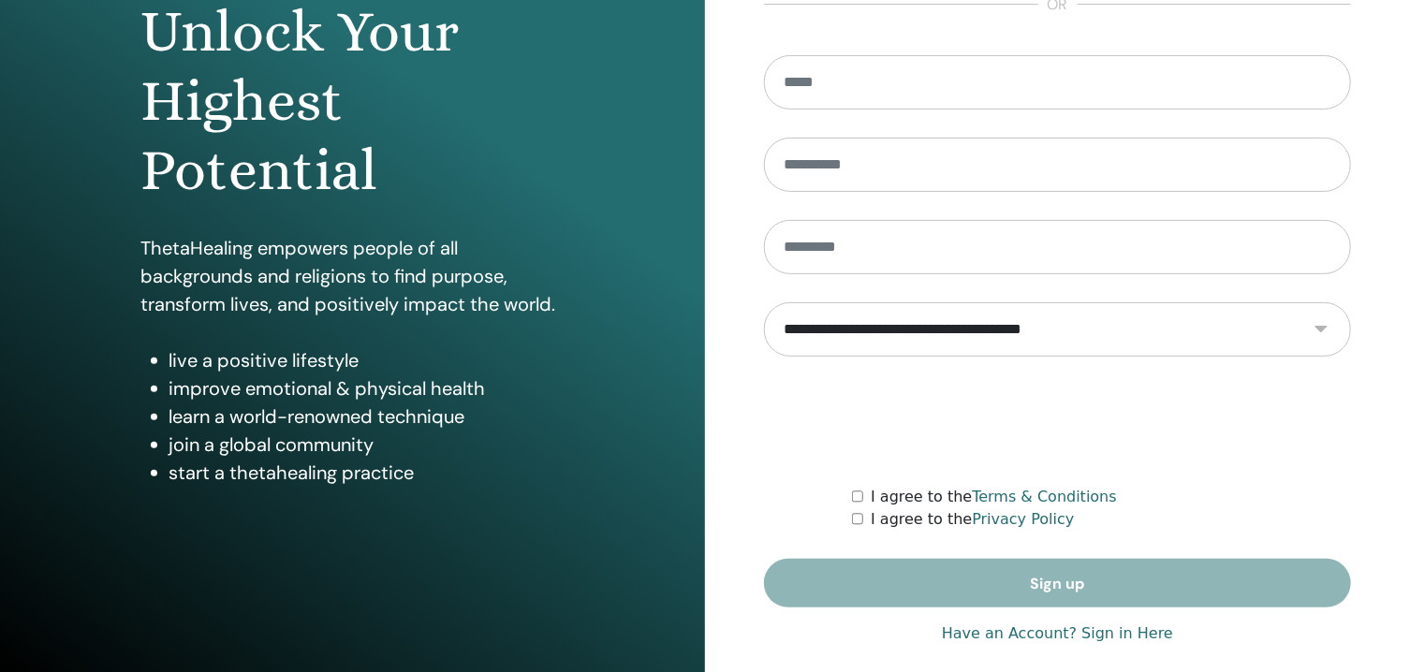
scroll to position [227, 0]
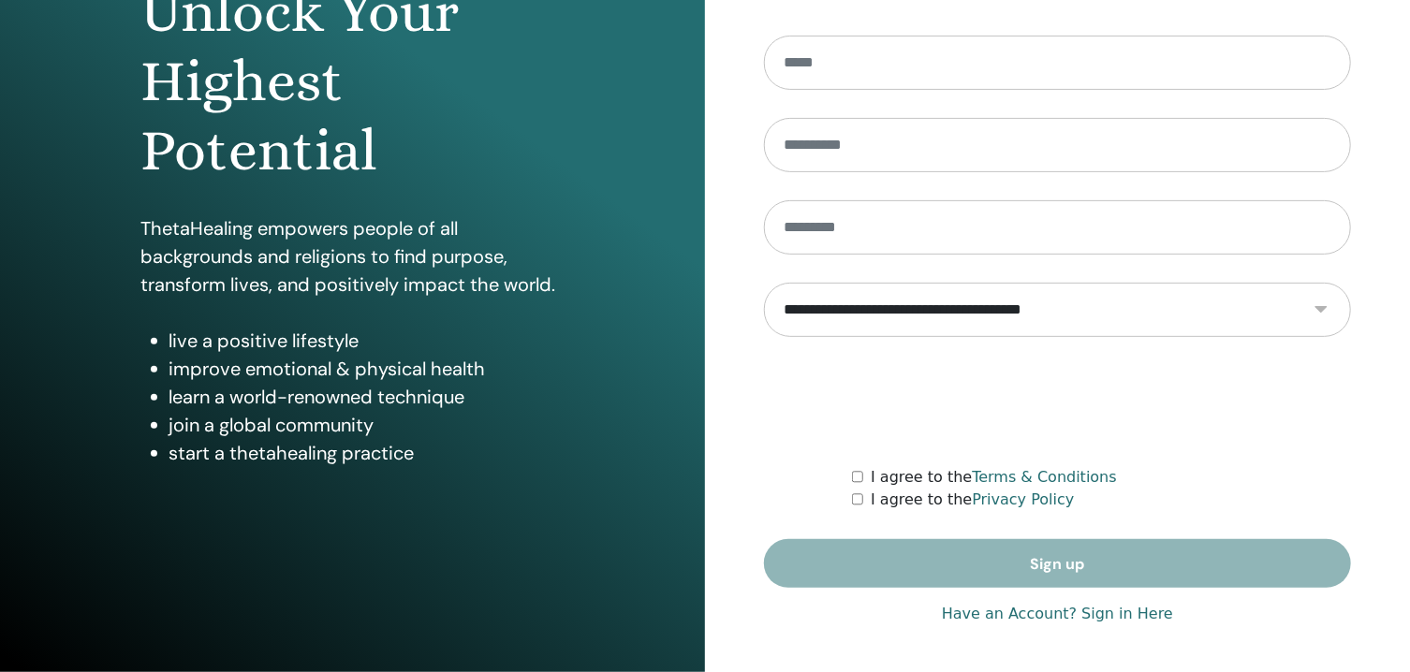
click at [1108, 610] on link "Have an Account? Sign in Here" at bounding box center [1057, 614] width 231 height 22
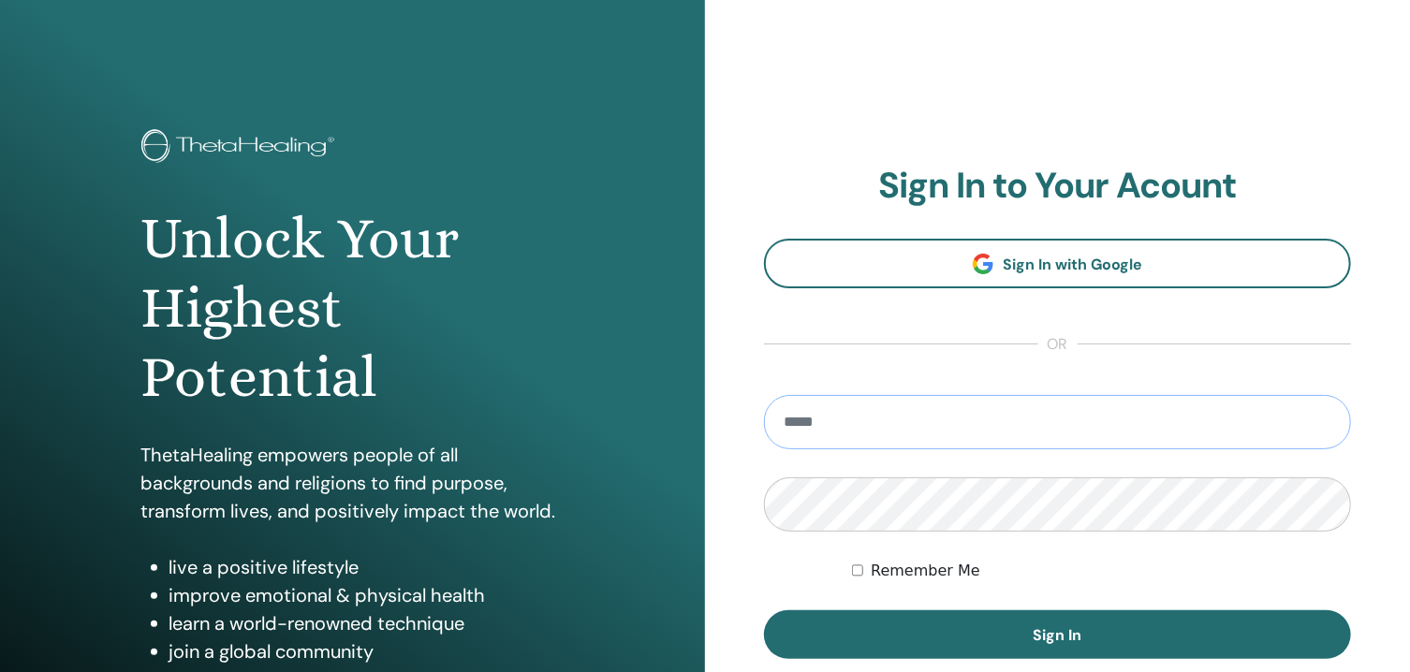
click at [833, 418] on input "email" at bounding box center [1057, 422] width 587 height 54
type input "**********"
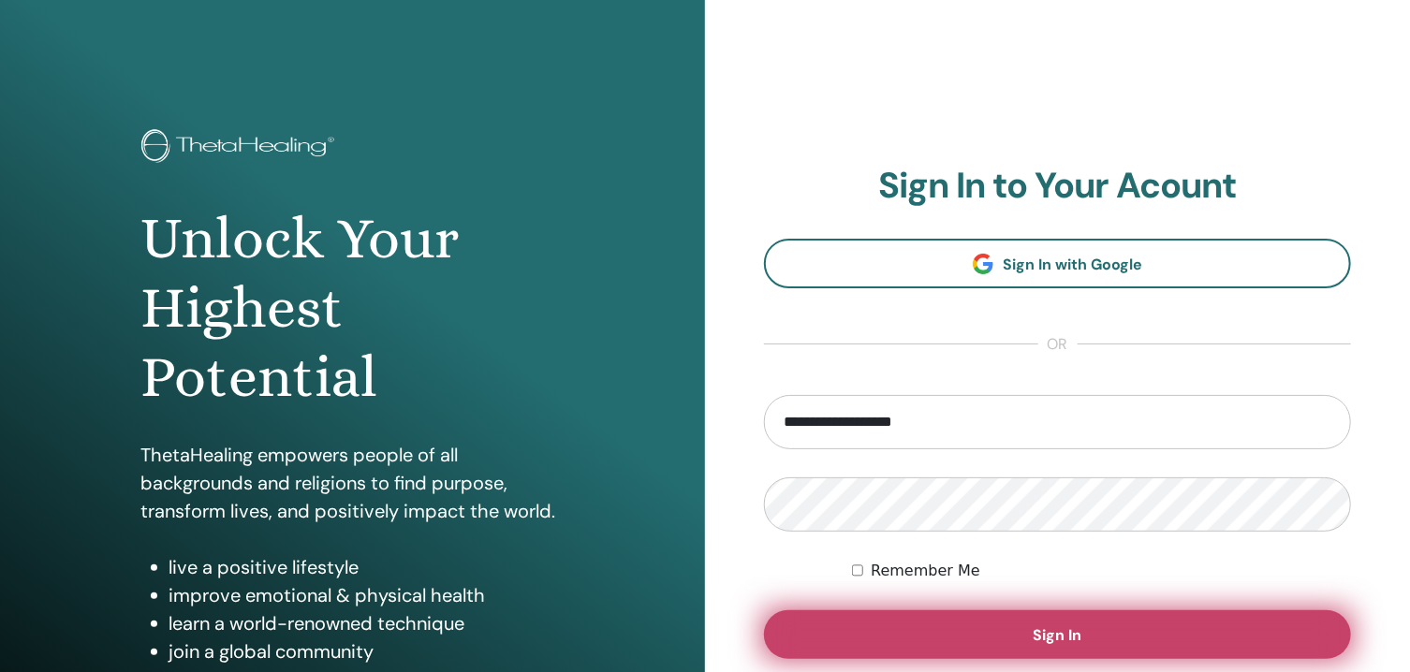
click at [1063, 639] on span "Sign In" at bounding box center [1057, 635] width 49 height 20
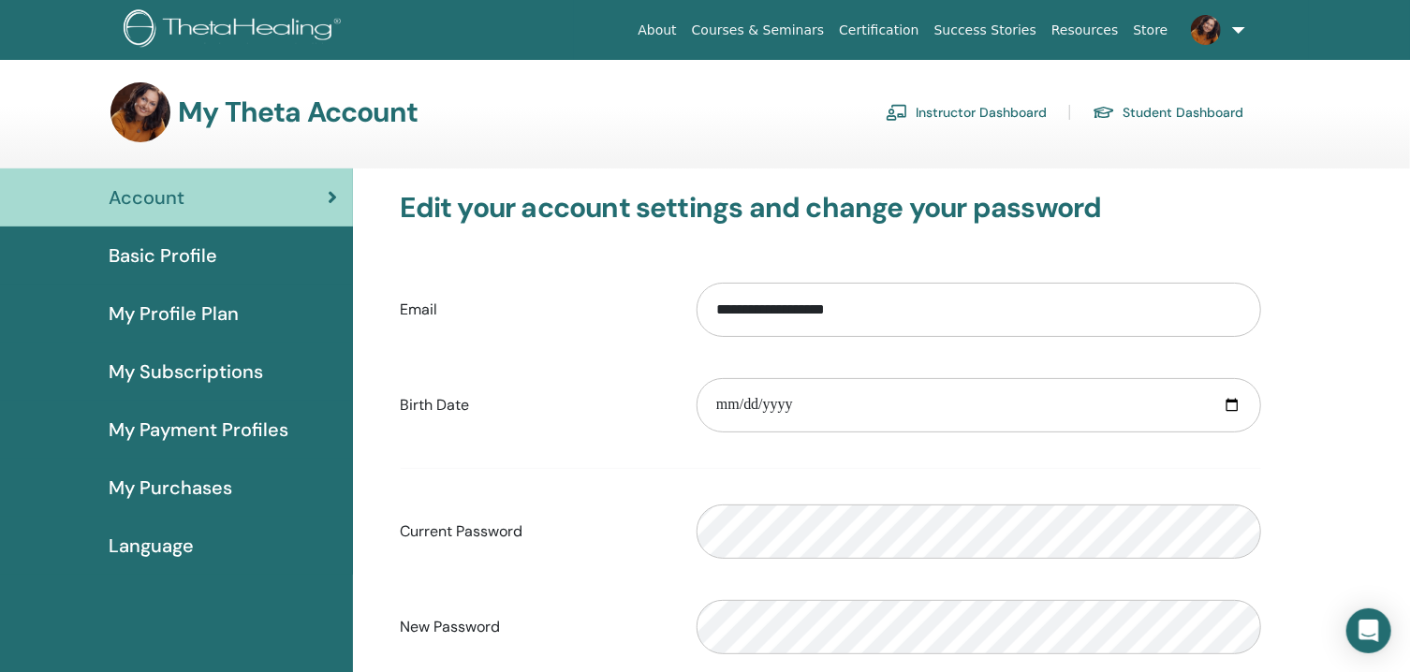
click at [196, 312] on span "My Profile Plan" at bounding box center [174, 314] width 130 height 28
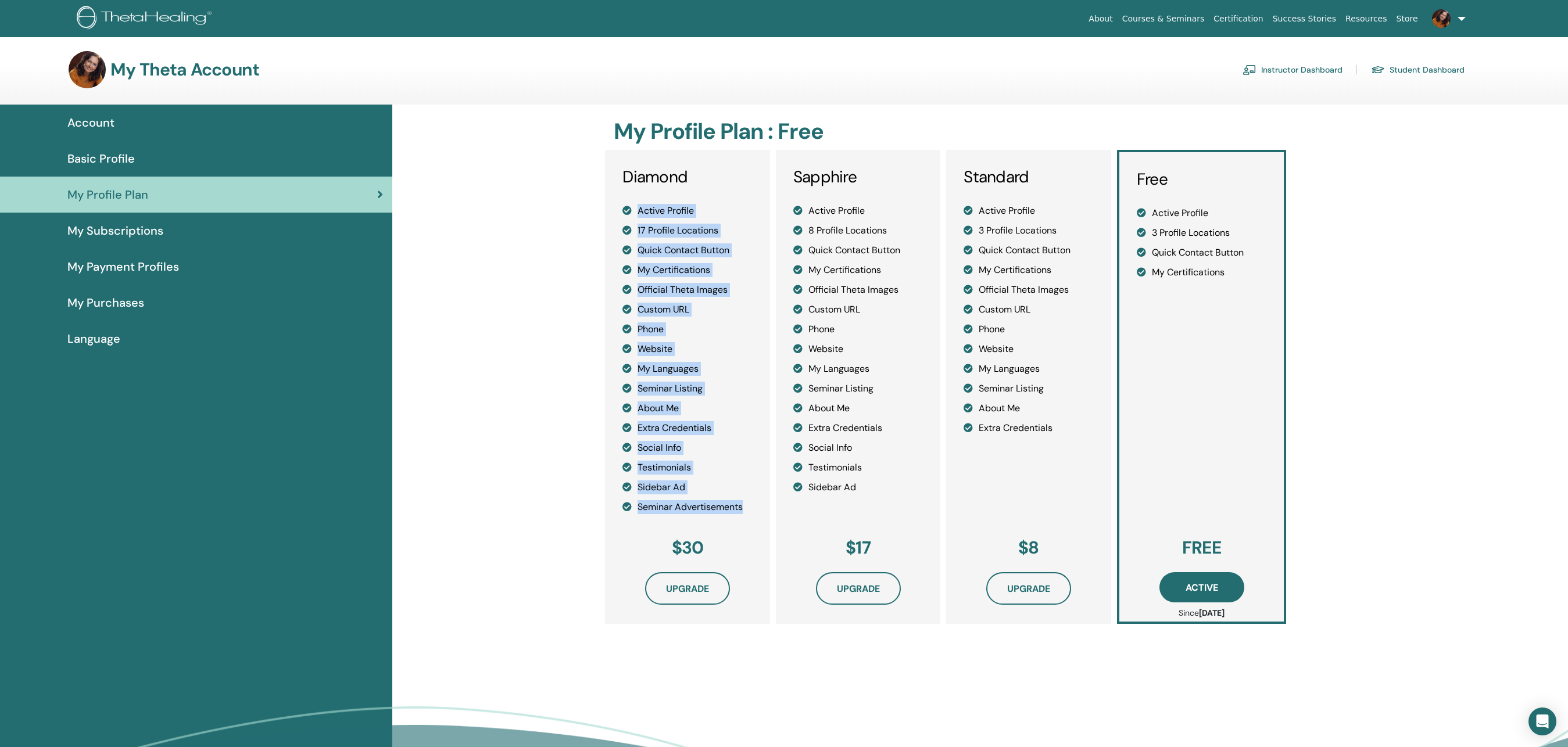
drag, startPoint x: 620, startPoint y: 205, endPoint x: 750, endPoint y: 518, distance: 338.9
click at [746, 416] on div "Diamond Active Profile 17 Profile Locations Quick Contact Button My Certificati…" at bounding box center [688, 335] width 165 height 370
copy ul "Active Profile 17 Profile Locations Quick Contact Button My Certifications Offi…"
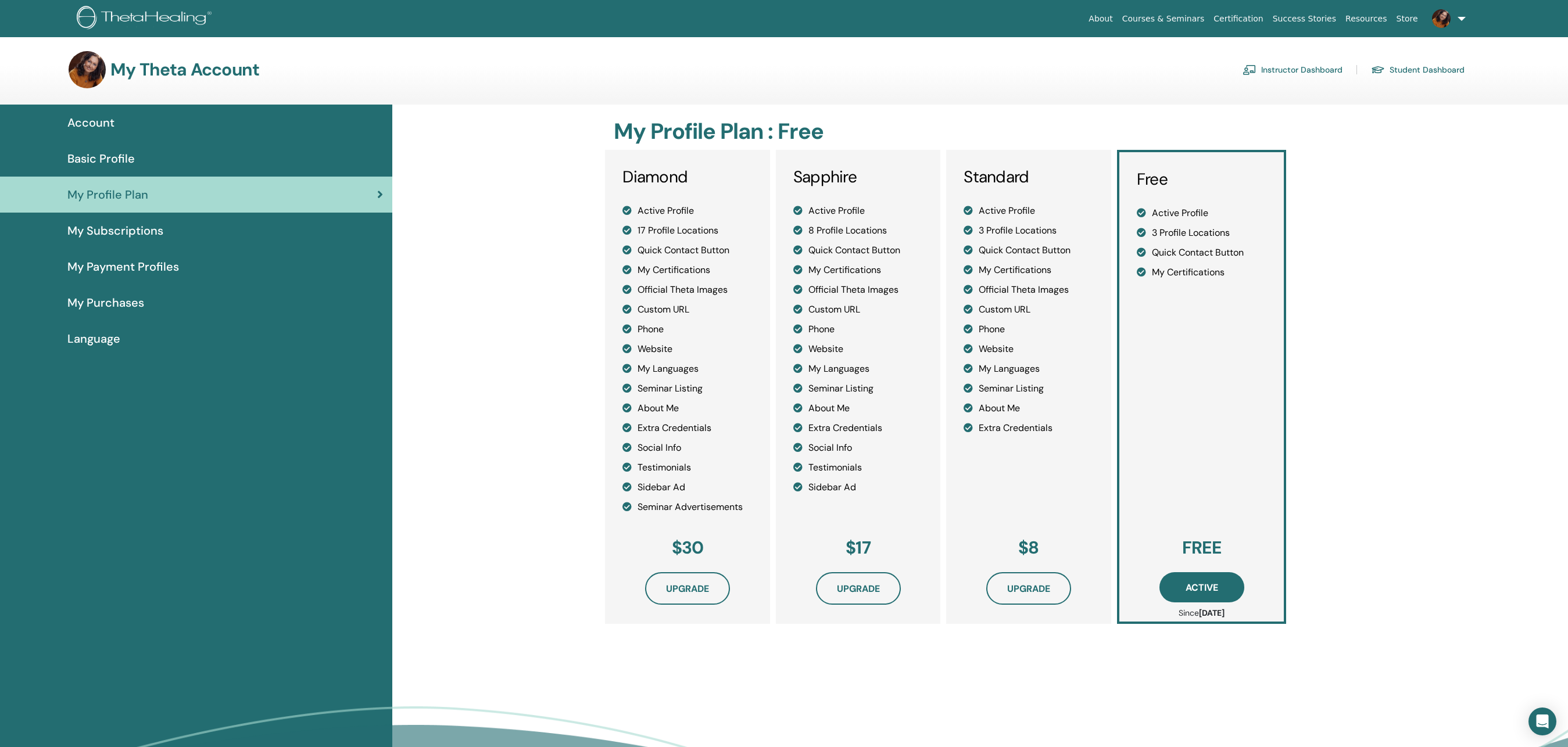
click at [614, 416] on div "$30 Upgrade" at bounding box center [688, 563] width 165 height 87
click at [125, 265] on span "My Payment Profiles" at bounding box center [124, 267] width 112 height 17
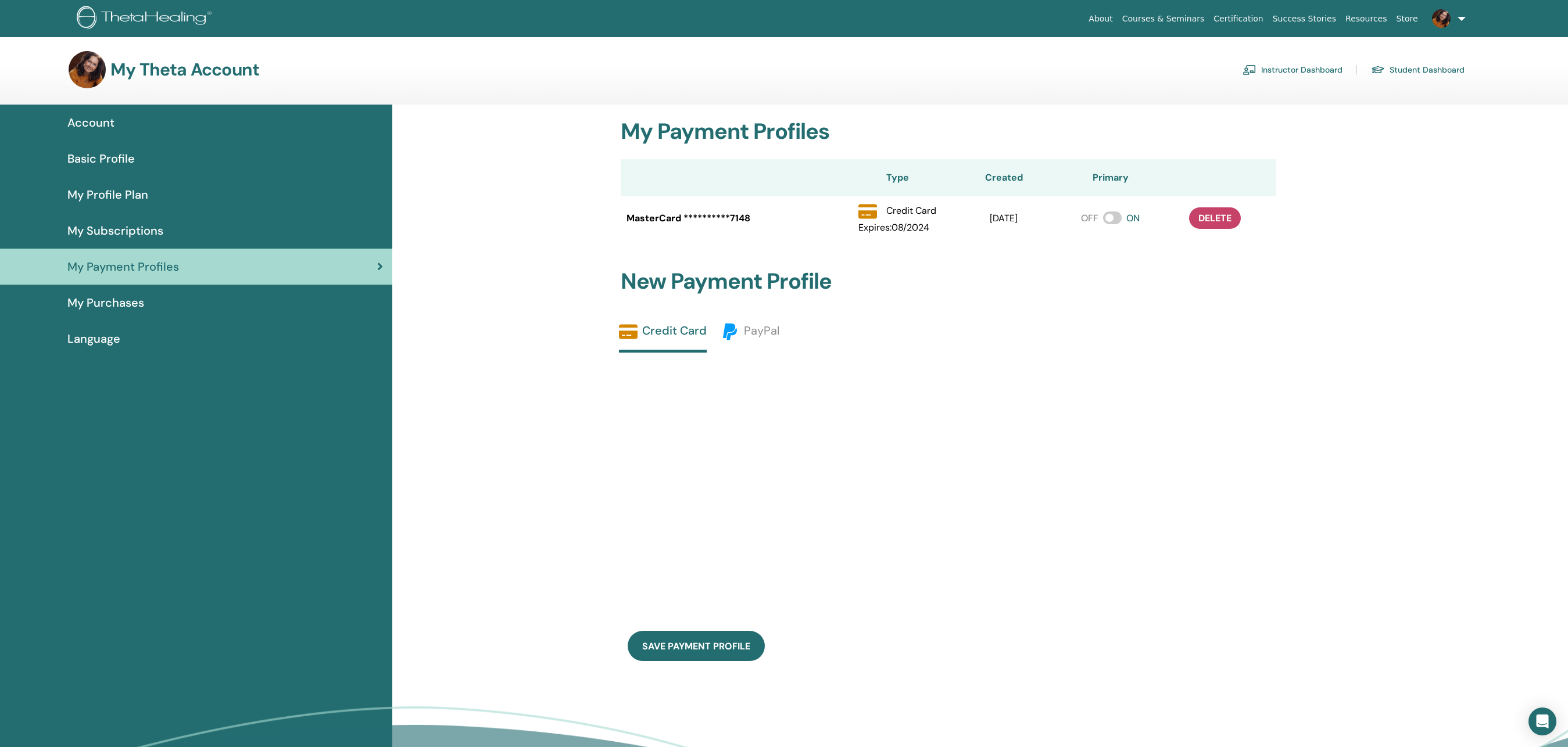
click at [102, 229] on span "My Subscriptions" at bounding box center [115, 231] width 96 height 17
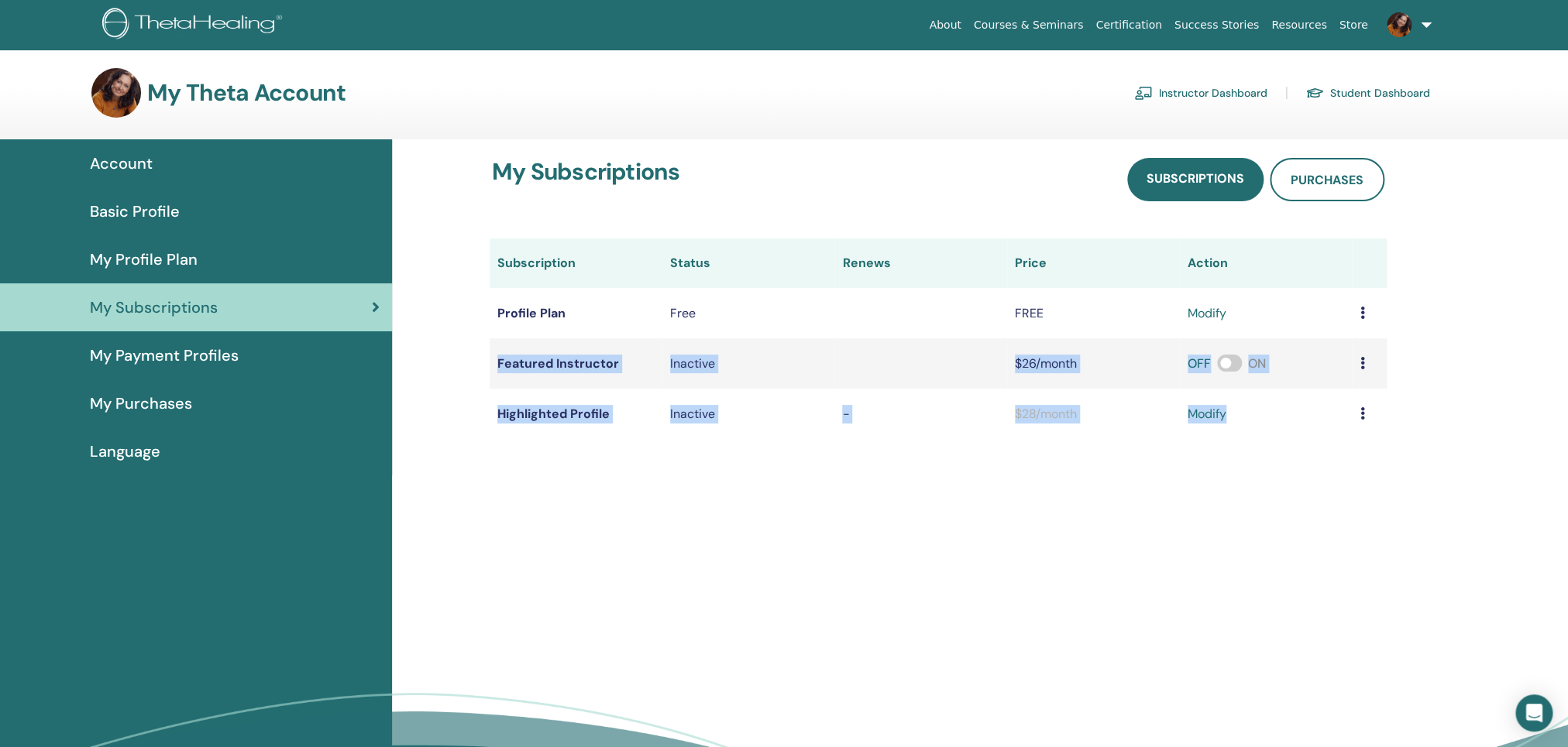
drag, startPoint x: 485, startPoint y: 357, endPoint x: 1268, endPoint y: 436, distance: 787.0
click at [1268, 436] on div "Subscription Status Renews Price Action Profile Plan Free FREE modify Featured …" at bounding box center [937, 338] width 916 height 200
copy tbody "Featured Instructor Inactive $26/month OFF ON Highlighted Profile Inactive - $2…"
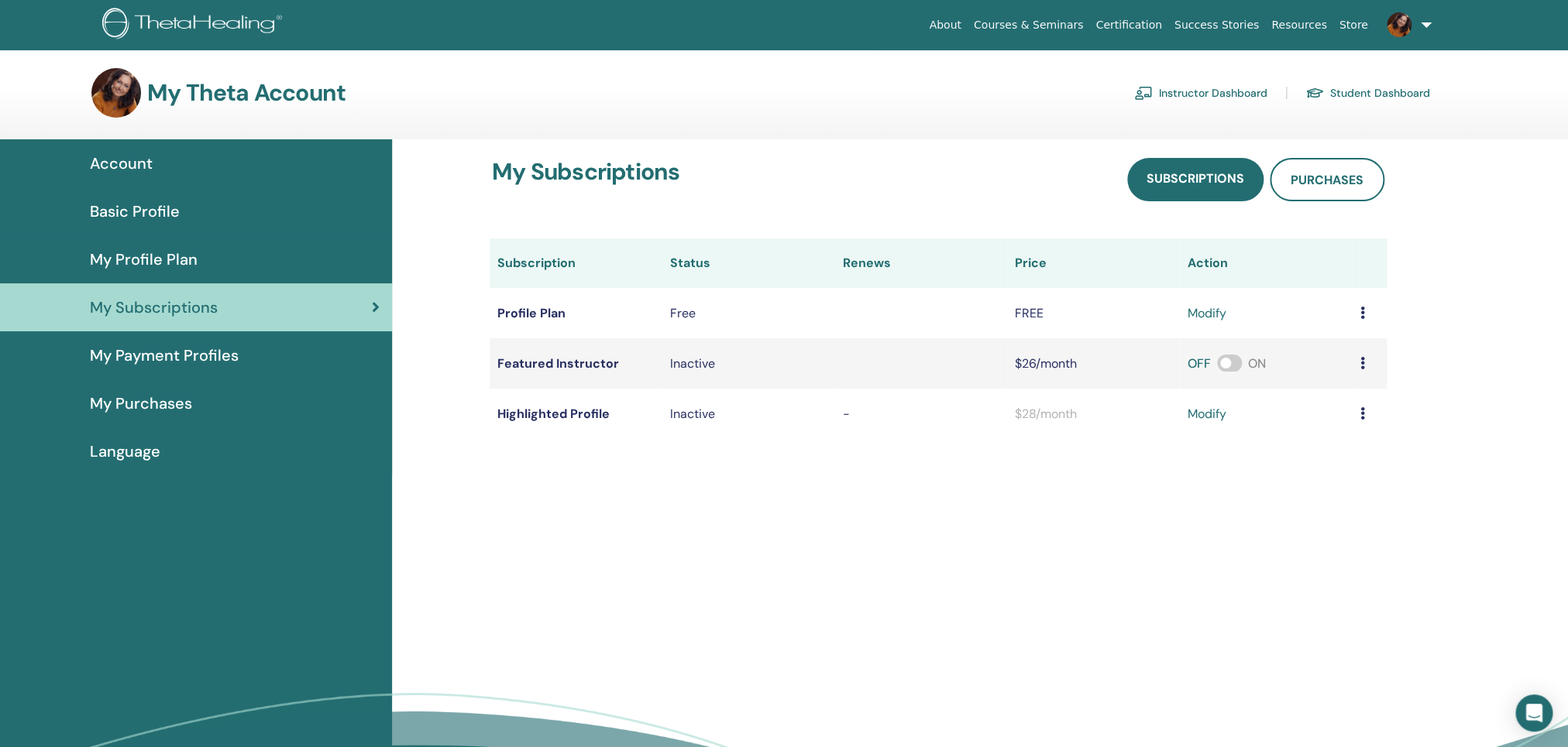
click at [434, 467] on div "My Subscriptions Subscriptions Purchases Subscription Status Renews Price Actio…" at bounding box center [980, 494] width 1176 height 709
click at [1371, 365] on td at bounding box center [1369, 363] width 35 height 50
click at [1362, 369] on icon at bounding box center [1362, 363] width 5 height 12
click at [1389, 390] on link "Download History" at bounding box center [1428, 390] width 138 height 28
click at [1361, 309] on icon at bounding box center [1362, 313] width 5 height 12
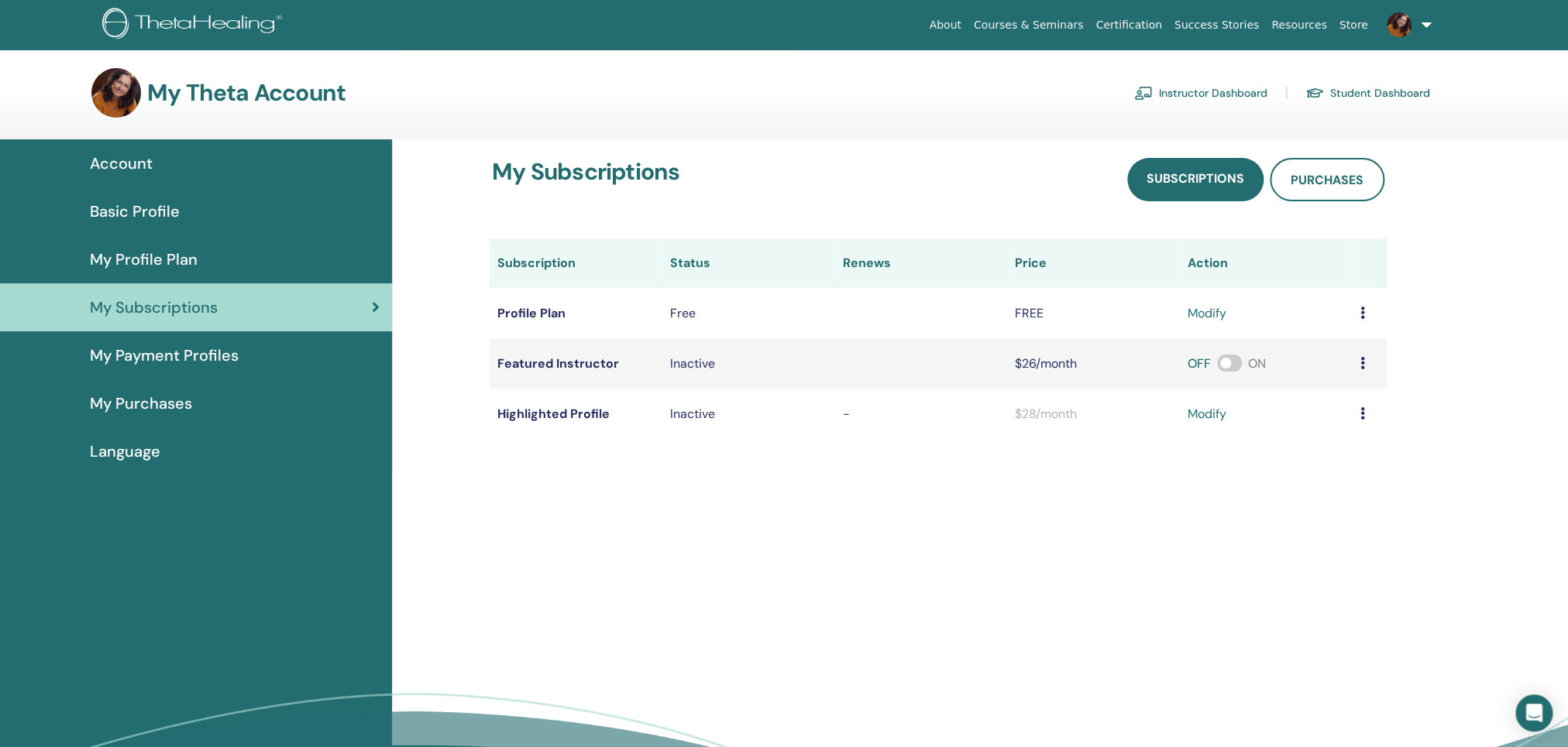
click at [1361, 309] on icon at bounding box center [1362, 313] width 5 height 12
click at [1361, 314] on icon at bounding box center [1362, 313] width 5 height 12
click at [1422, 341] on link "Download History" at bounding box center [1428, 340] width 138 height 28
click at [1361, 427] on td at bounding box center [1369, 414] width 35 height 50
click at [1357, 418] on td at bounding box center [1369, 414] width 35 height 50
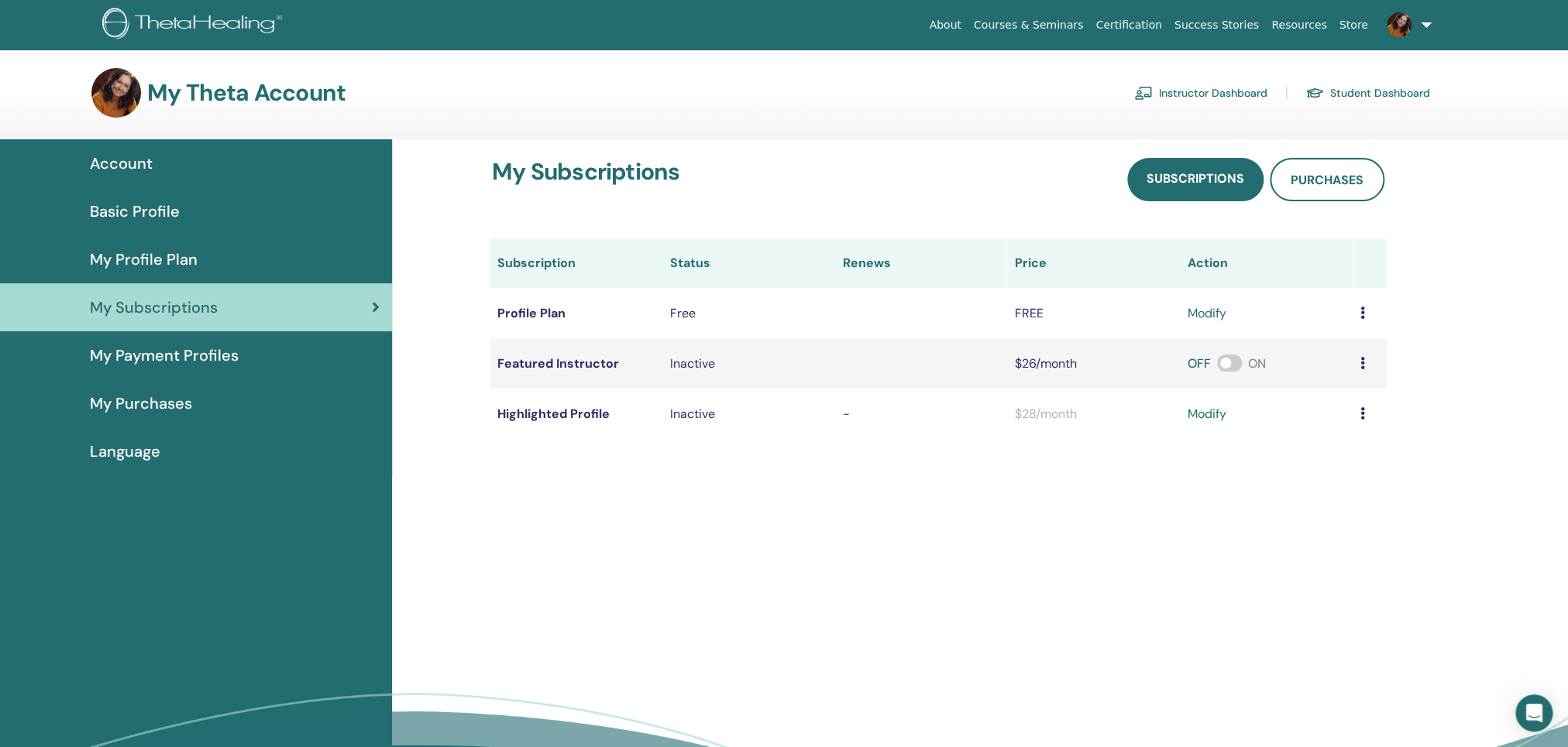
click at [1362, 411] on icon at bounding box center [1362, 413] width 5 height 12
click at [1422, 443] on link "Download History" at bounding box center [1428, 441] width 138 height 28
click at [1422, 27] on link at bounding box center [1406, 25] width 64 height 50
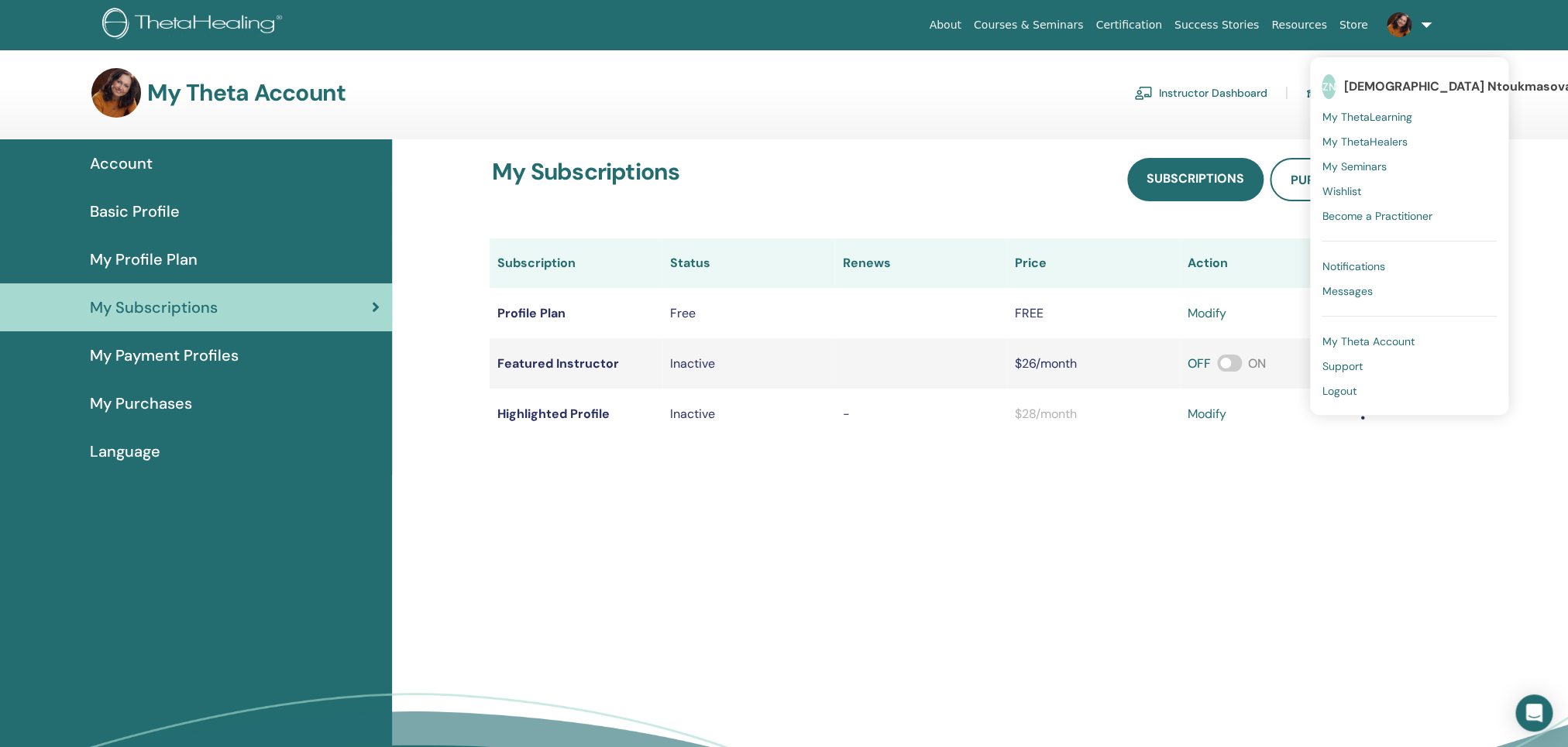
click at [1048, 72] on div "My Theta Account Instructor Dashboard Student Dashboard" at bounding box center [760, 93] width 1339 height 50
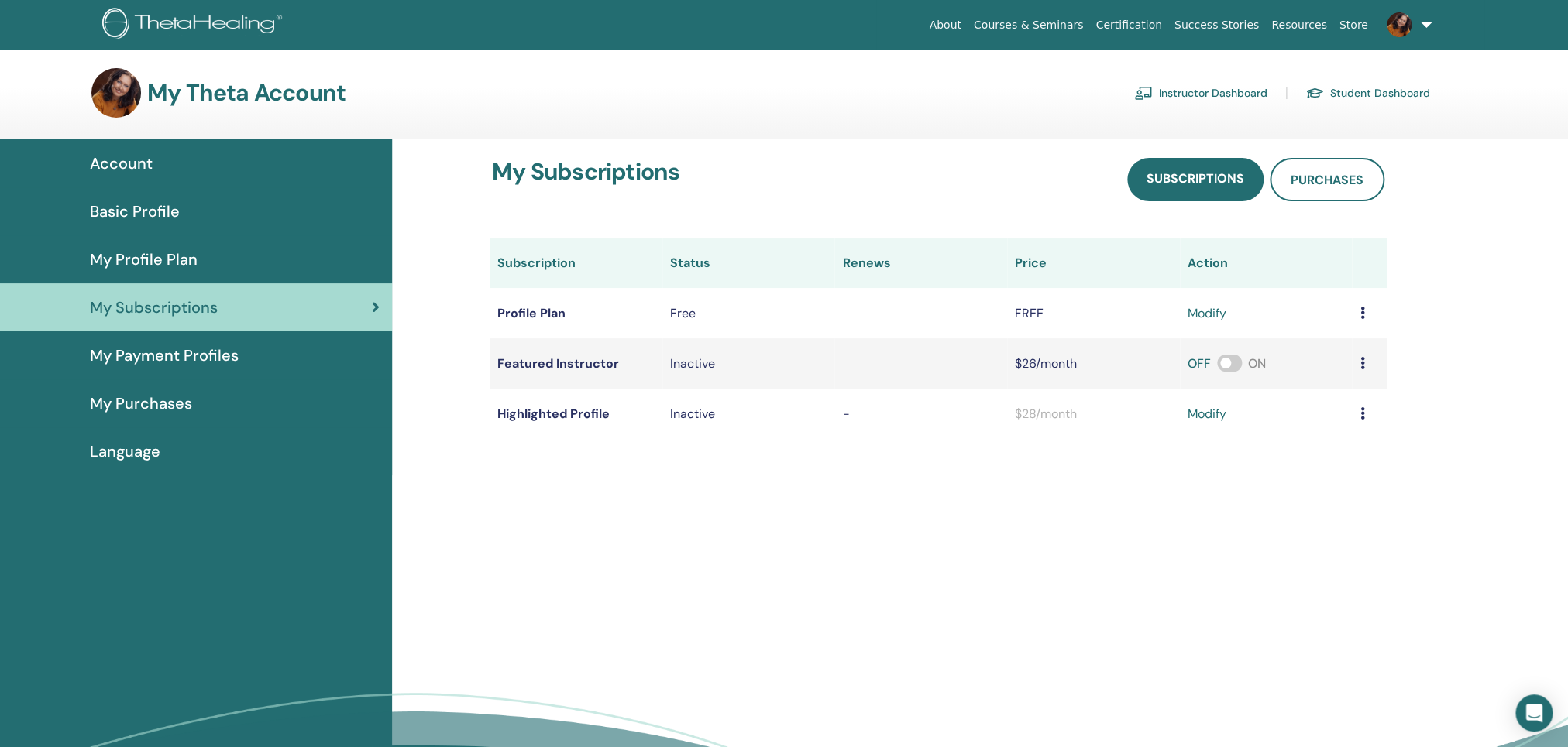
click at [1239, 92] on link "Instructor Dashboard" at bounding box center [1201, 93] width 133 height 25
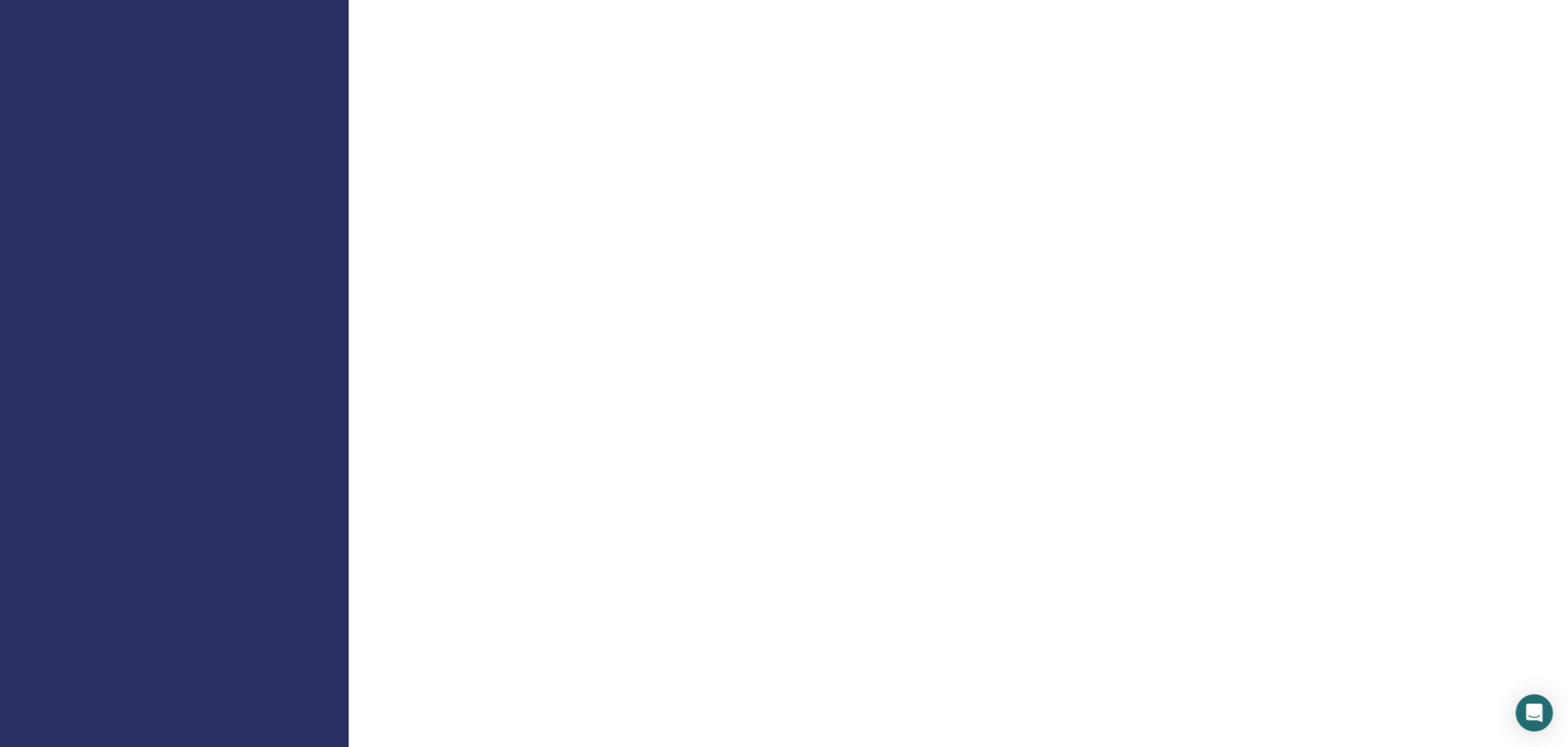
scroll to position [591, 0]
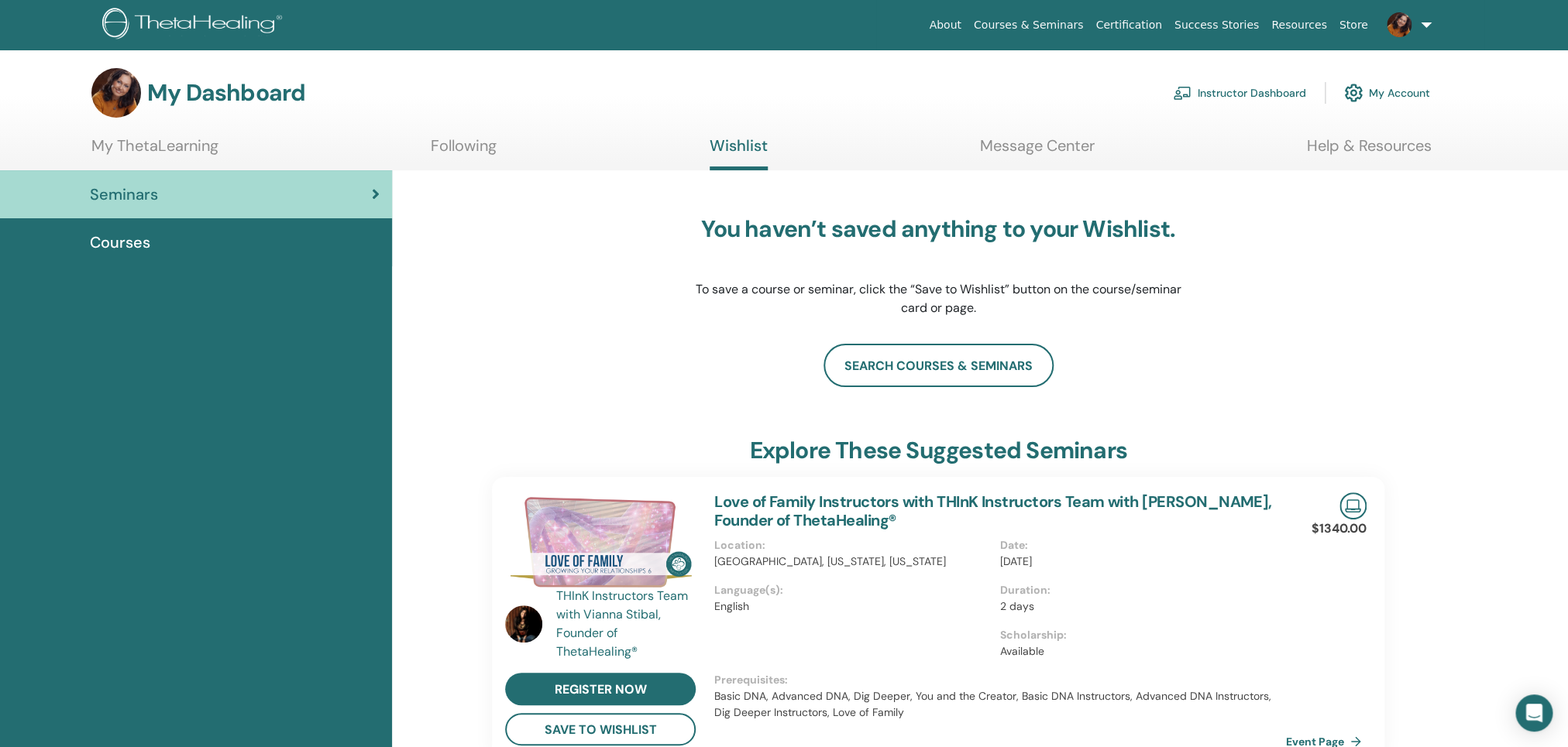
click at [1009, 146] on link "Message Center" at bounding box center [1037, 151] width 115 height 31
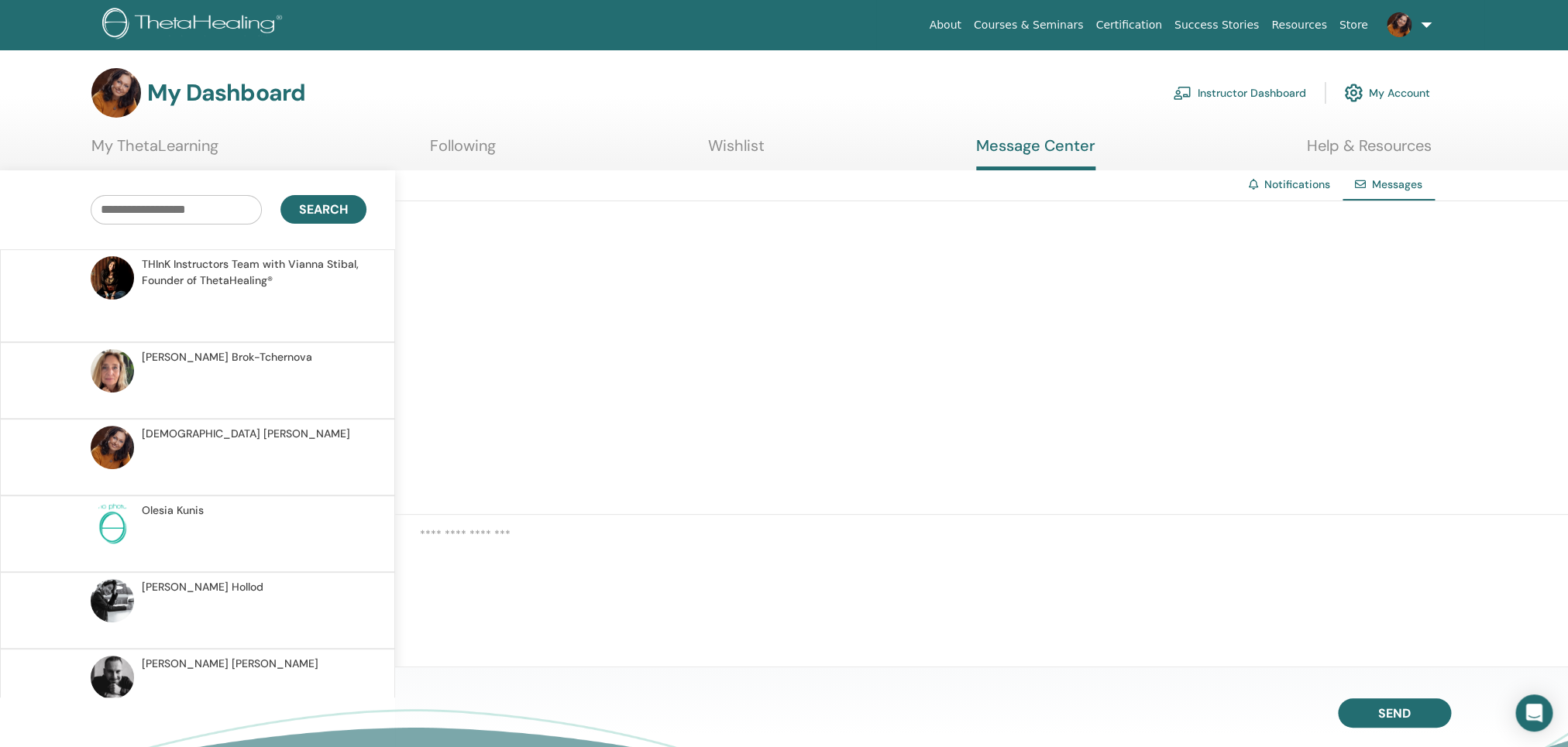
click at [1403, 35] on img at bounding box center [1399, 25] width 25 height 25
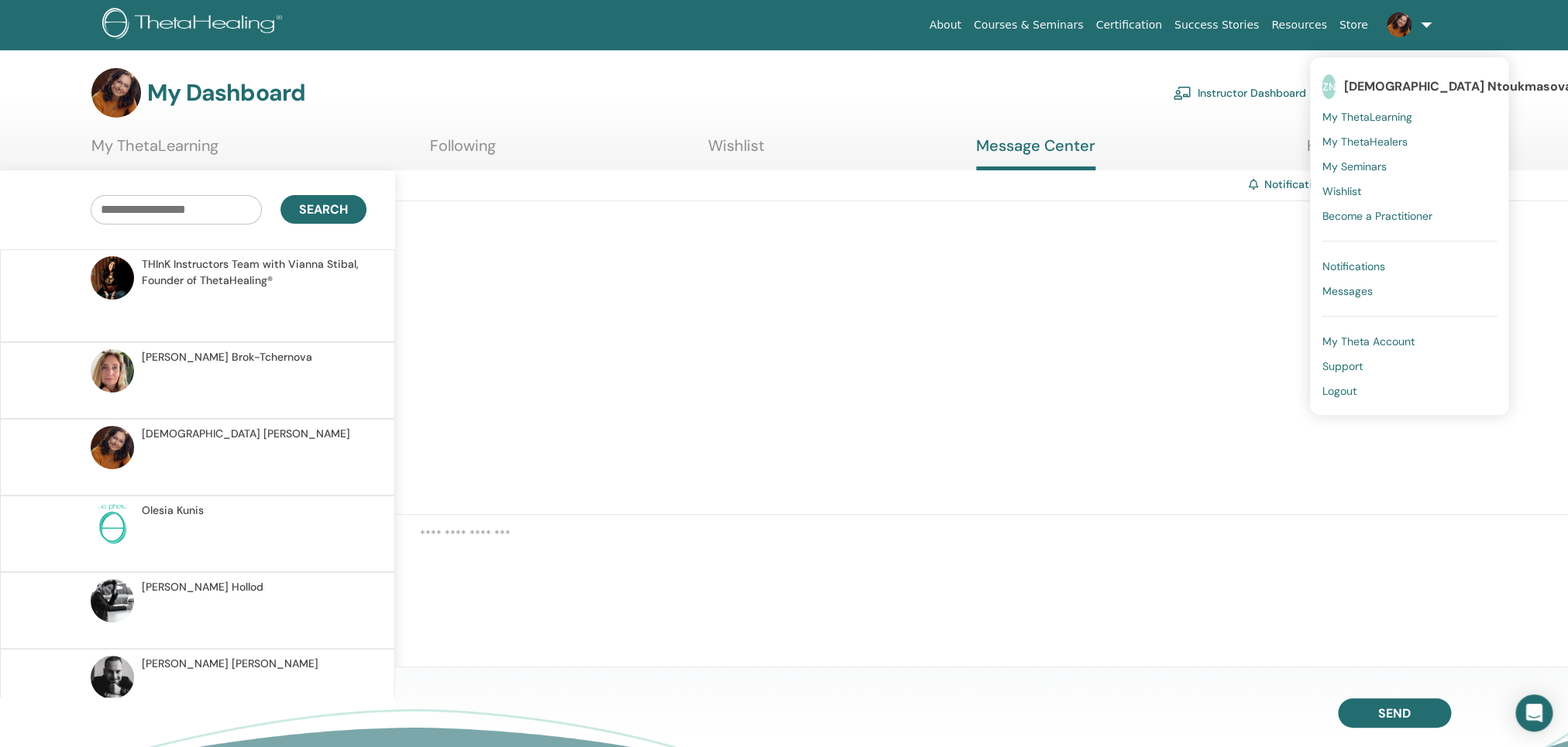
click at [1162, 264] on div at bounding box center [981, 357] width 1172 height 314
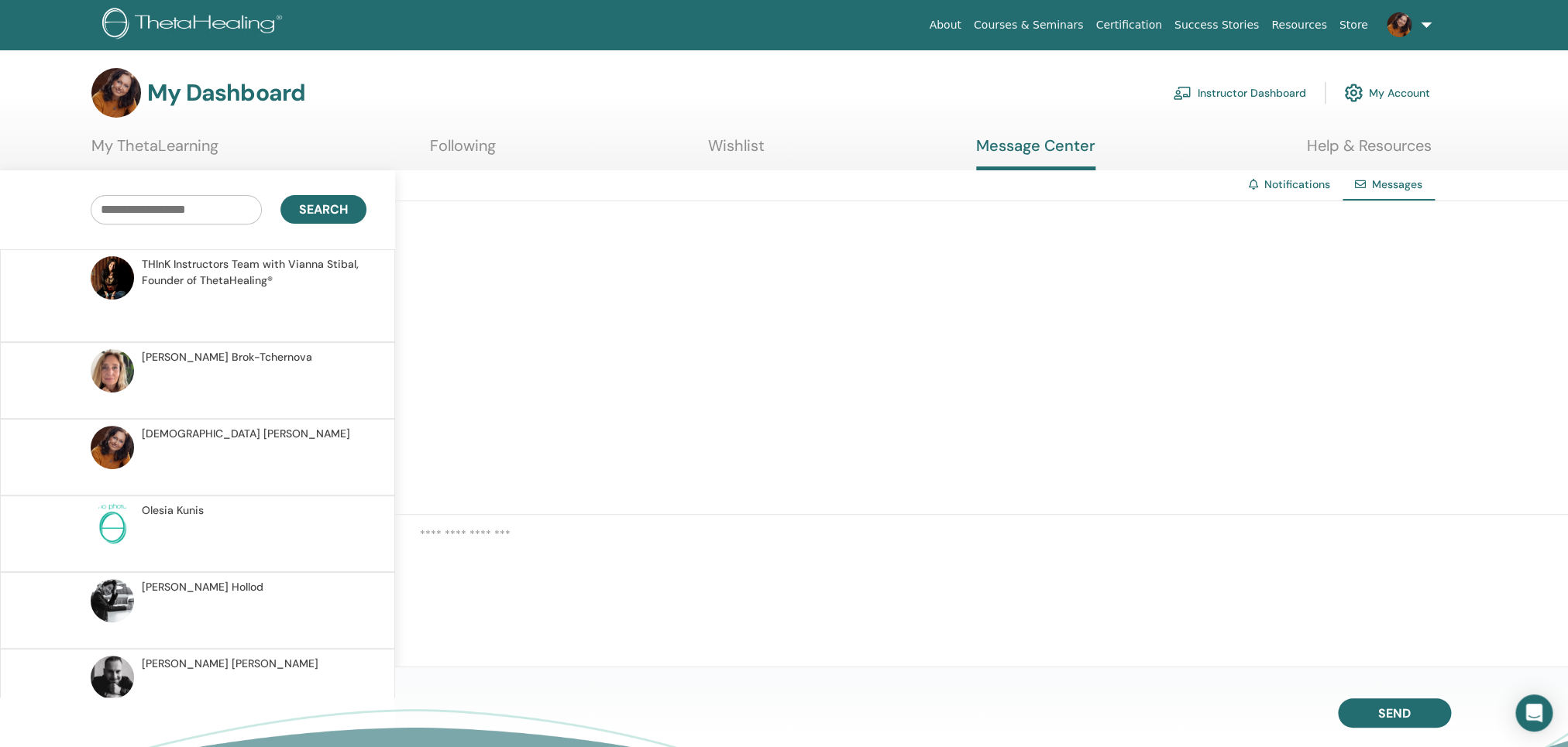
click at [1252, 92] on link "Instructor Dashboard" at bounding box center [1239, 93] width 133 height 34
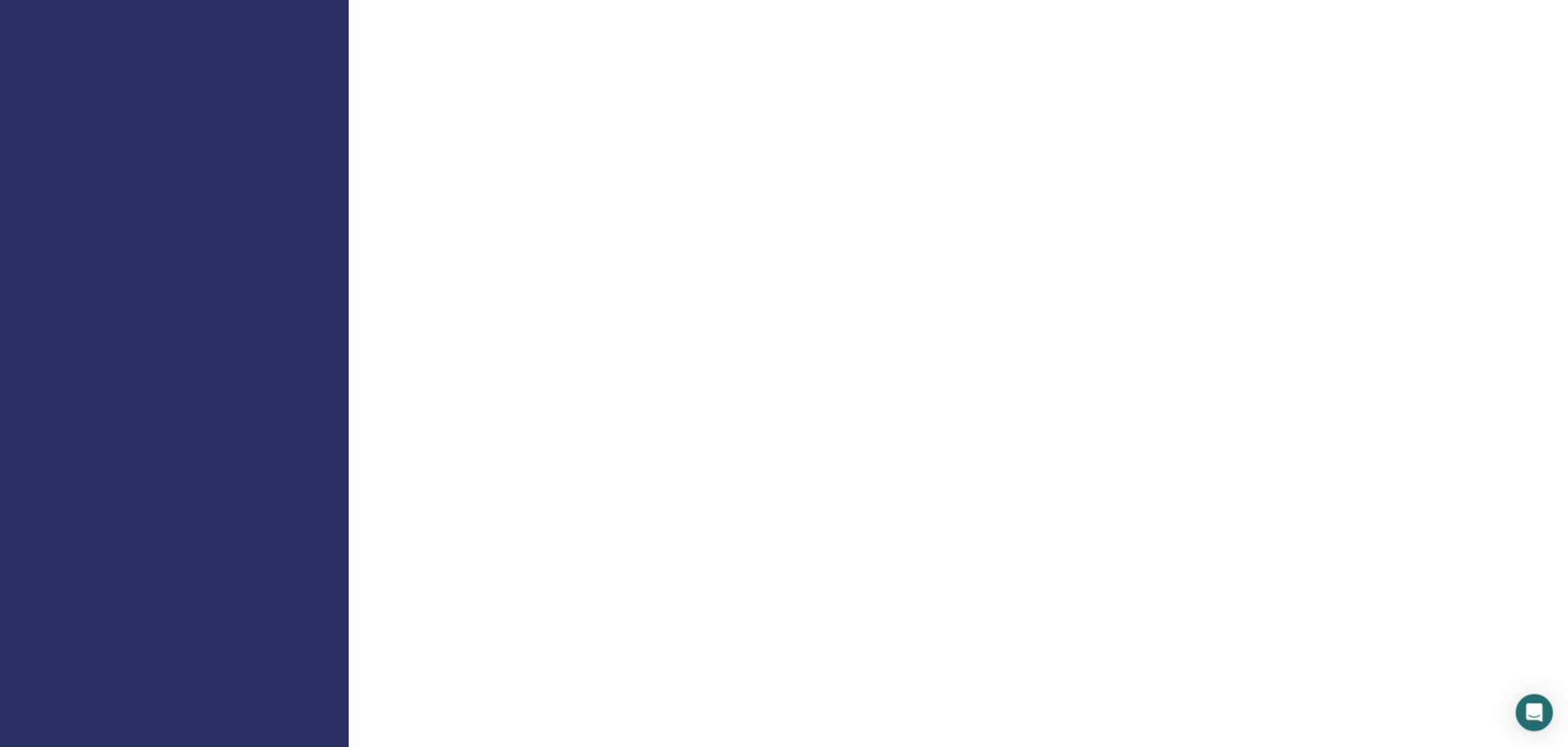
scroll to position [1032, 0]
drag, startPoint x: 1583, startPoint y: 314, endPoint x: 1333, endPoint y: 23, distance: 383.6
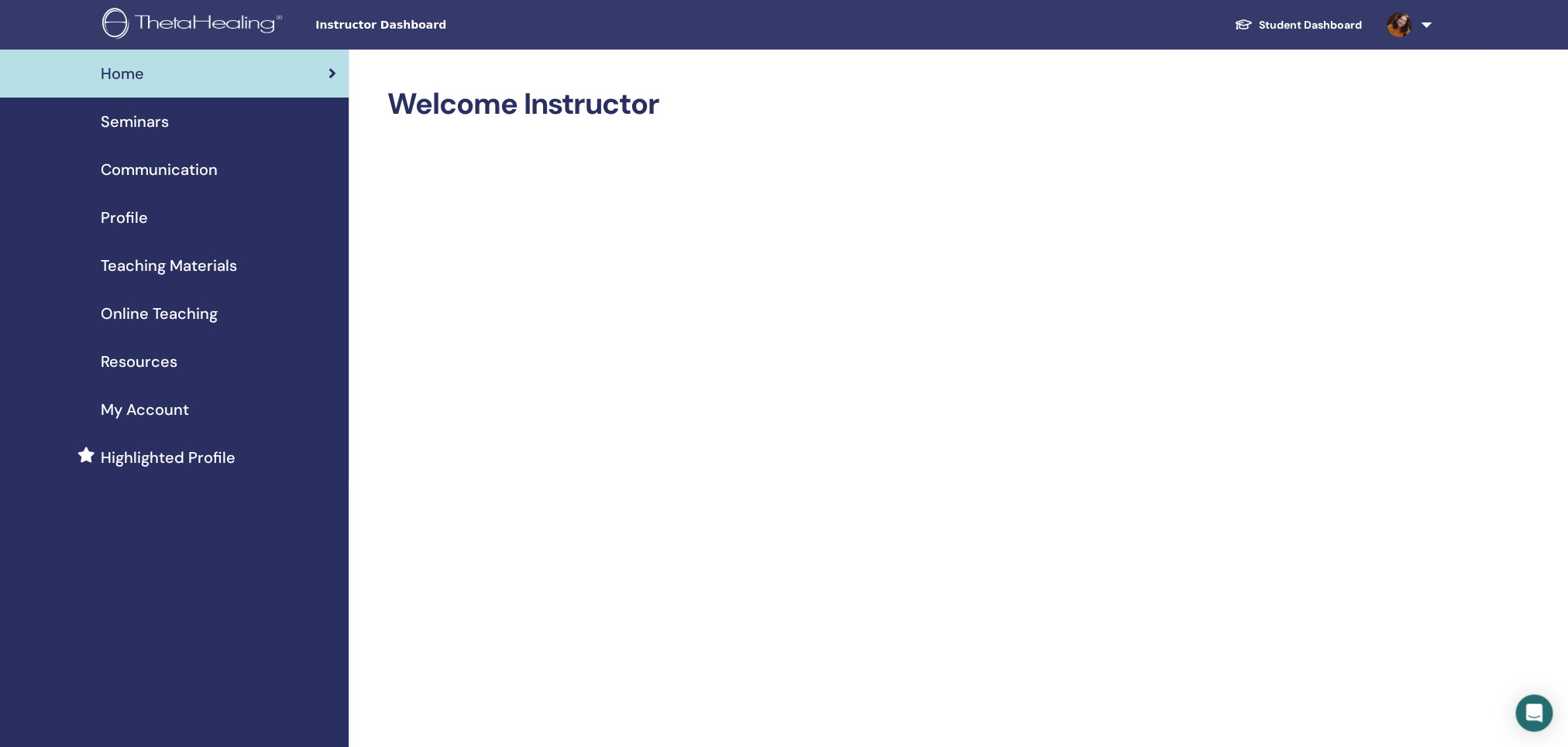
click at [104, 218] on span "Profile" at bounding box center [124, 218] width 47 height 23
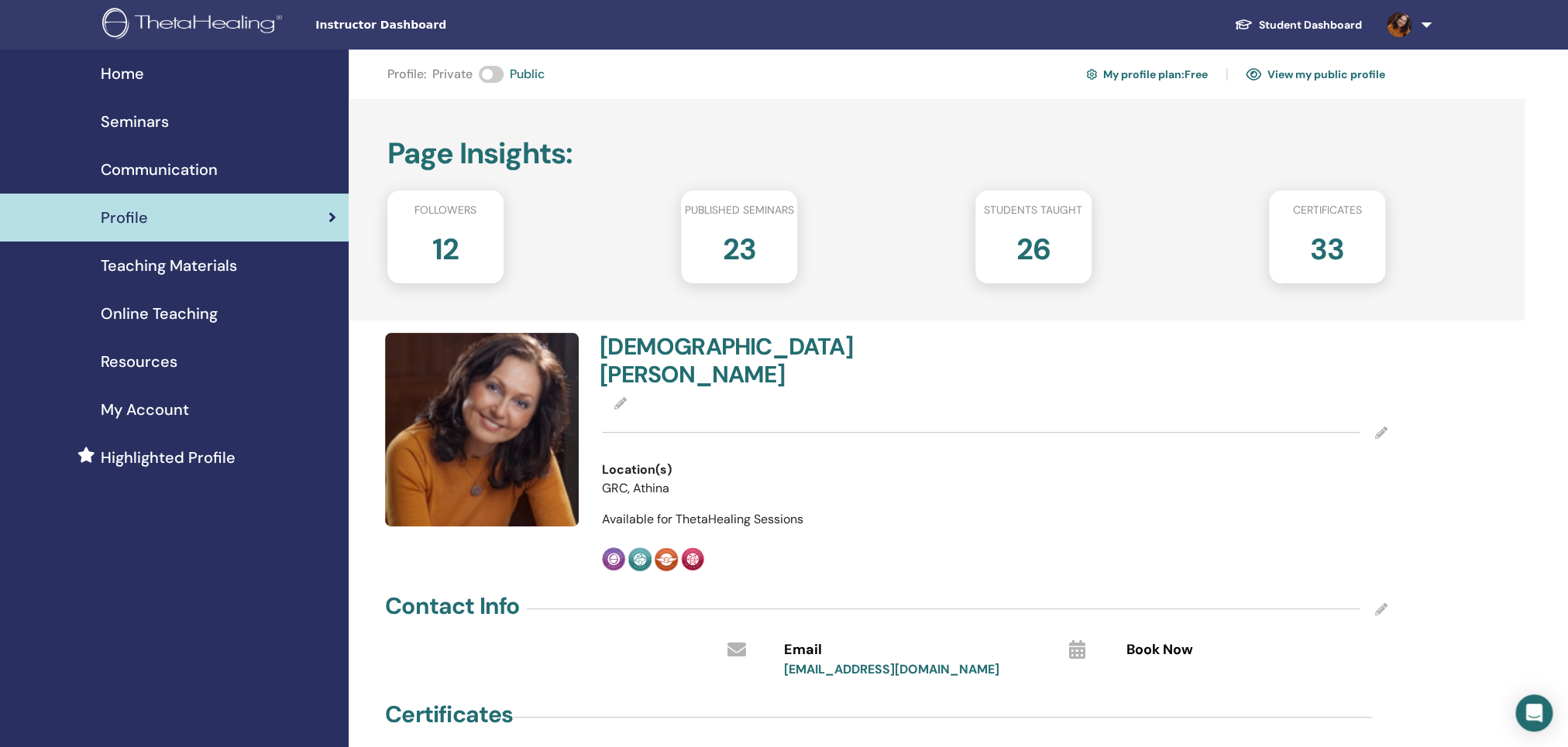
click at [1270, 39] on link "Student Dashboard" at bounding box center [1297, 25] width 152 height 29
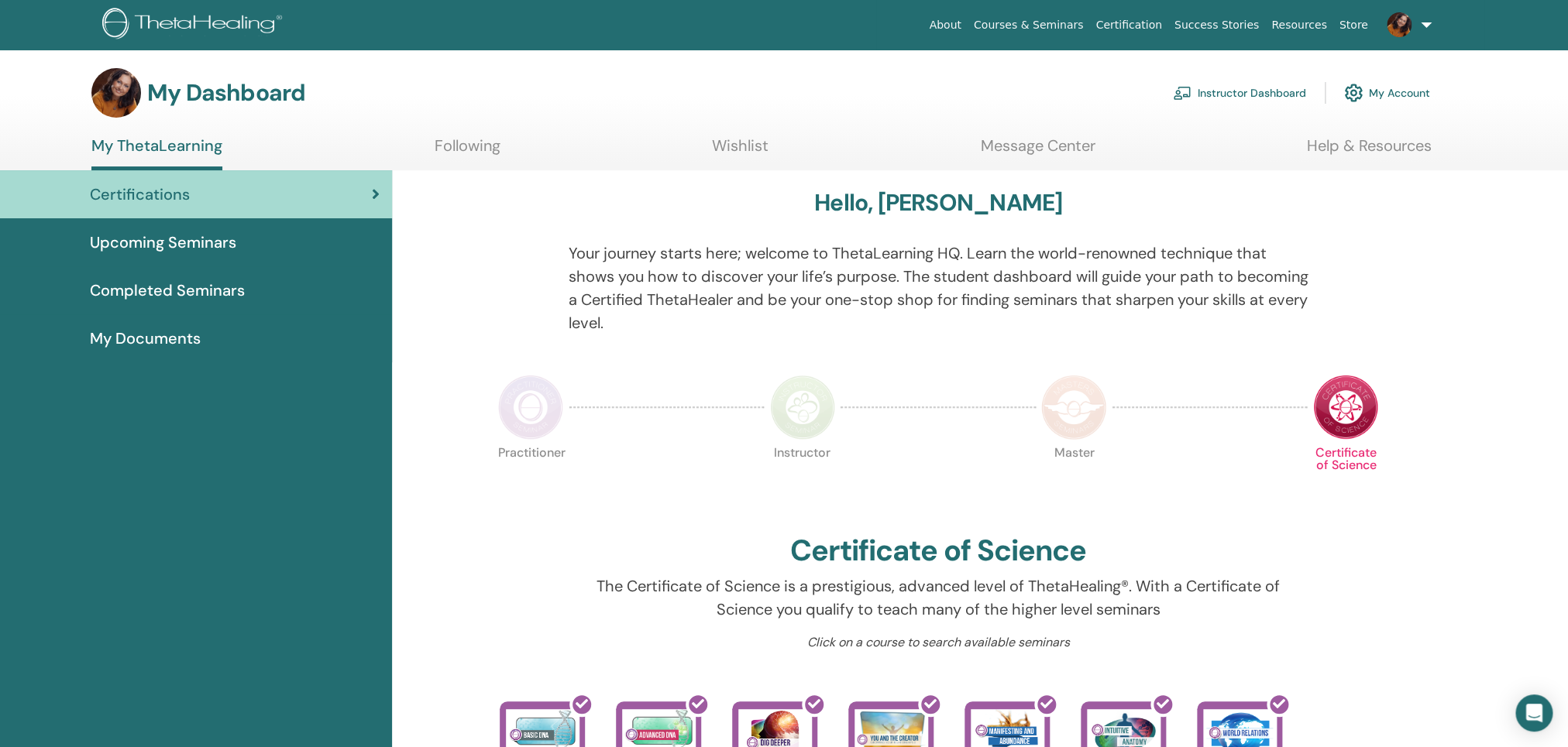
click at [1389, 99] on link "My Account" at bounding box center [1387, 93] width 86 height 34
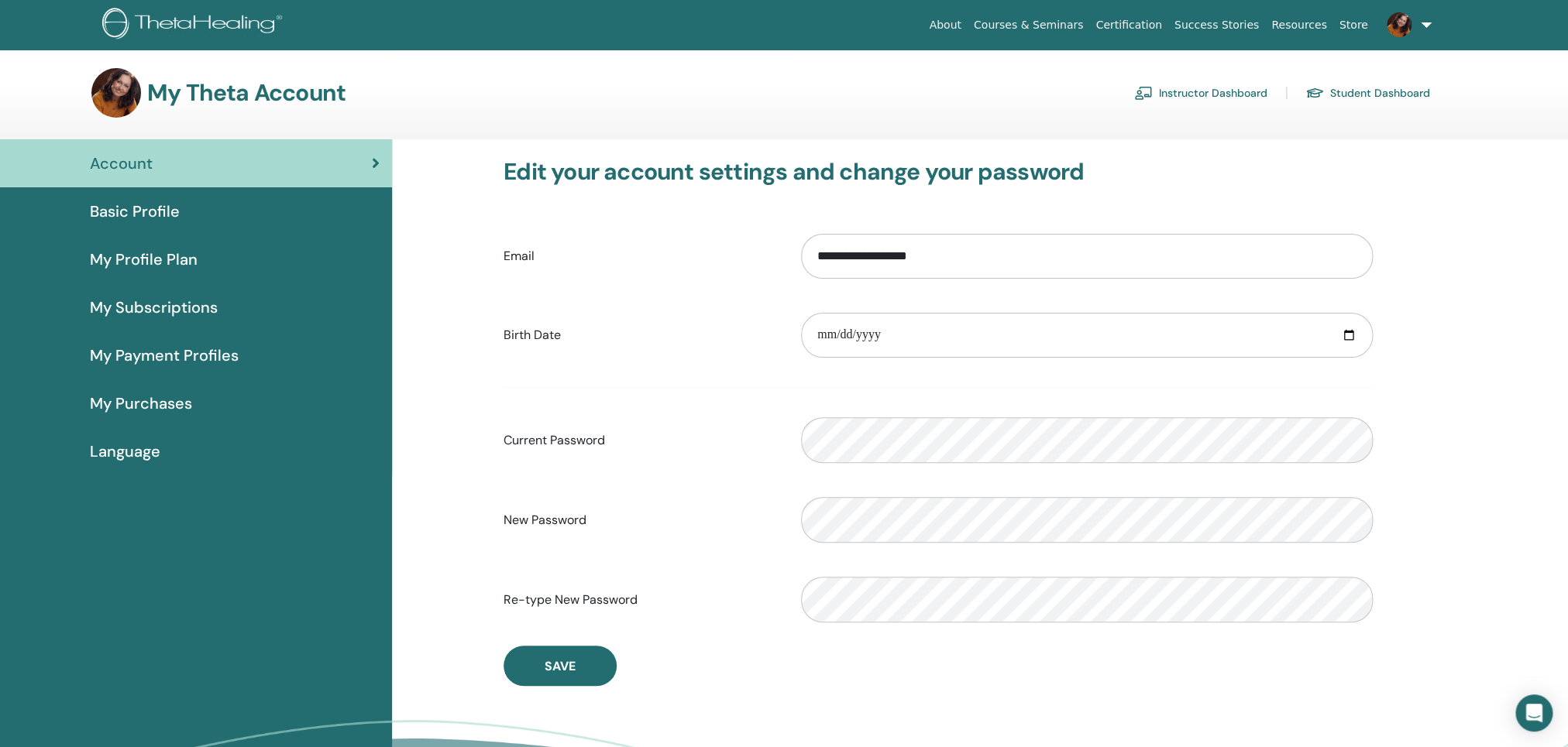
click at [153, 269] on span "My Profile Plan" at bounding box center [144, 260] width 108 height 23
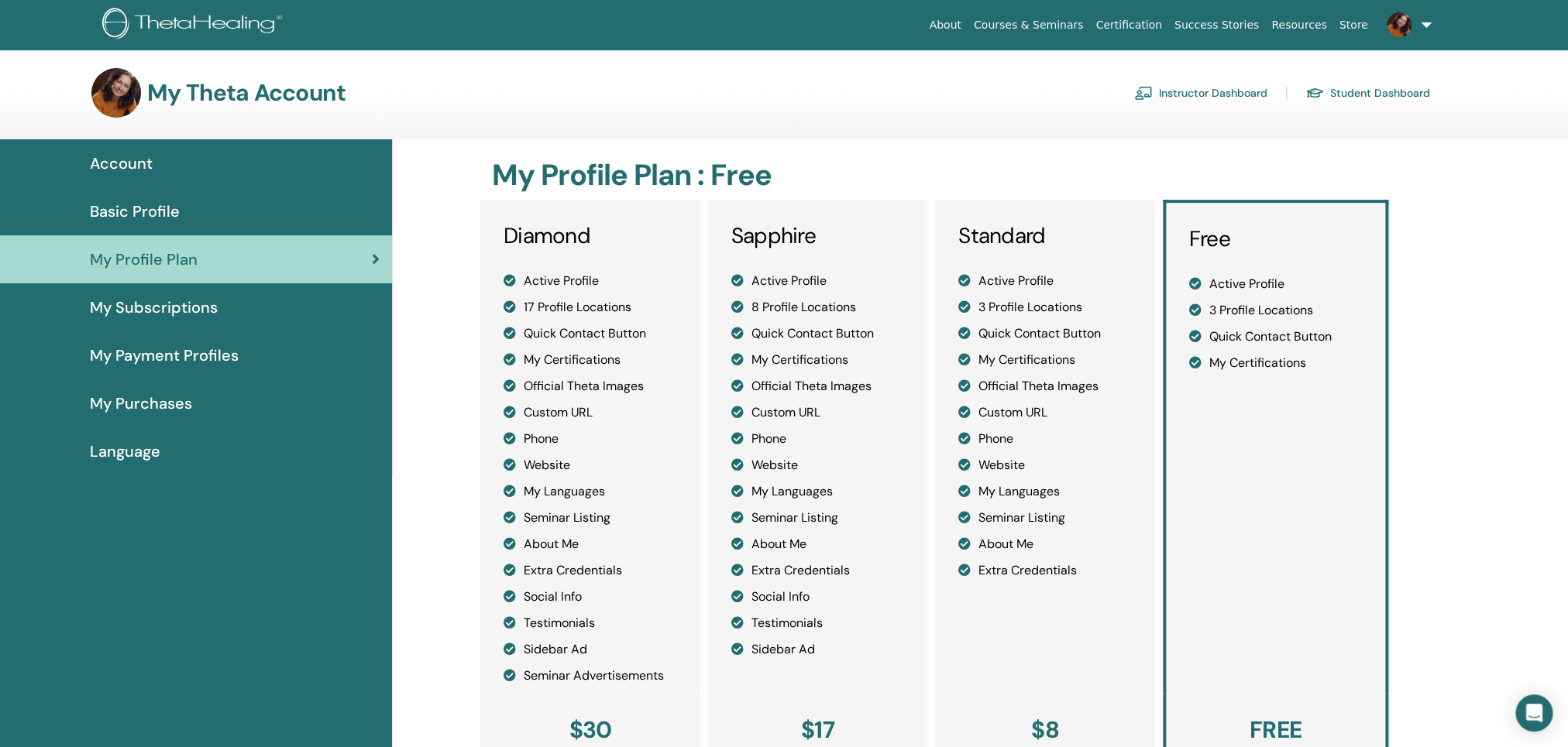
click at [644, 258] on div "Diamond Active Profile 17 Profile Locations Quick Contact Button My Certificati…" at bounding box center [590, 447] width 220 height 494
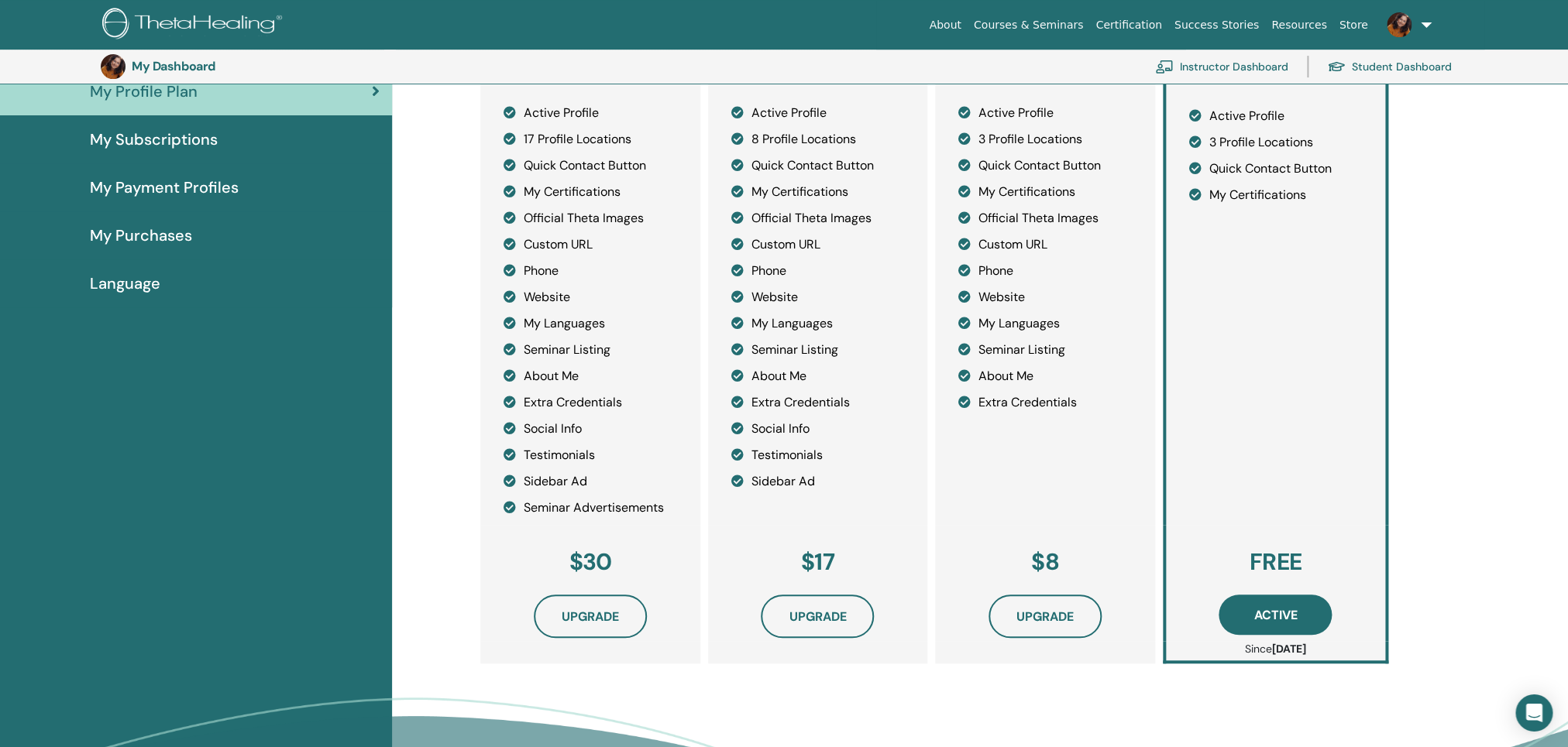
scroll to position [198, 0]
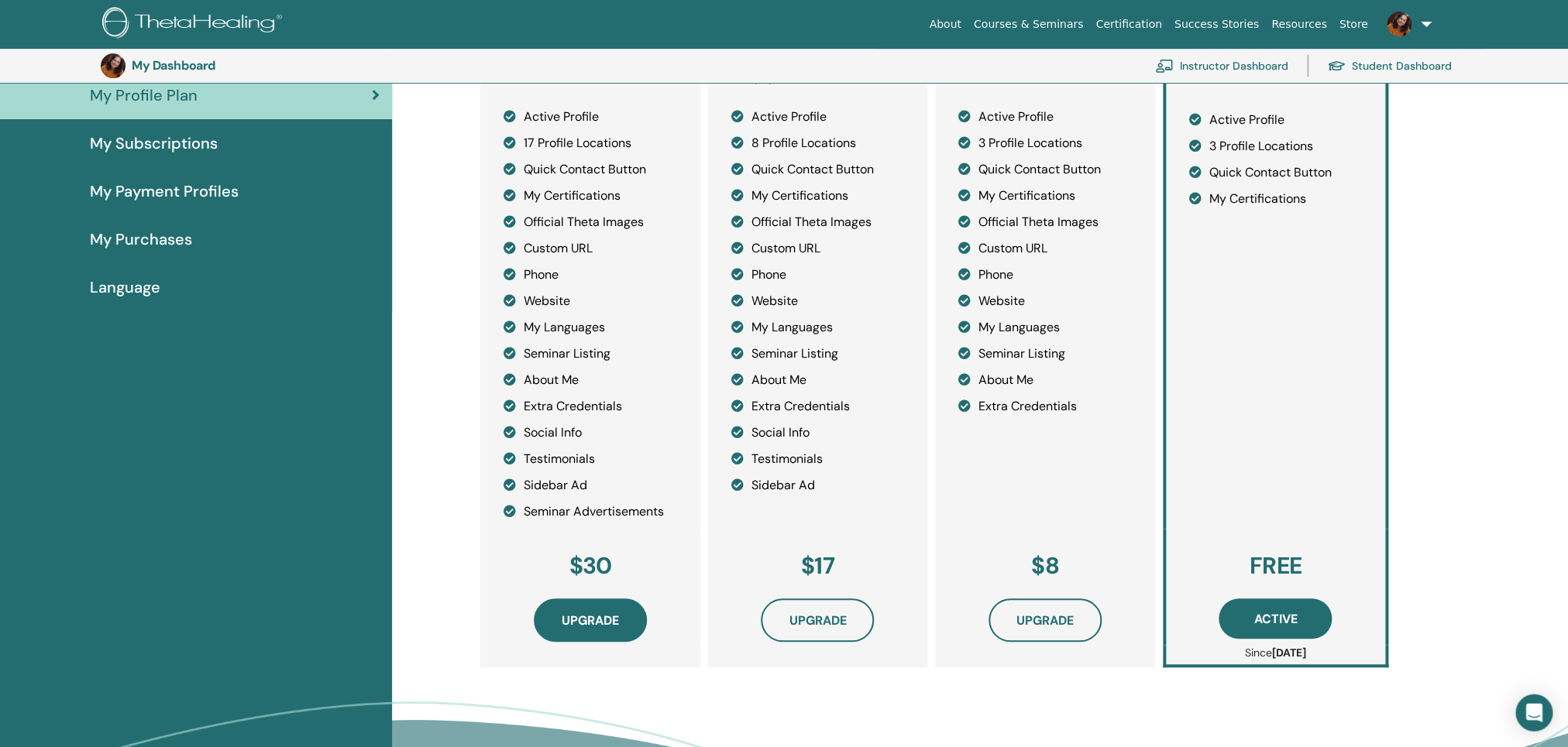
click at [564, 622] on span "Upgrade" at bounding box center [590, 621] width 57 height 17
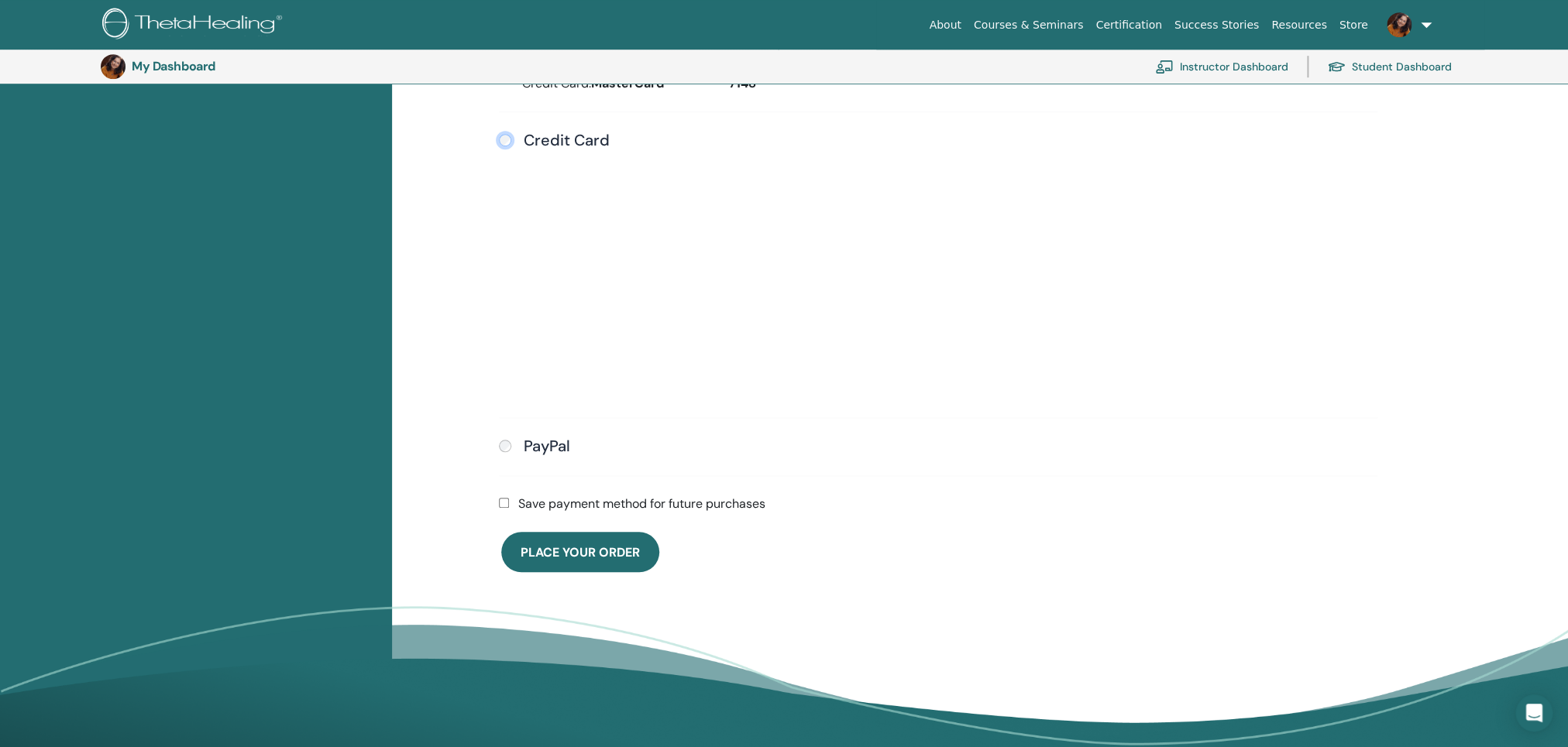
scroll to position [496, 0]
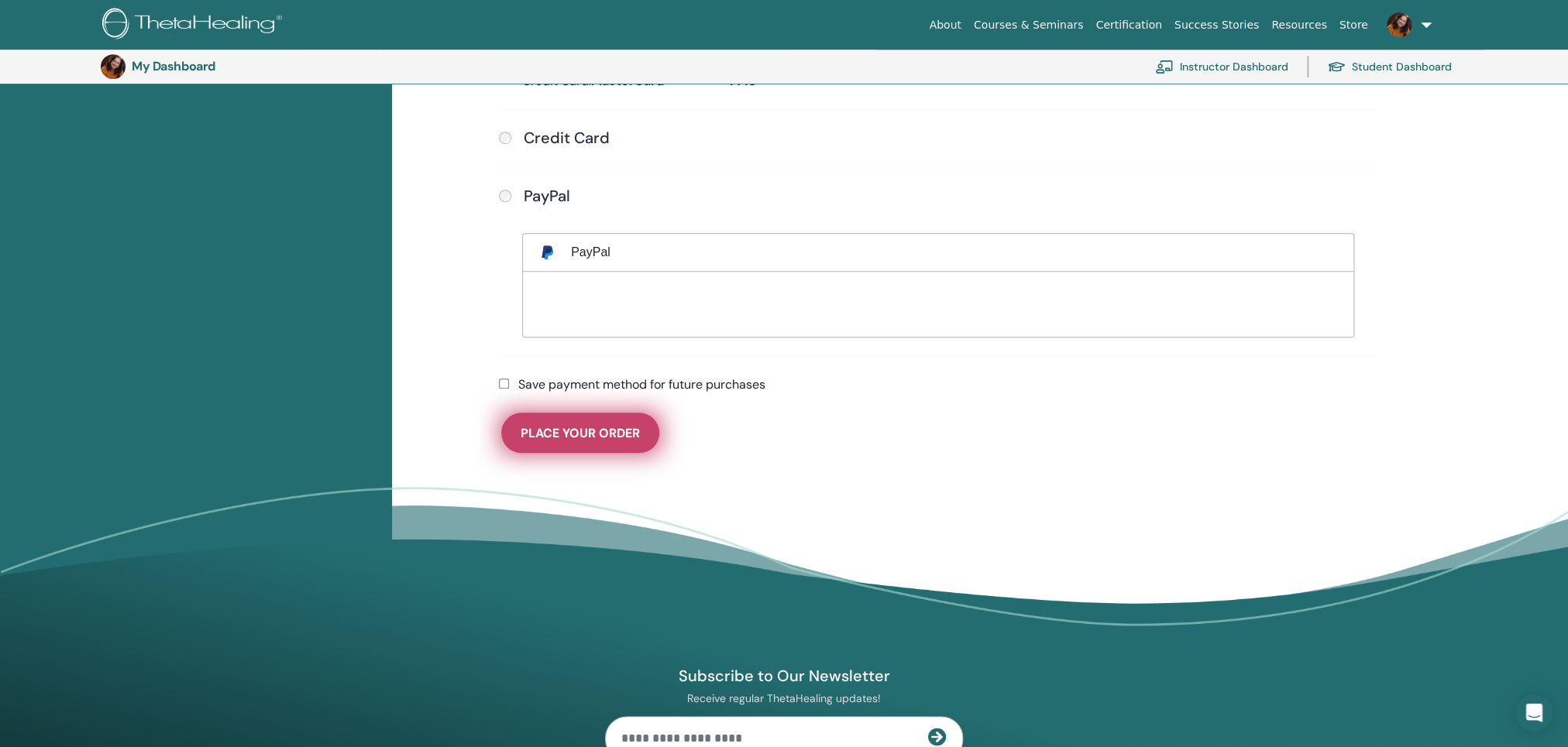
click at [554, 425] on span "Place Your Order" at bounding box center [580, 433] width 119 height 17
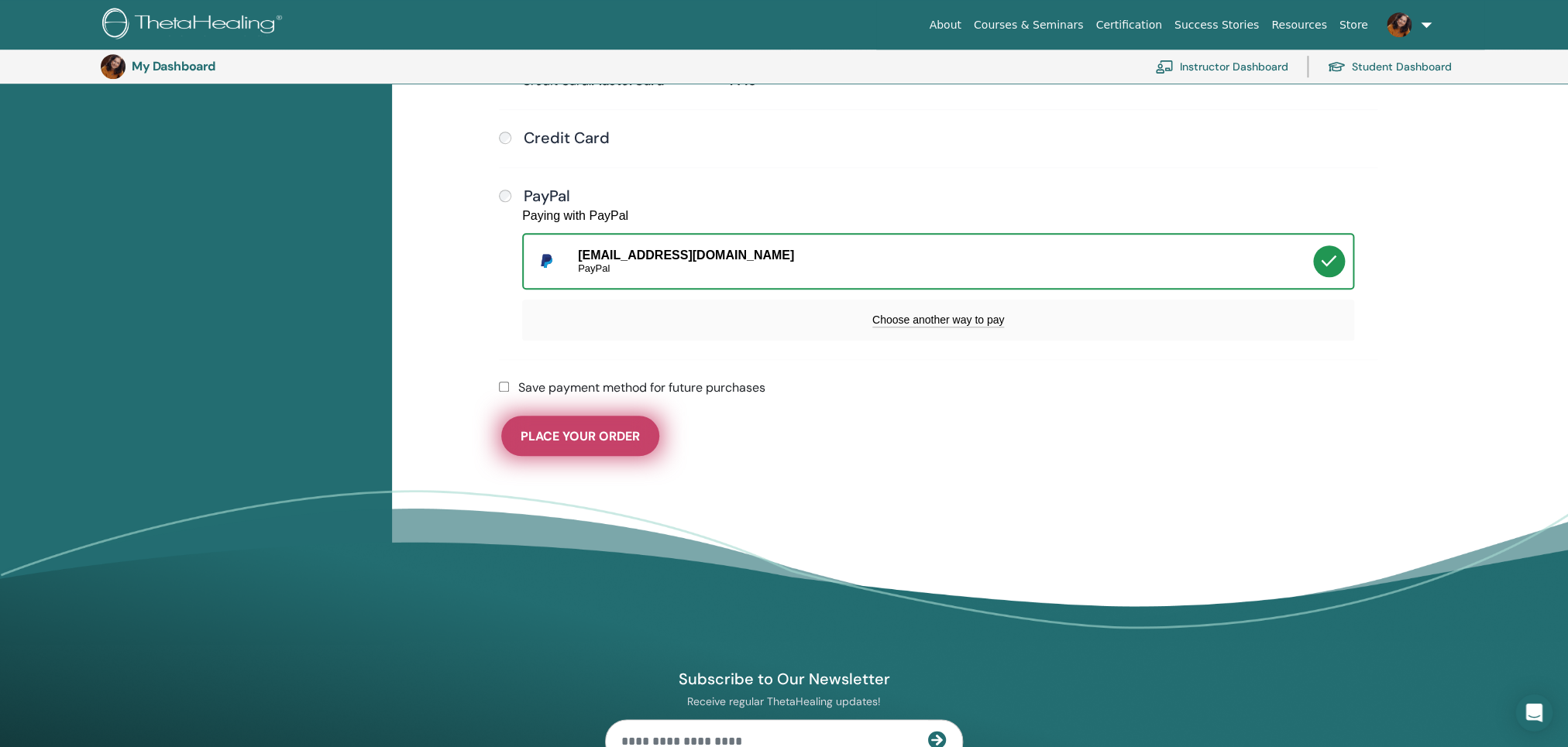
click at [594, 432] on span "Place Your Order" at bounding box center [580, 437] width 119 height 17
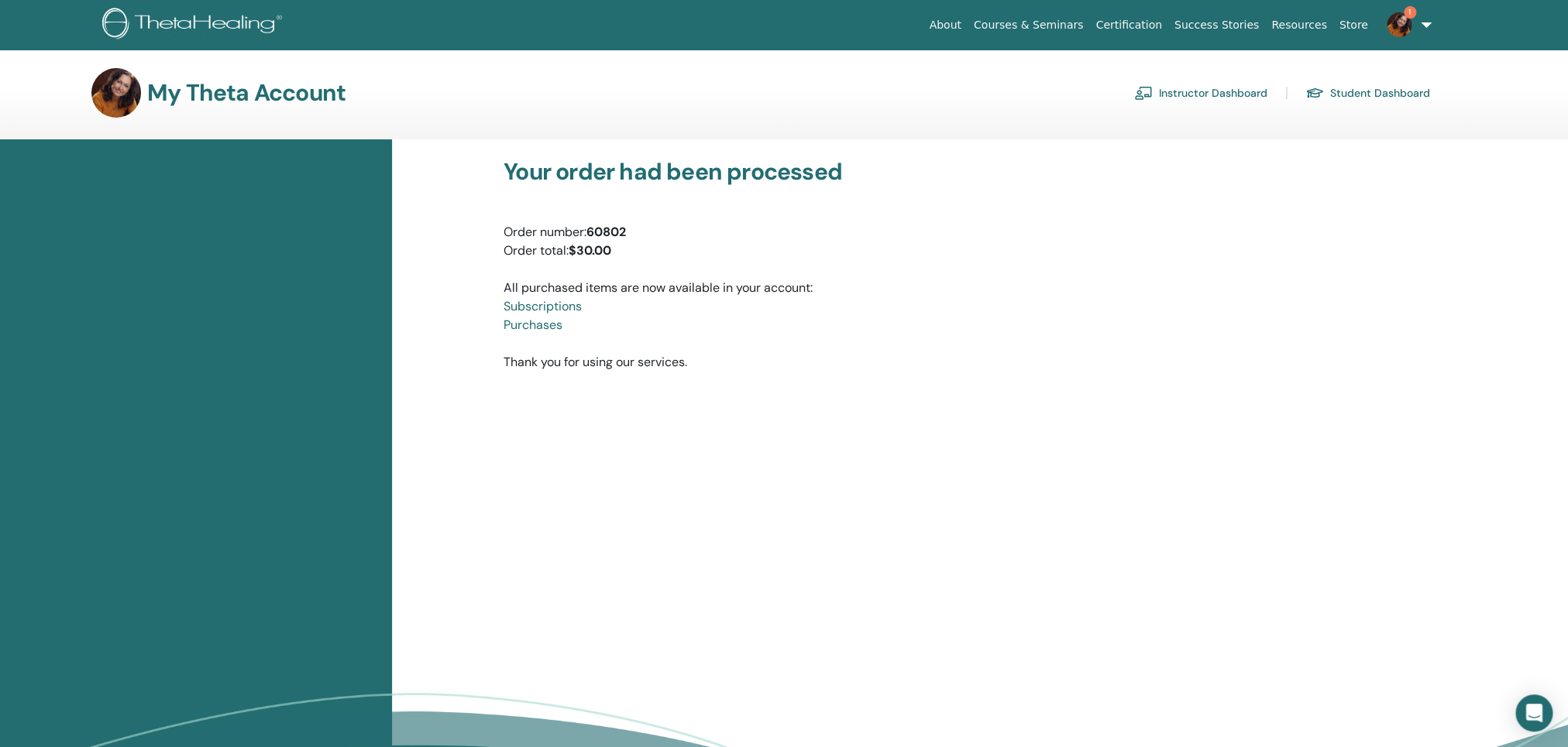
click at [1411, 26] on img at bounding box center [1399, 25] width 25 height 25
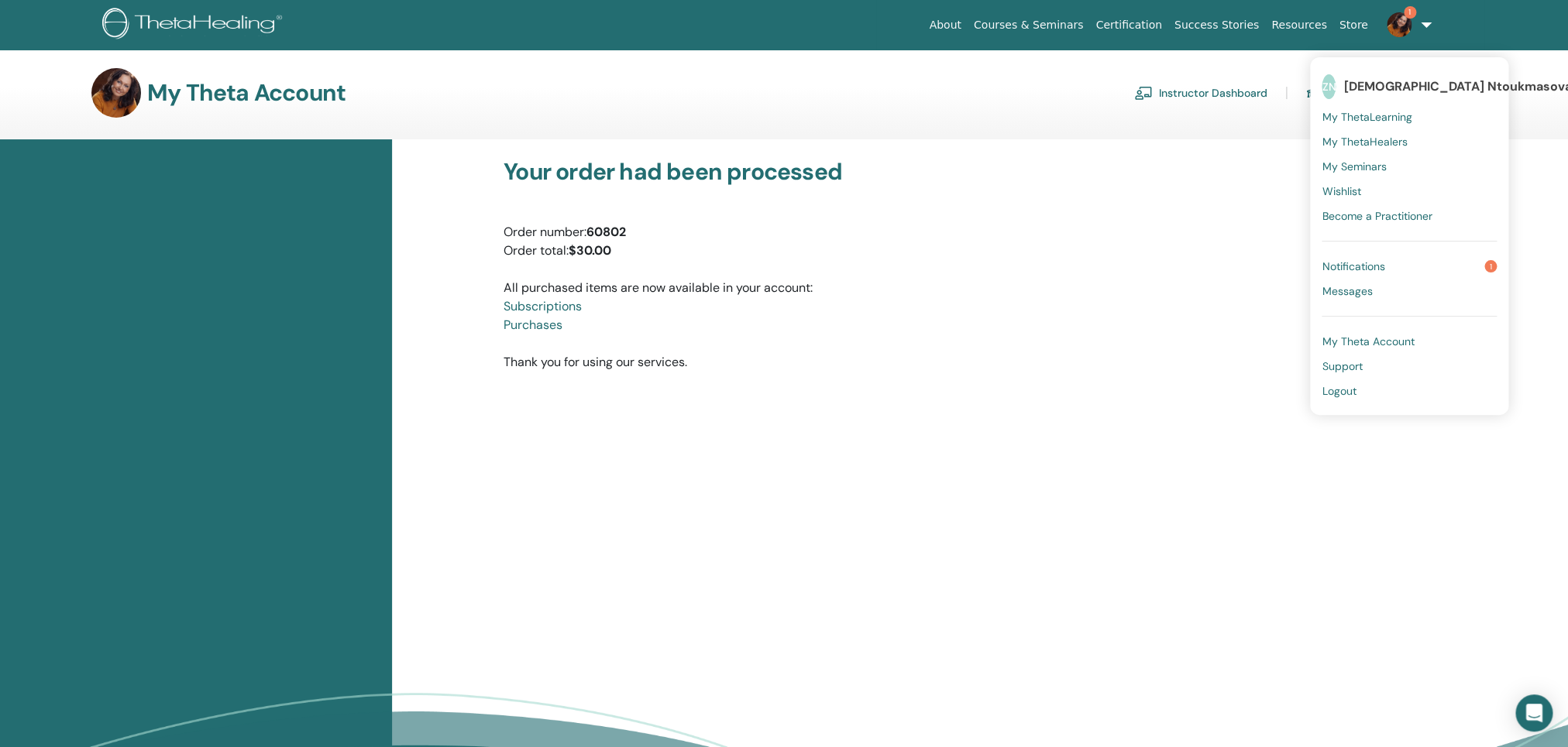
click at [1140, 241] on div "Order number: 60802" at bounding box center [937, 232] width 869 height 18
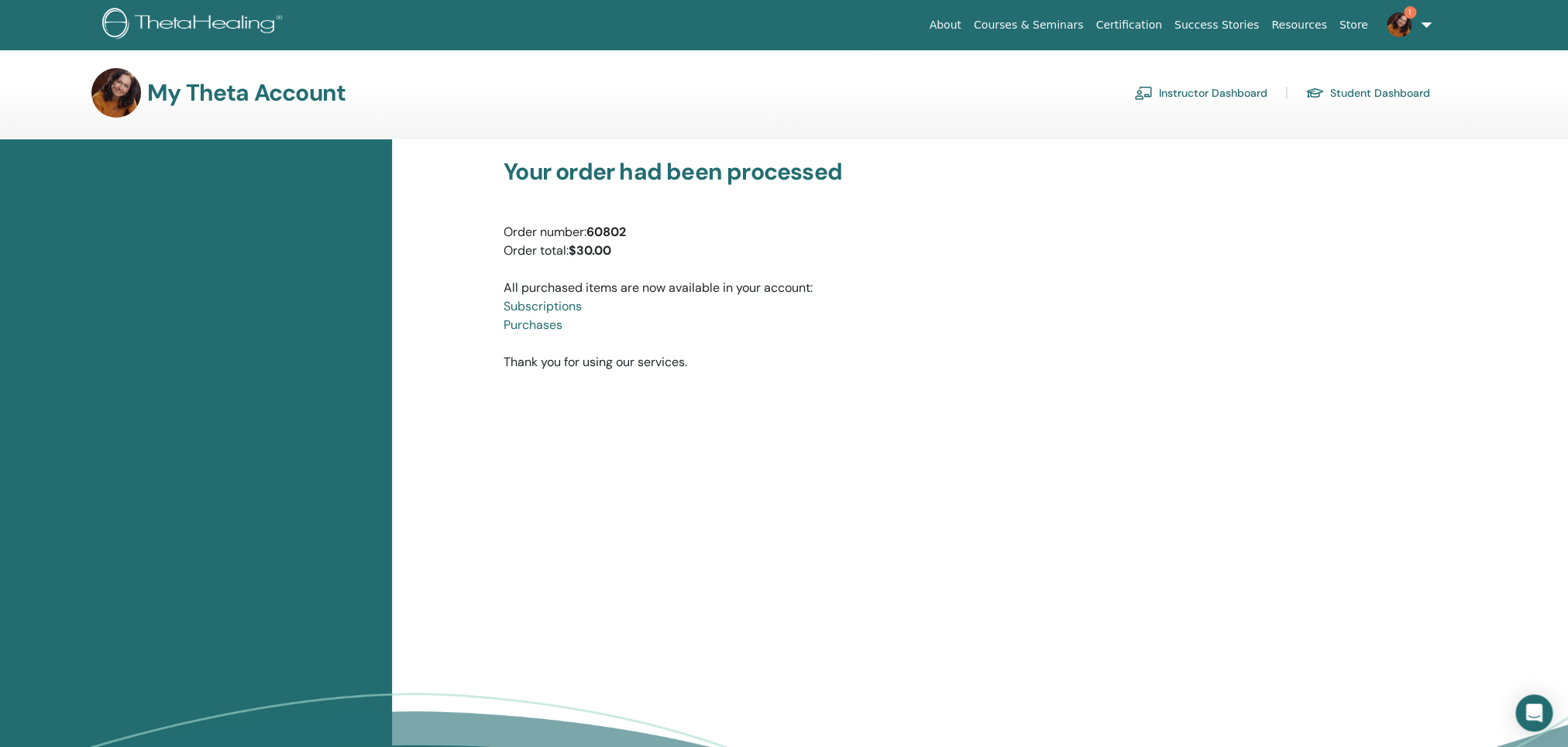
click at [1195, 93] on link "Instructor Dashboard" at bounding box center [1201, 93] width 133 height 25
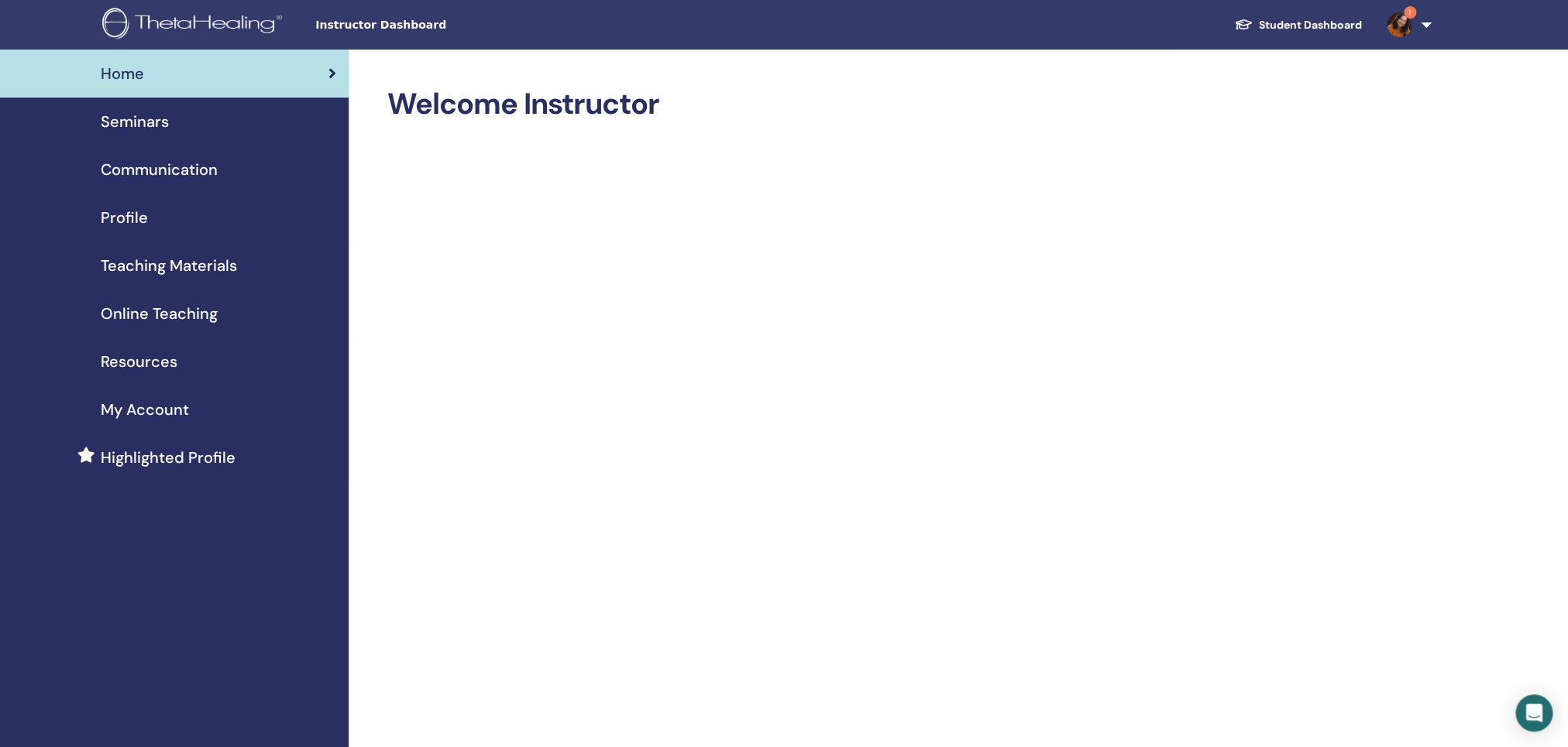
click at [1417, 23] on span "1" at bounding box center [1398, 24] width 37 height 12
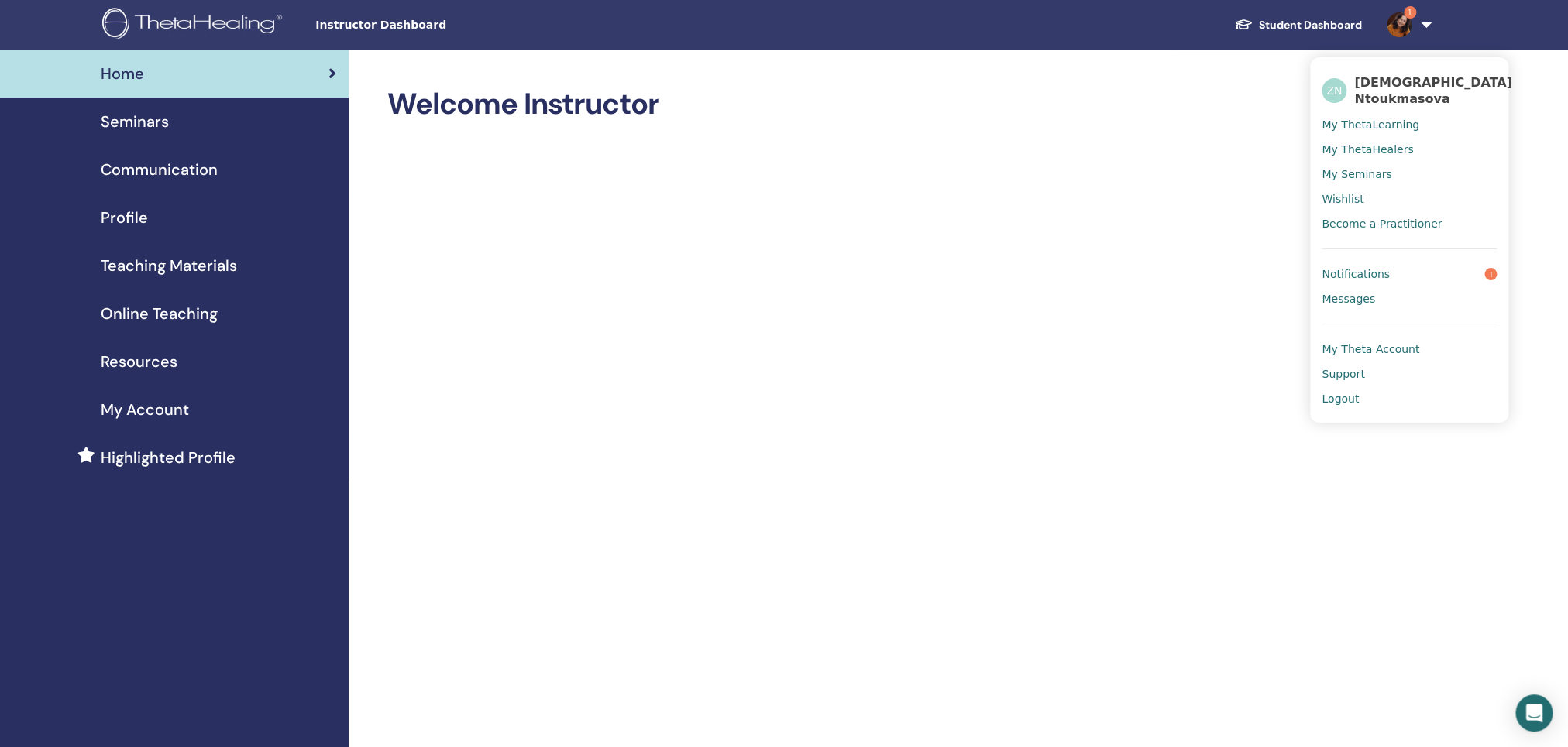
click at [1355, 176] on span "My Seminars" at bounding box center [1356, 174] width 70 height 14
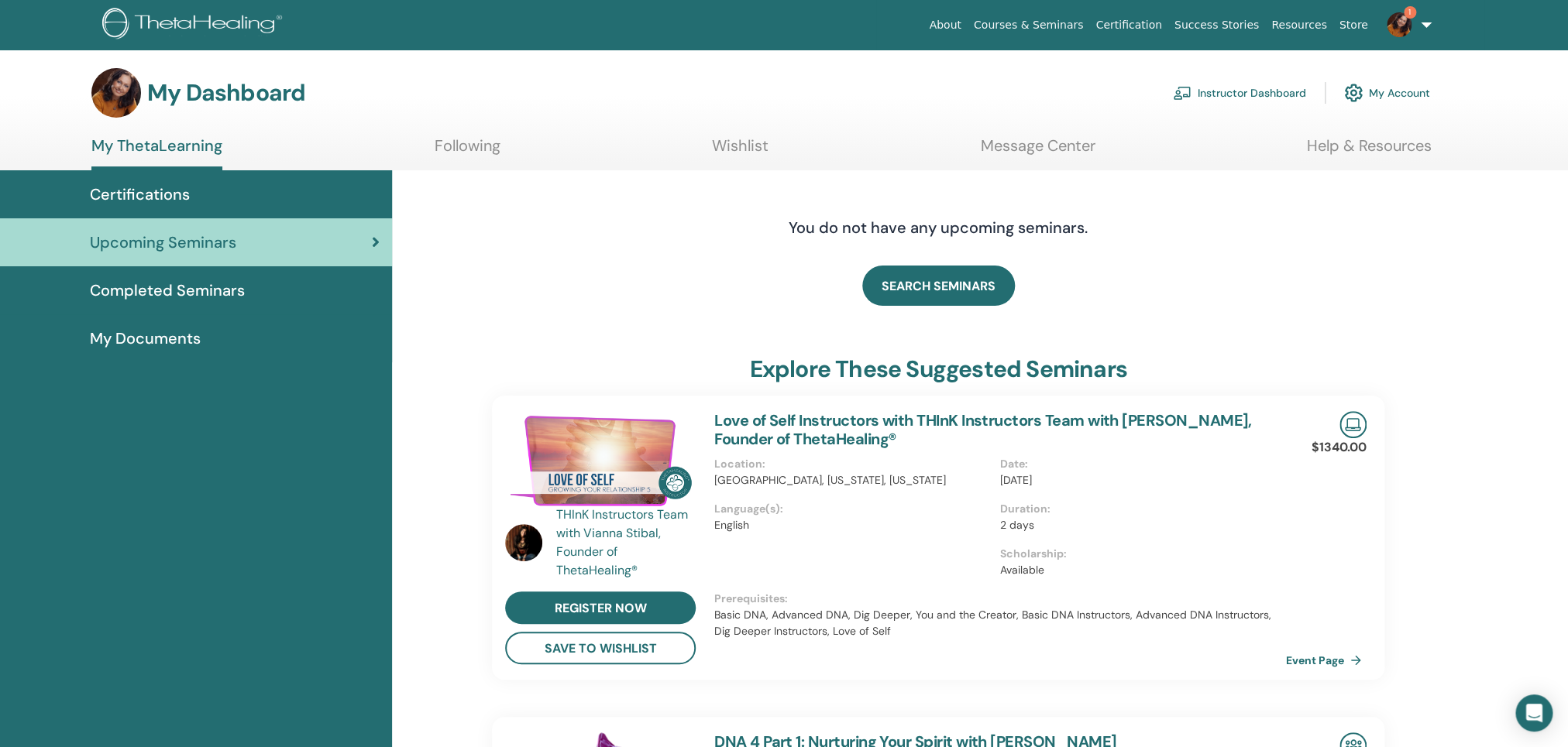
click at [1290, 99] on link "Instructor Dashboard" at bounding box center [1239, 93] width 133 height 34
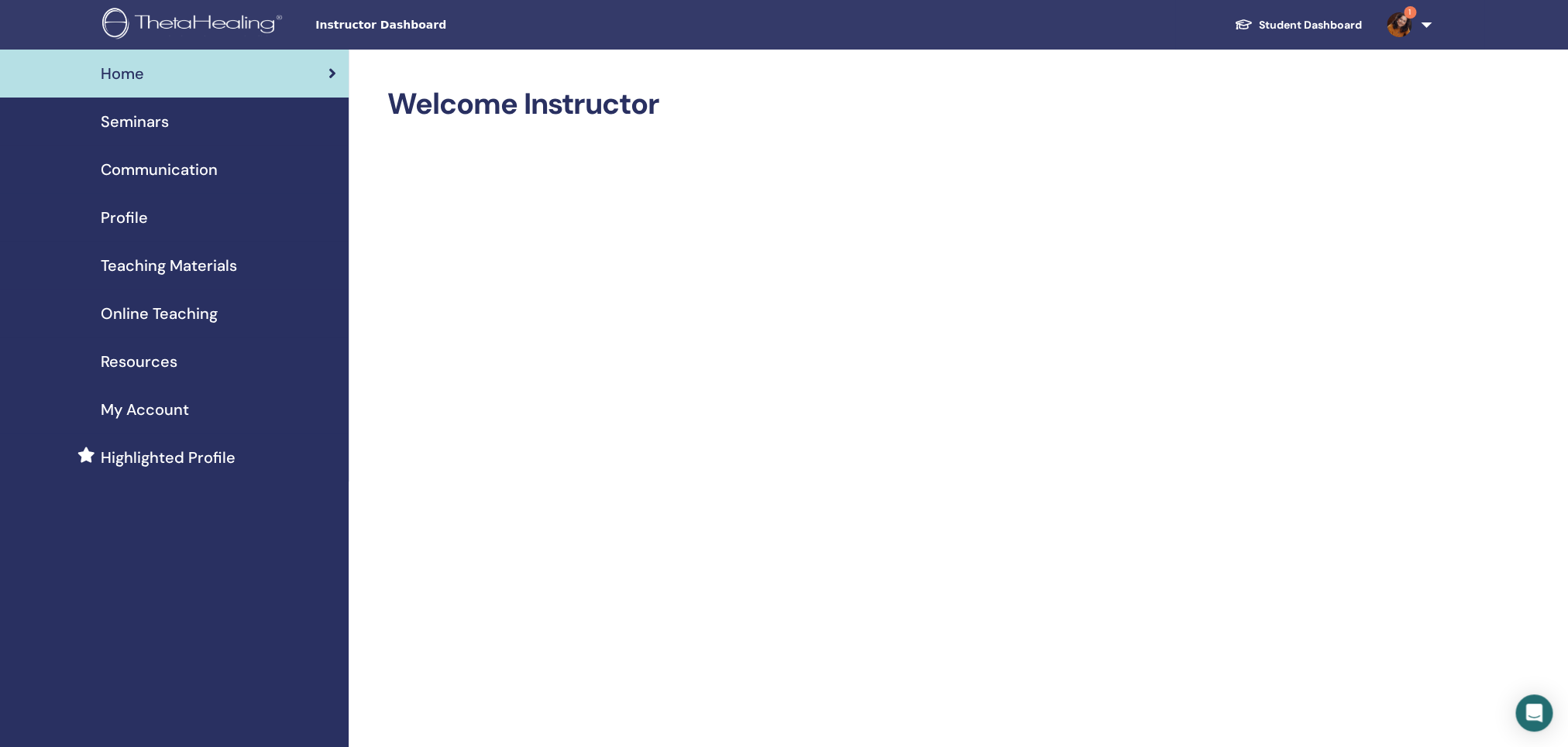
click at [127, 132] on span "Seminars" at bounding box center [135, 122] width 68 height 23
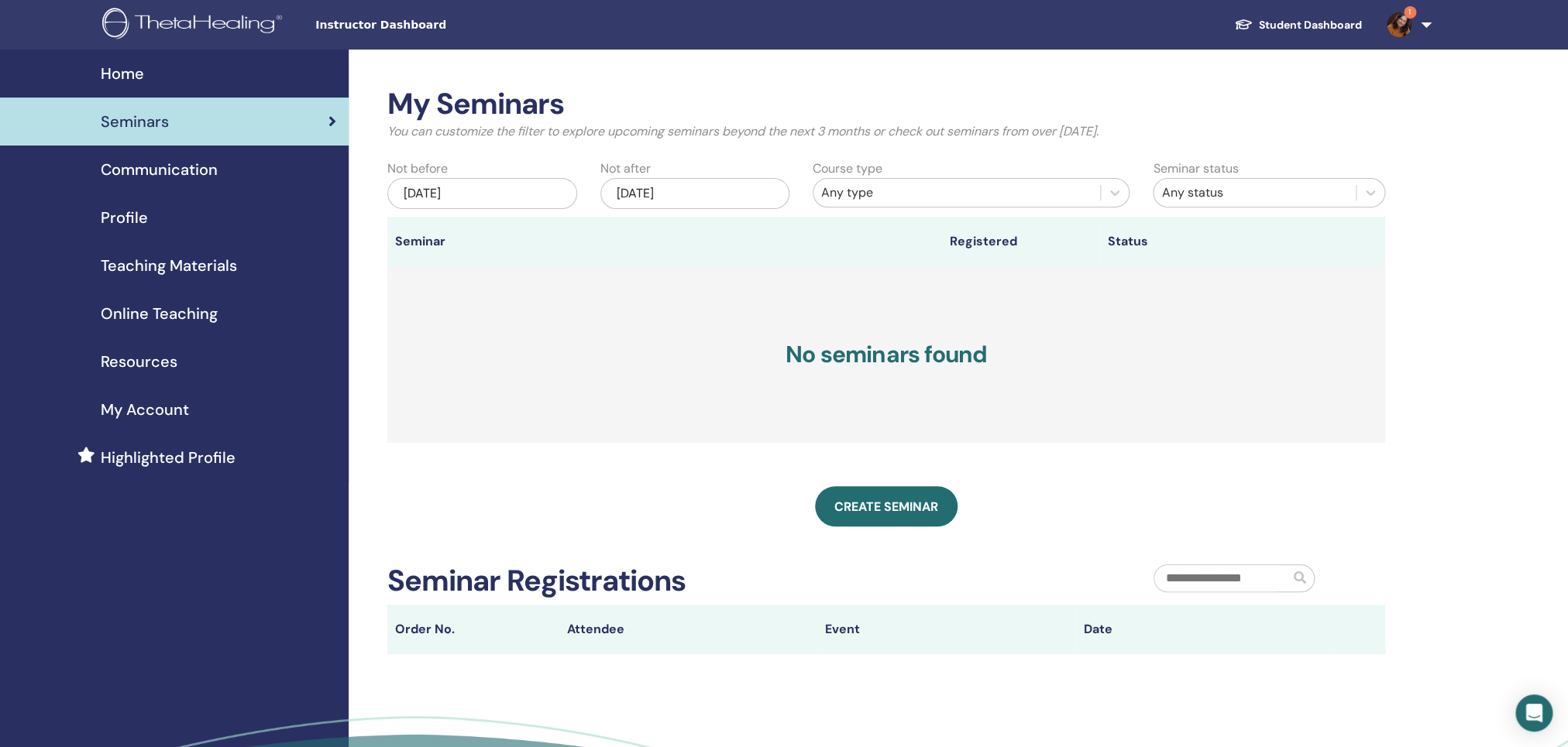
click at [482, 194] on div "May/10, 2025" at bounding box center [482, 193] width 189 height 31
click at [369, 141] on div "My Seminars You can customize the filter to explore upcoming seminars beyond th…" at bounding box center [936, 460] width 1176 height 821
click at [170, 318] on span "Online Teaching" at bounding box center [159, 314] width 117 height 23
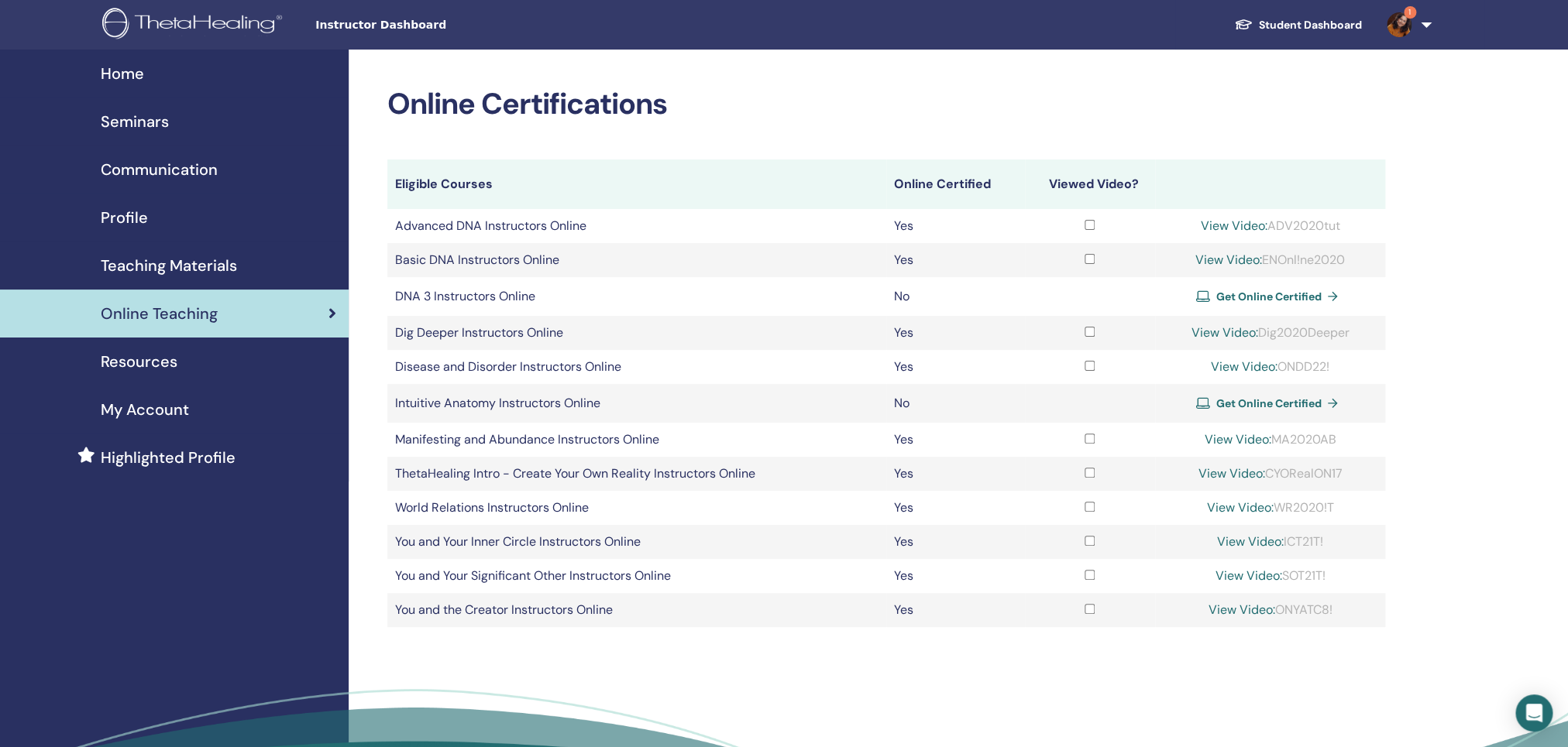
click at [1425, 28] on link "1" at bounding box center [1406, 25] width 64 height 50
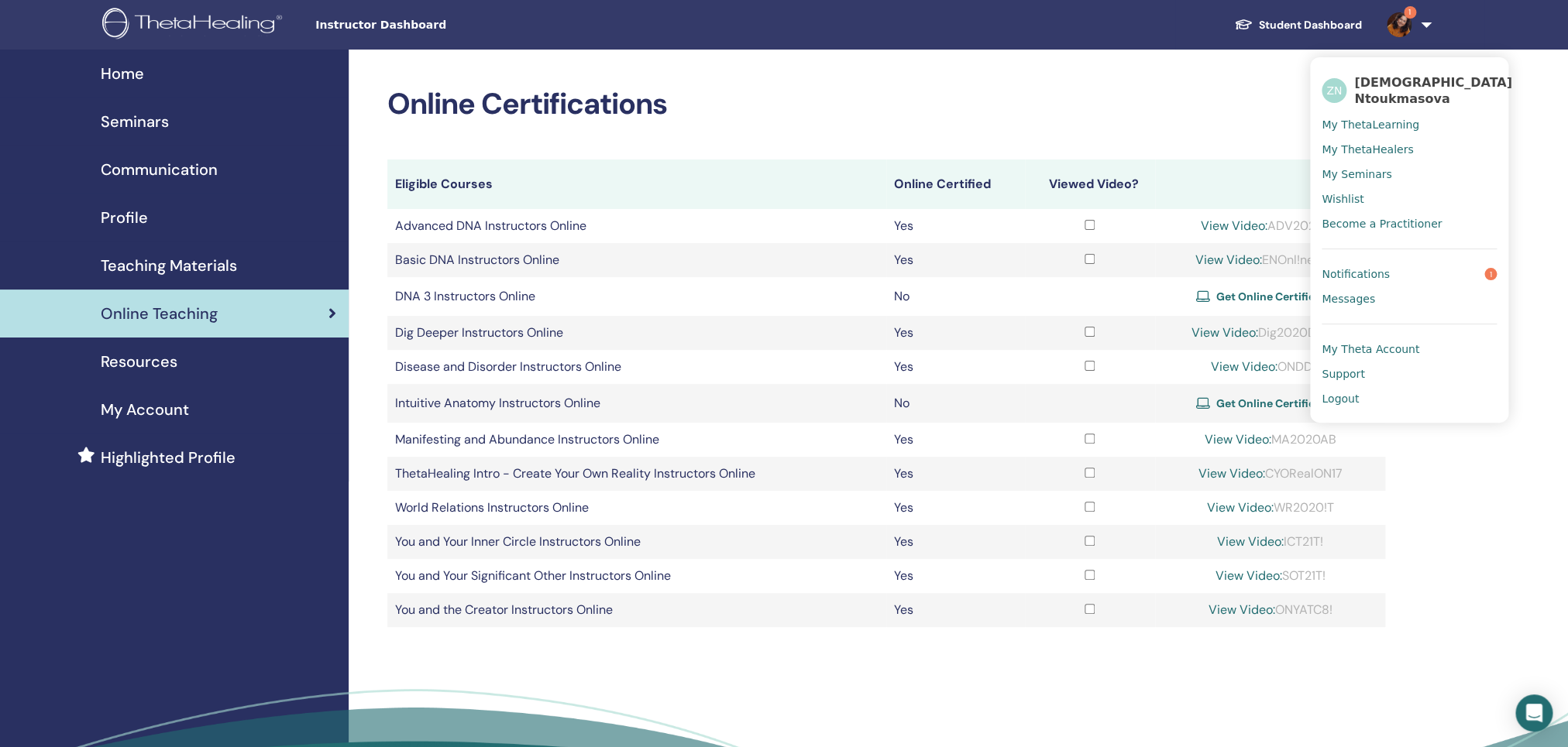
click at [1345, 180] on span "My Seminars" at bounding box center [1356, 174] width 70 height 14
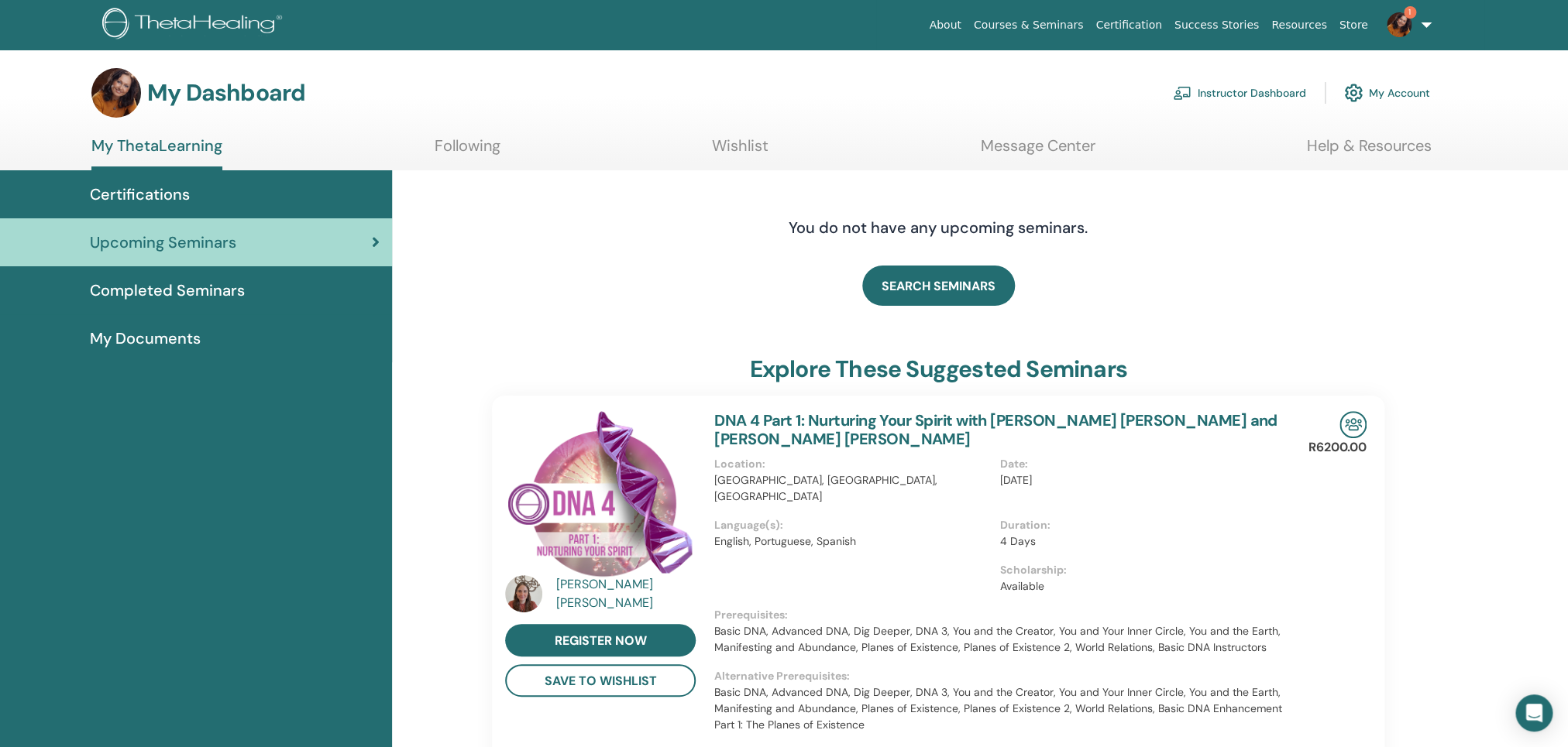
click at [721, 140] on link "Wishlist" at bounding box center [740, 151] width 56 height 31
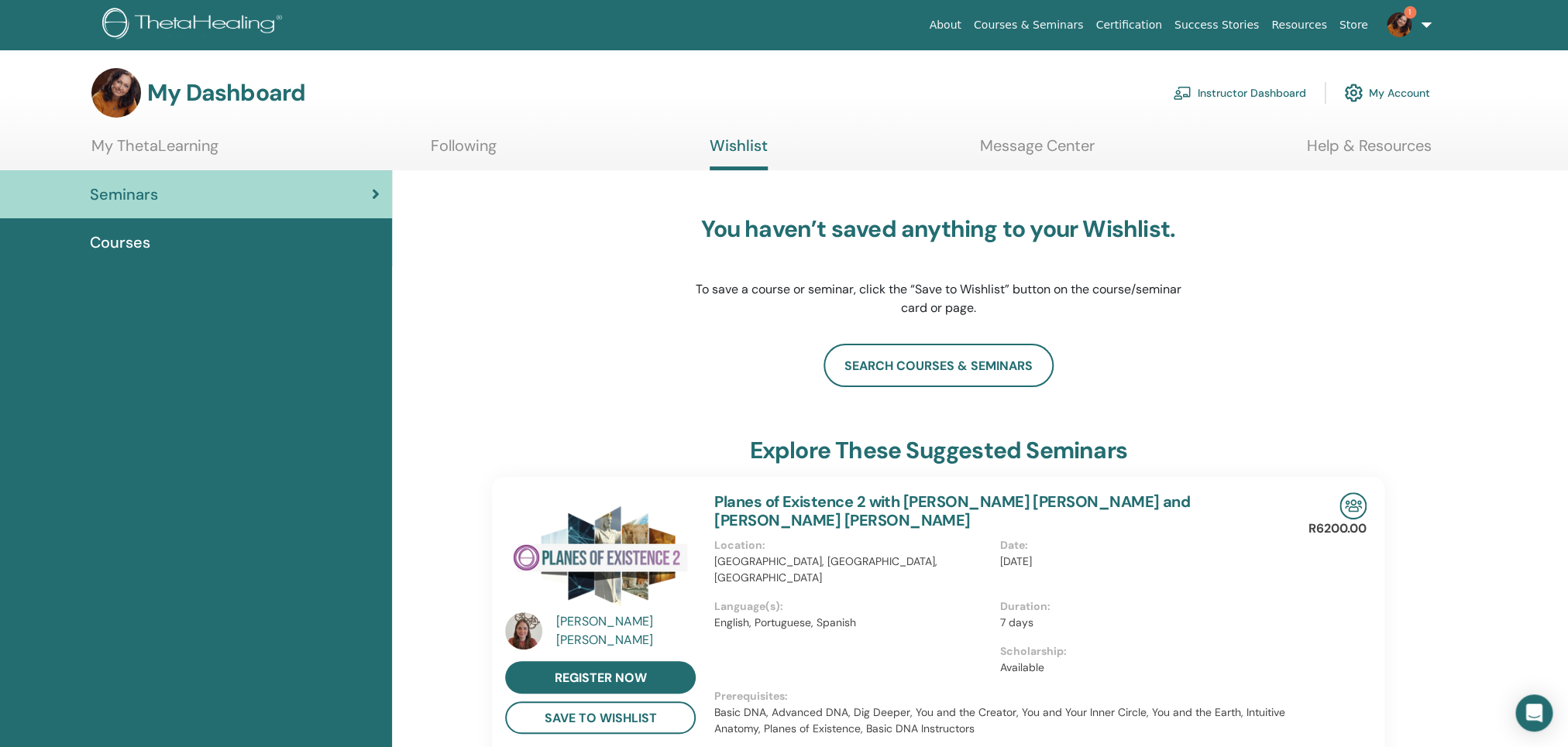
click at [106, 243] on span "Courses" at bounding box center [120, 242] width 60 height 23
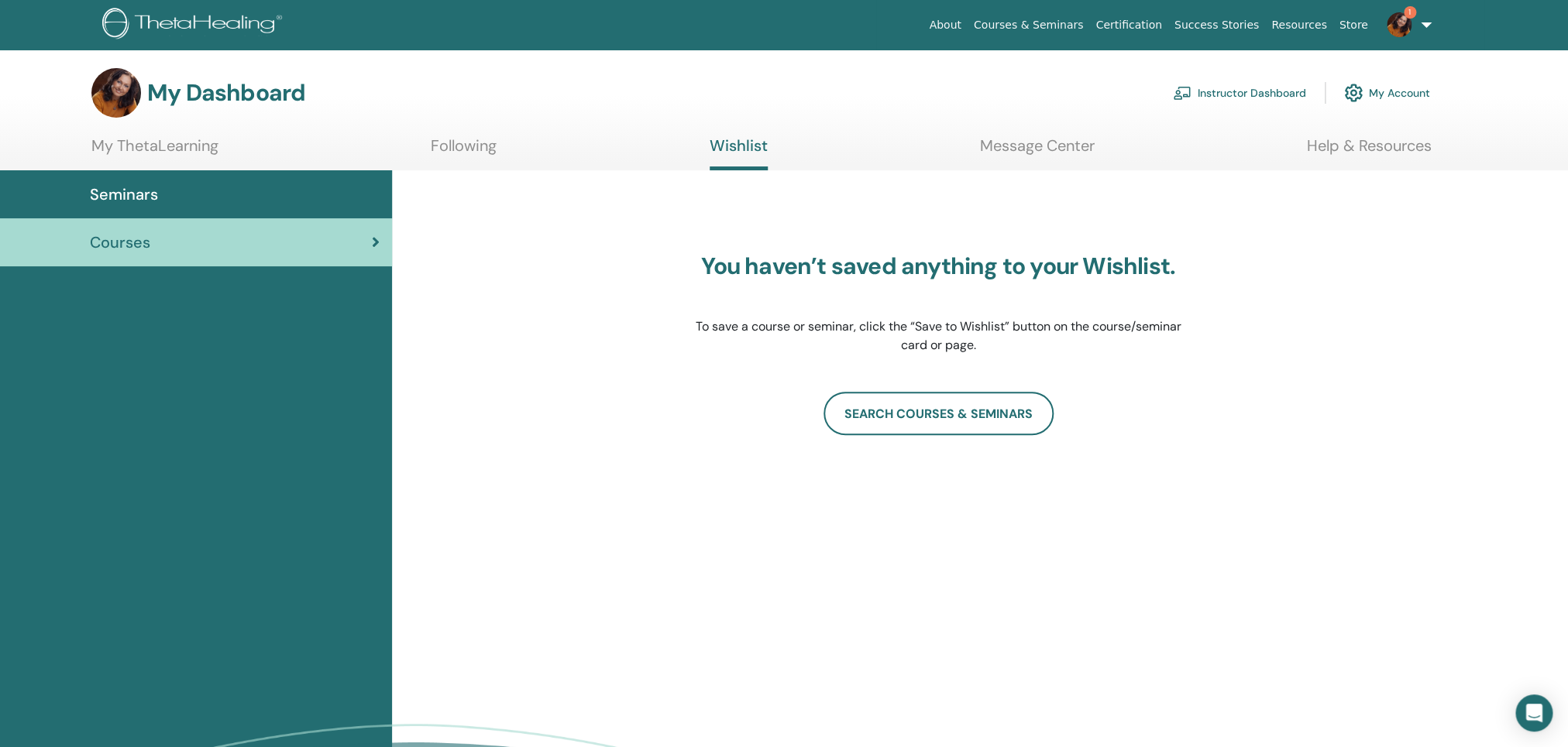
click at [1385, 94] on link "My Account" at bounding box center [1387, 93] width 86 height 34
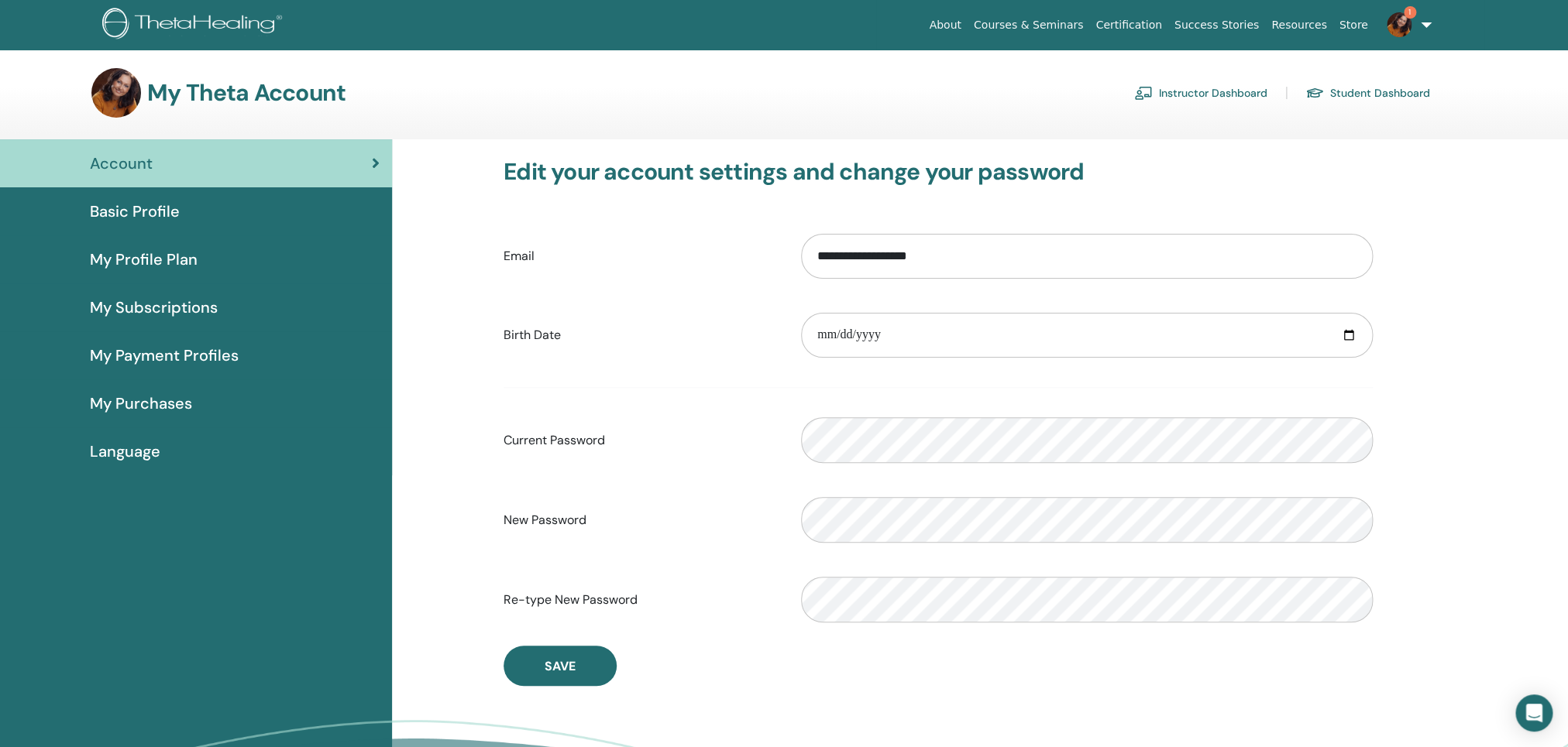
click at [1217, 93] on link "Instructor Dashboard" at bounding box center [1201, 93] width 133 height 25
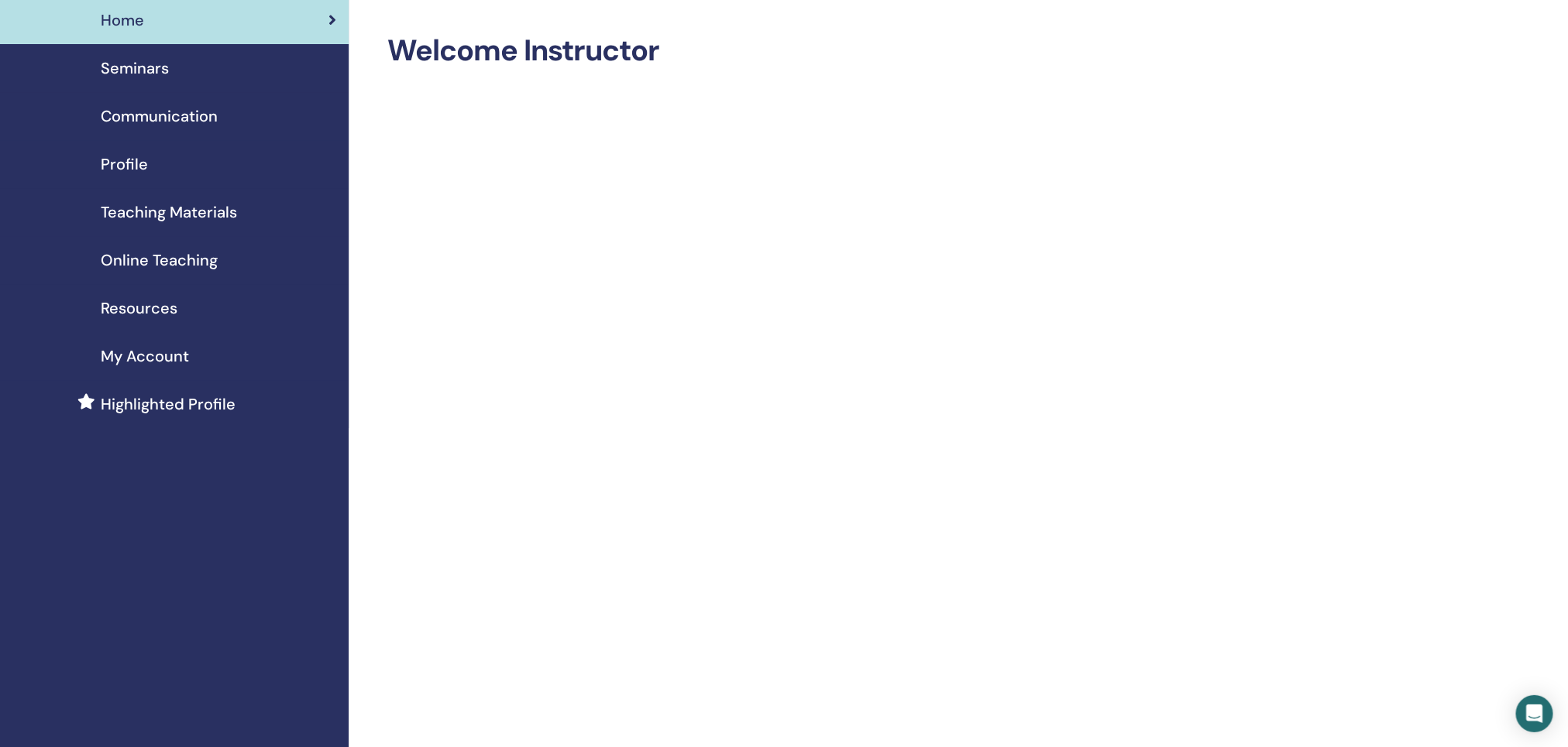
scroll to position [58, 0]
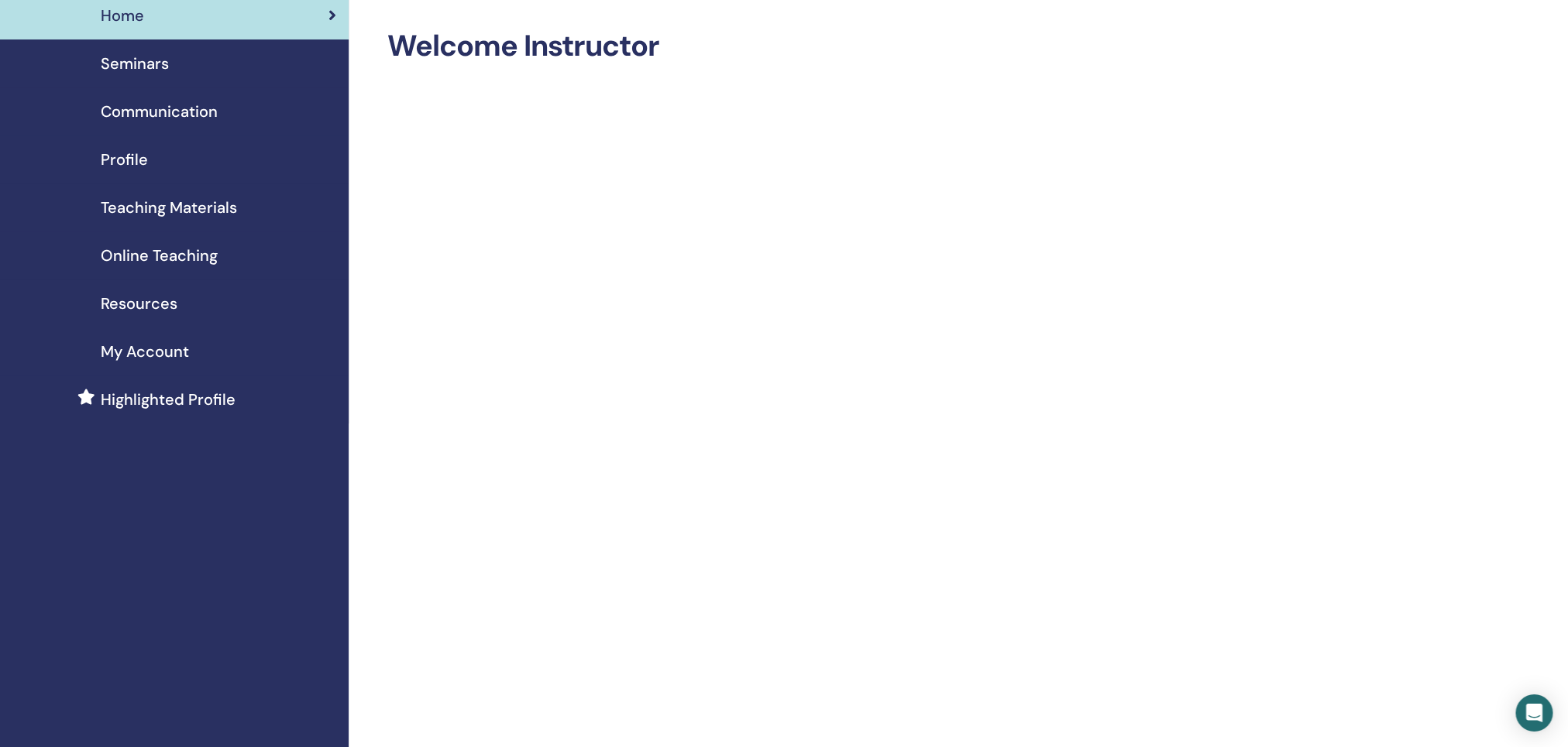
click at [118, 304] on span "Resources" at bounding box center [139, 304] width 77 height 23
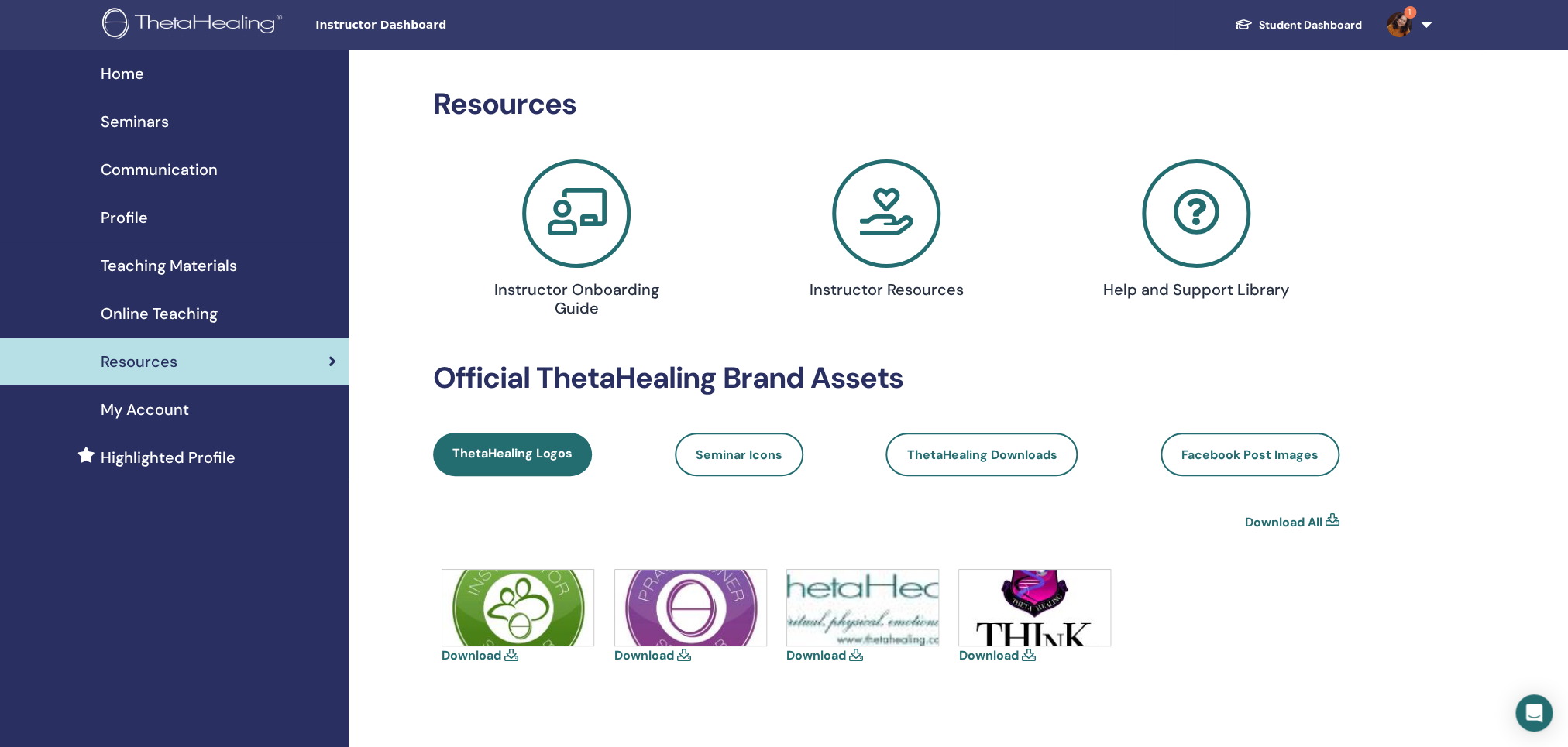
click at [123, 72] on span "Home" at bounding box center [122, 74] width 43 height 23
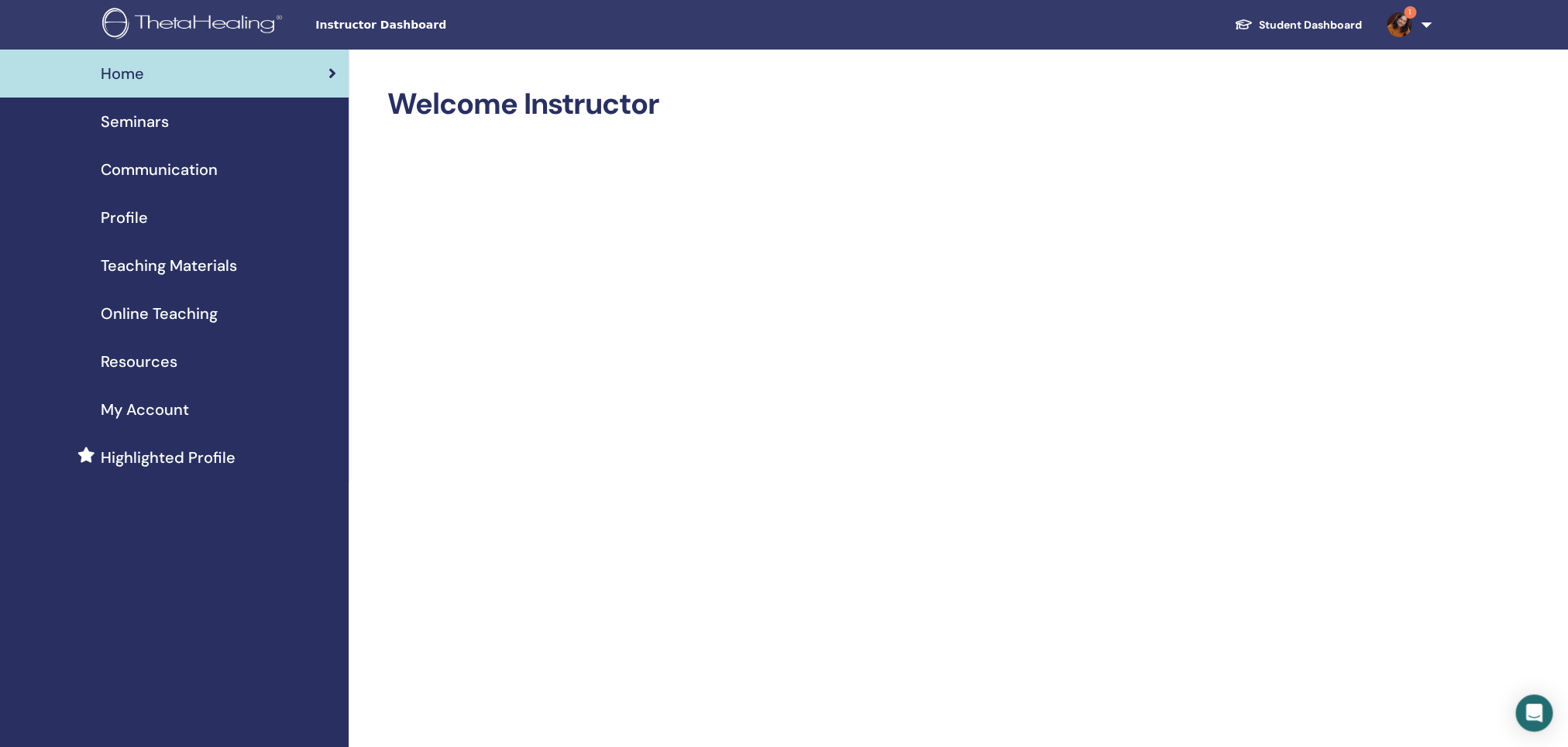
click at [116, 113] on span "Seminars" at bounding box center [135, 122] width 68 height 23
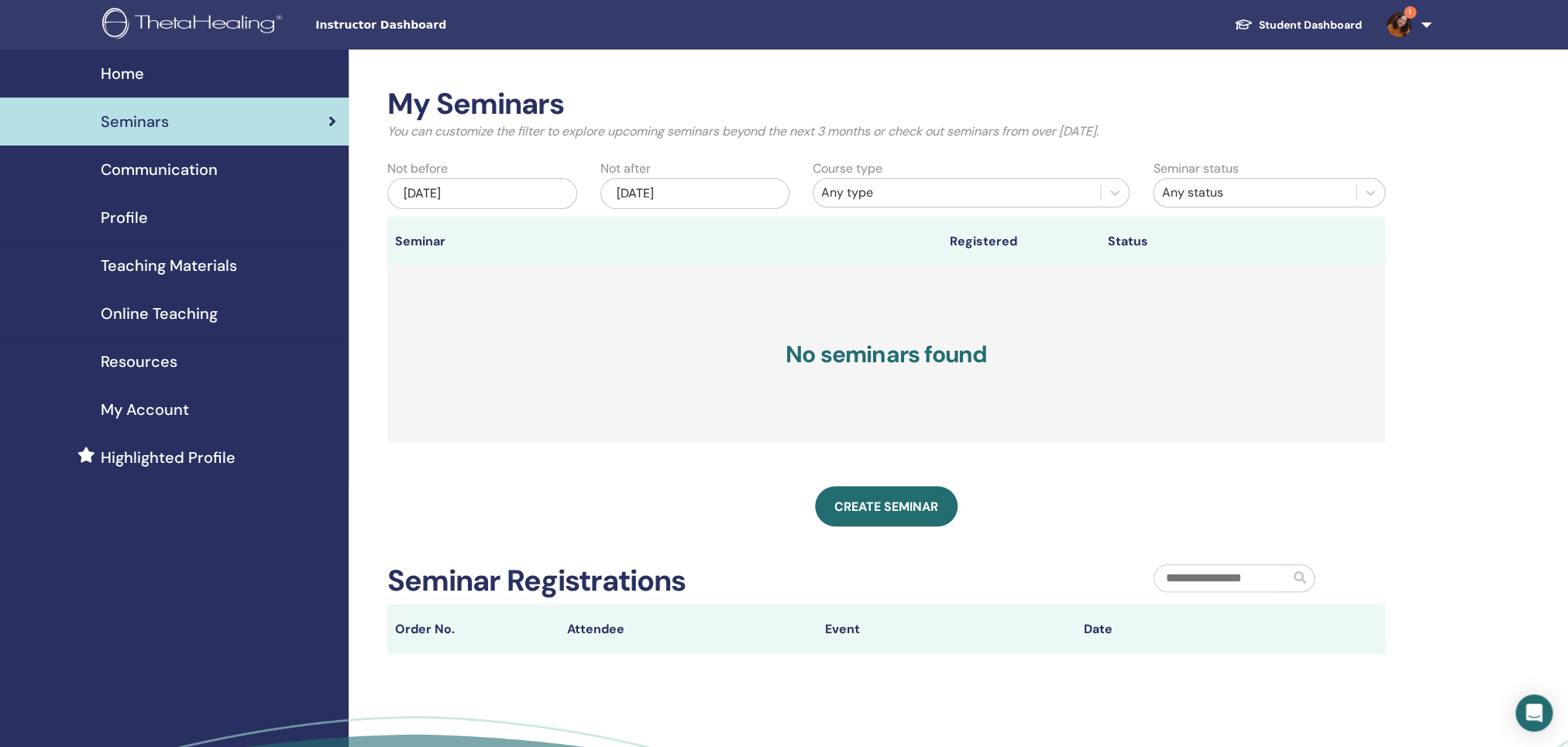
drag, startPoint x: 379, startPoint y: 126, endPoint x: 1225, endPoint y: 143, distance: 846.2
click at [1225, 143] on div "My Seminars You can customize the filter to explore upcoming seminars beyond th…" at bounding box center [886, 120] width 1021 height 67
click at [1089, 531] on div "My Seminars You can customize the filter to explore upcoming seminars beyond th…" at bounding box center [886, 371] width 998 height 567
click at [899, 509] on span "Create seminar" at bounding box center [885, 507] width 103 height 17
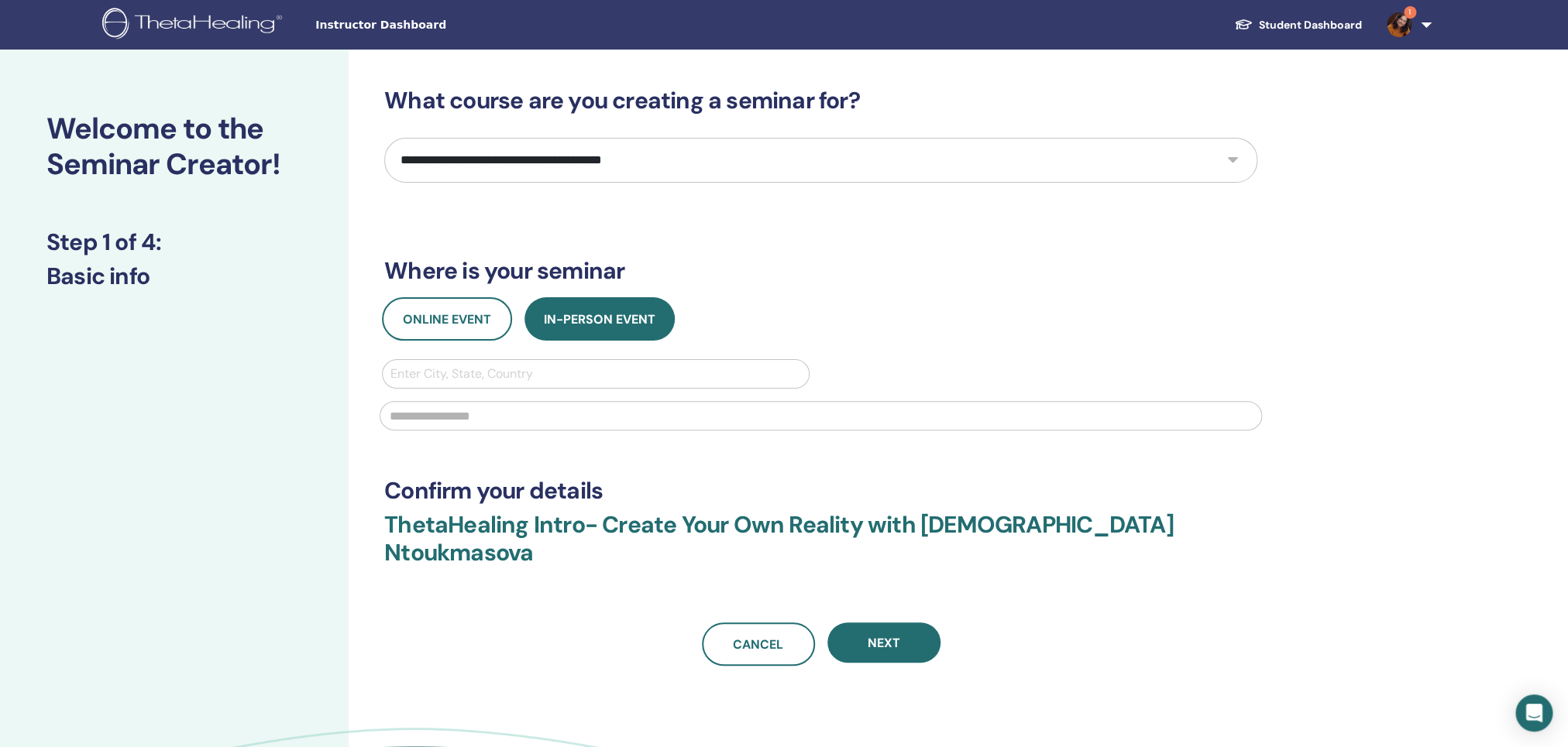
click at [1229, 174] on select "**********" at bounding box center [820, 160] width 873 height 45
select select "*"
click option "*********" at bounding box center [0, 0] width 0 height 0
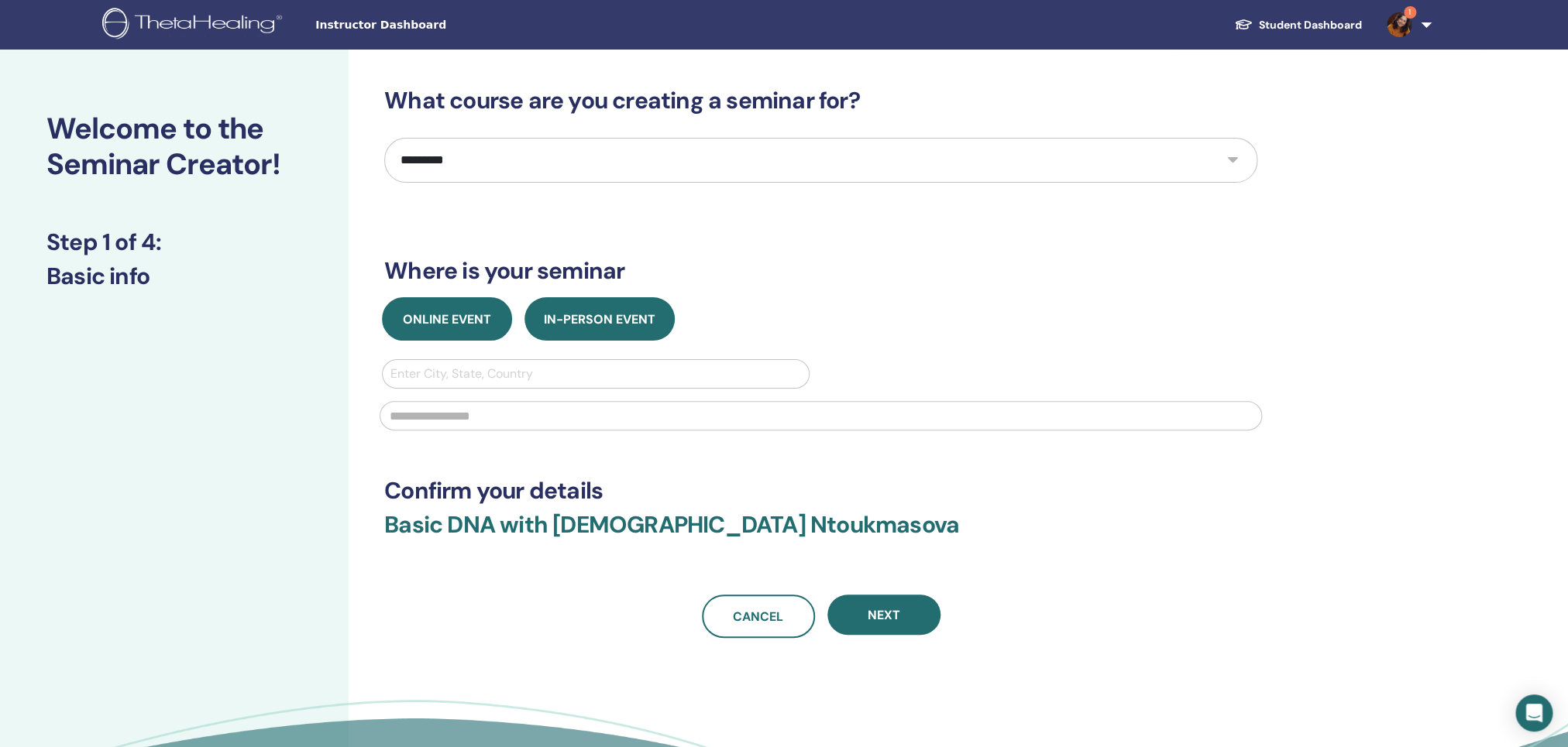
click at [460, 330] on button "Online Event" at bounding box center [447, 318] width 130 height 43
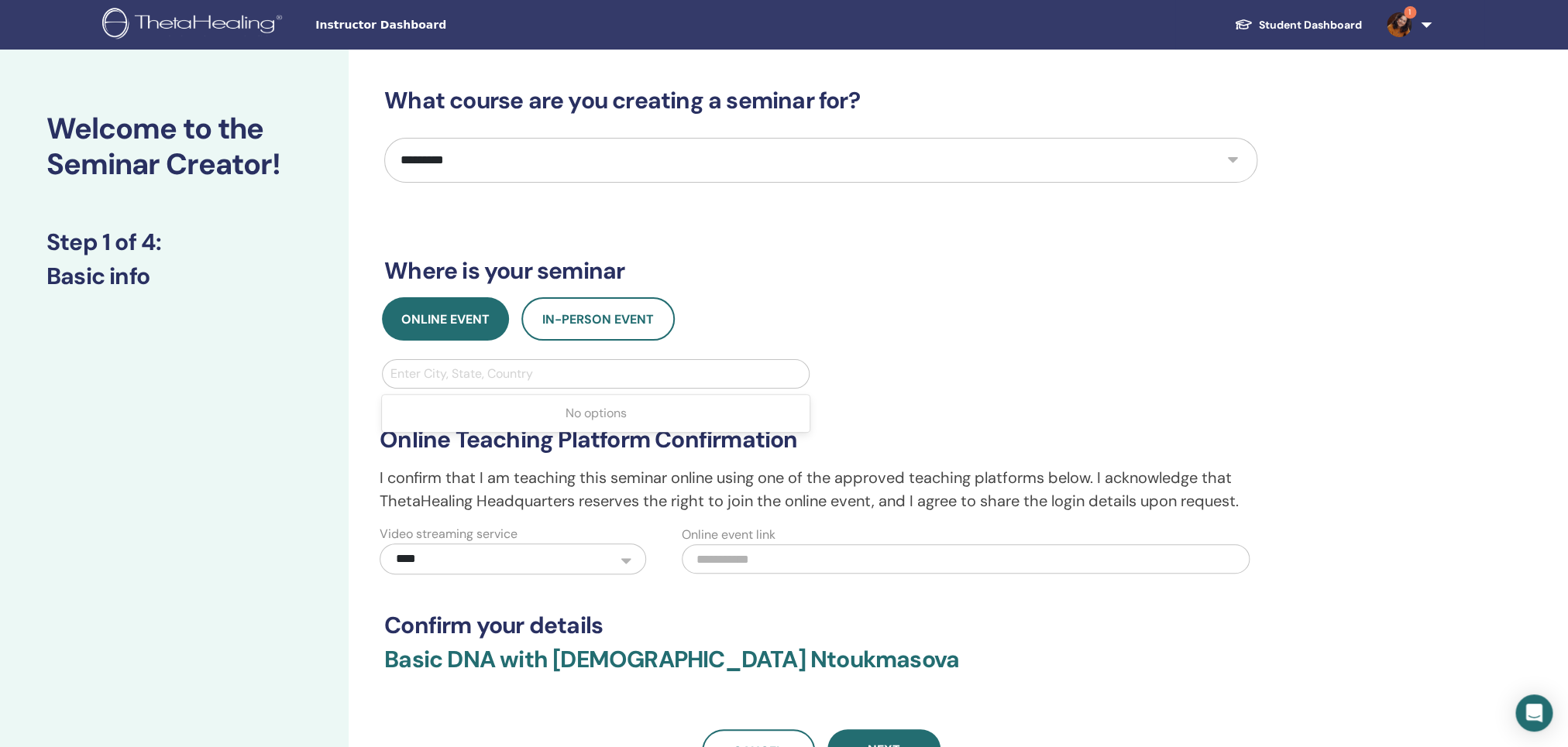
click at [430, 376] on div at bounding box center [596, 374] width 410 height 22
type input "***"
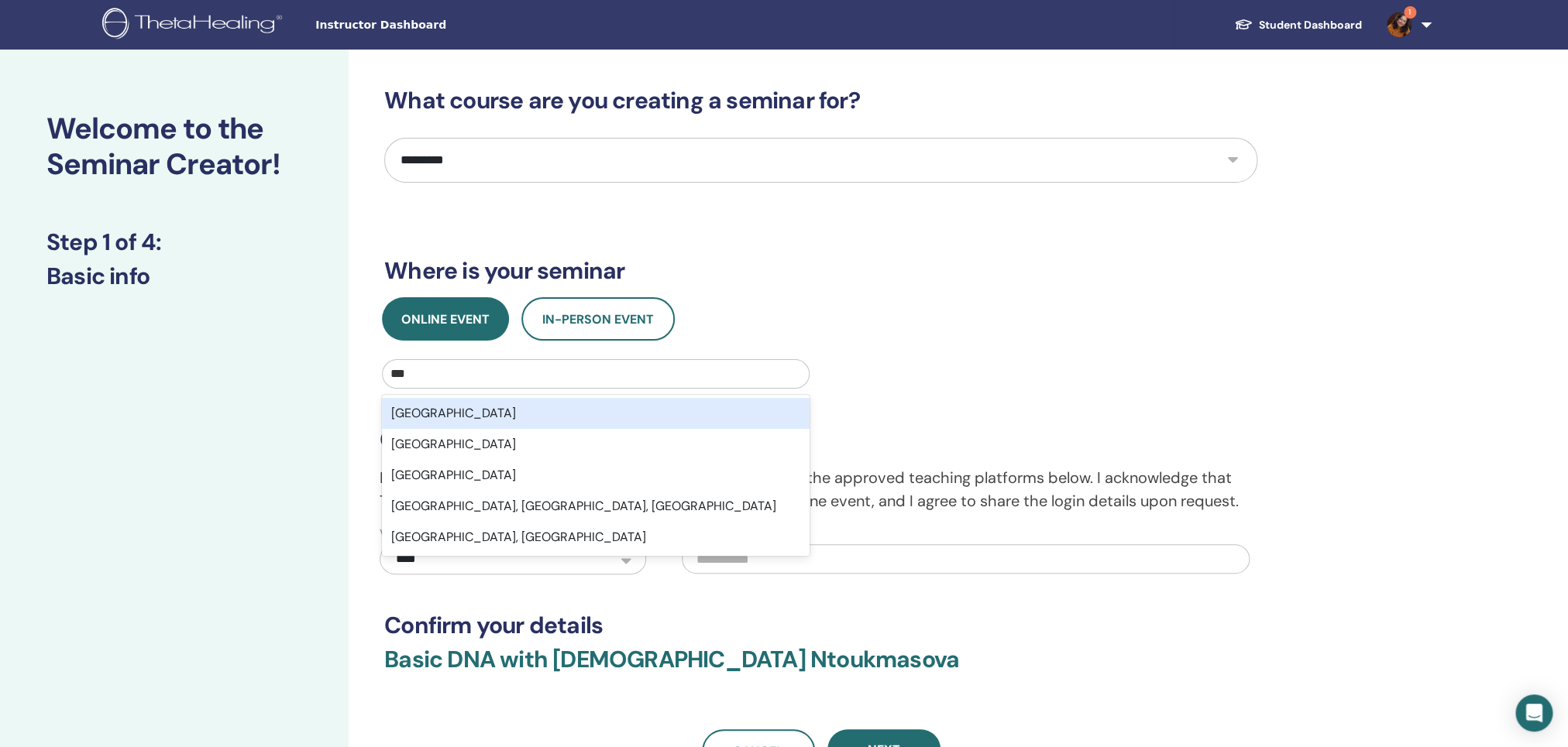
click at [399, 419] on div "Greece" at bounding box center [596, 413] width 428 height 31
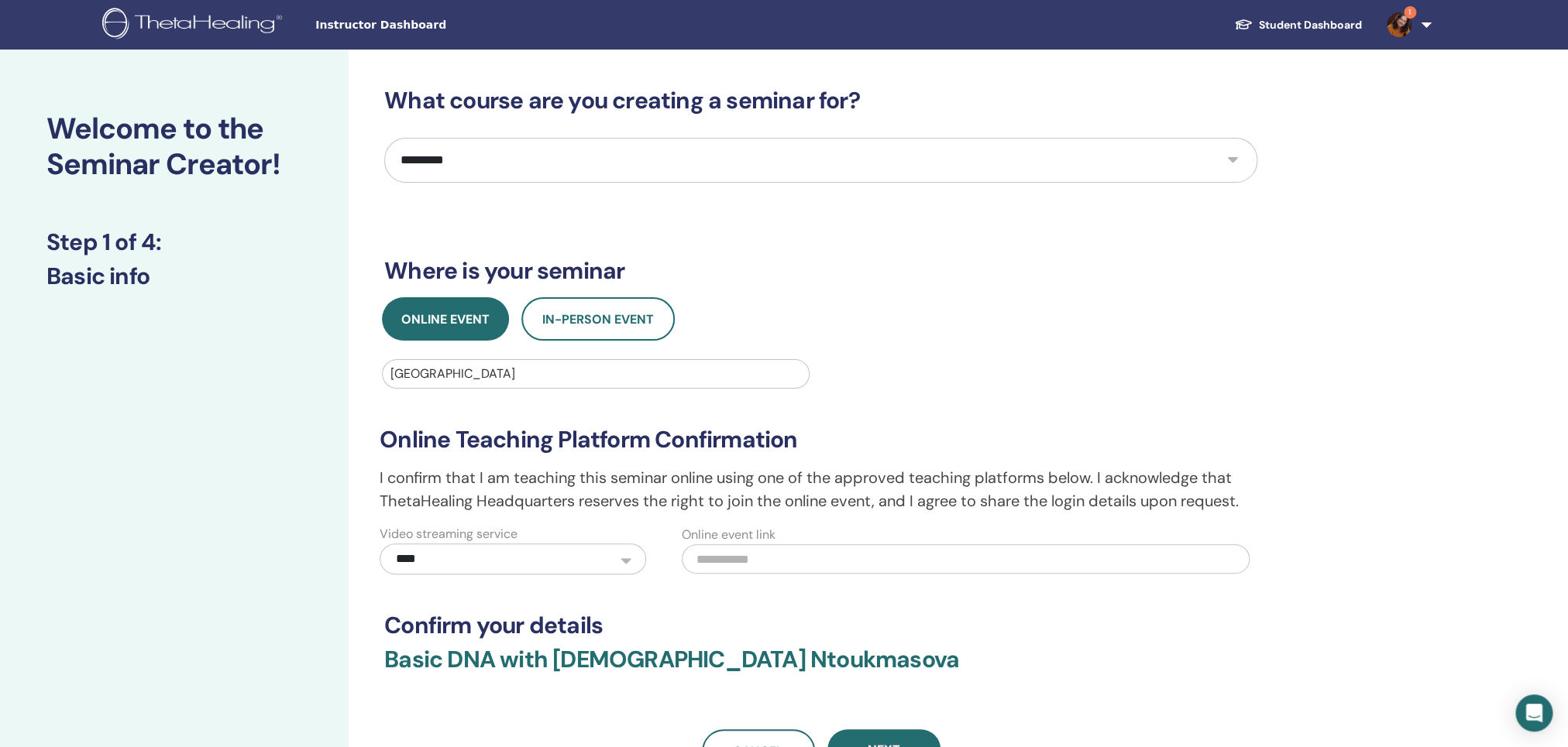
click at [748, 562] on input "text" at bounding box center [966, 559] width 568 height 30
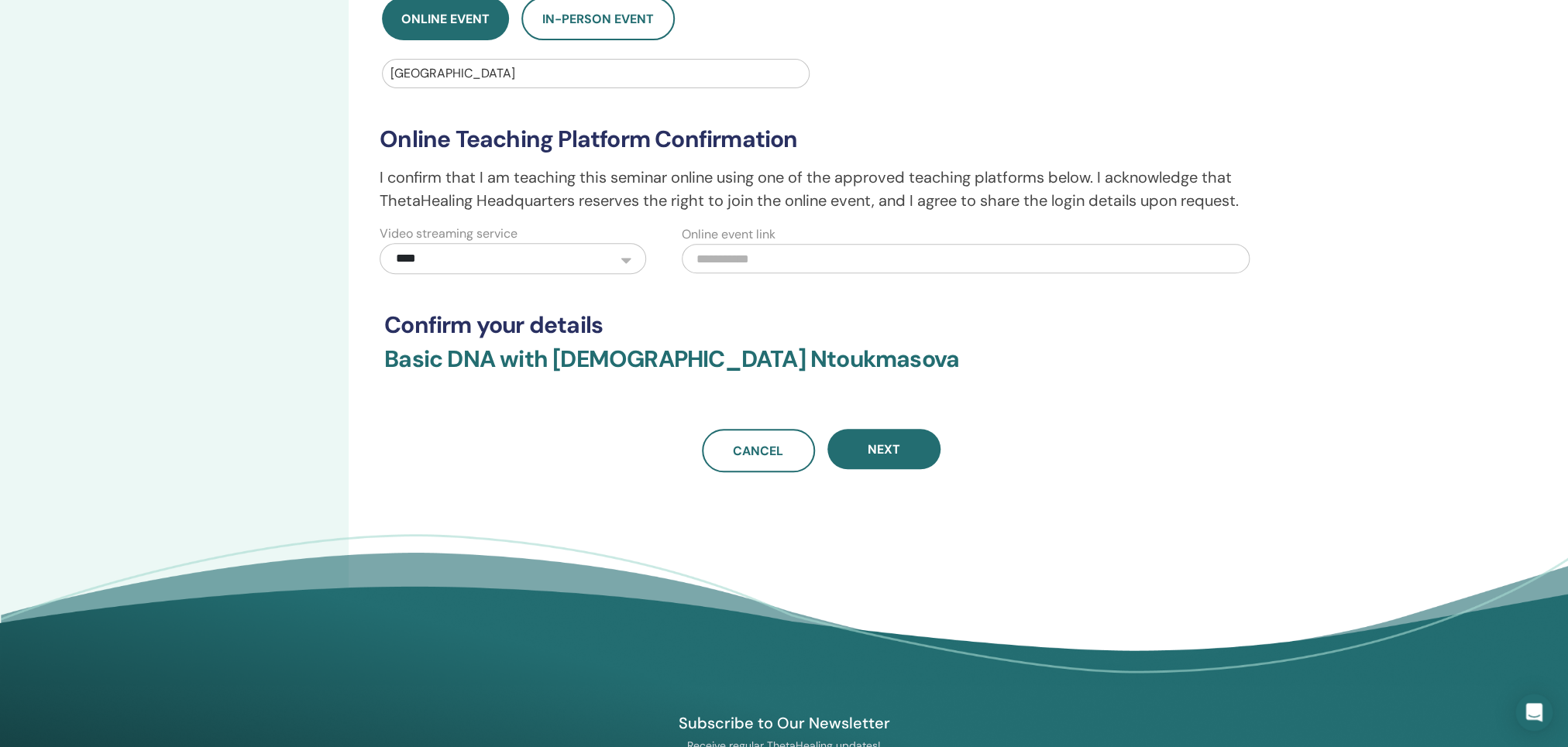
scroll to position [294, 0]
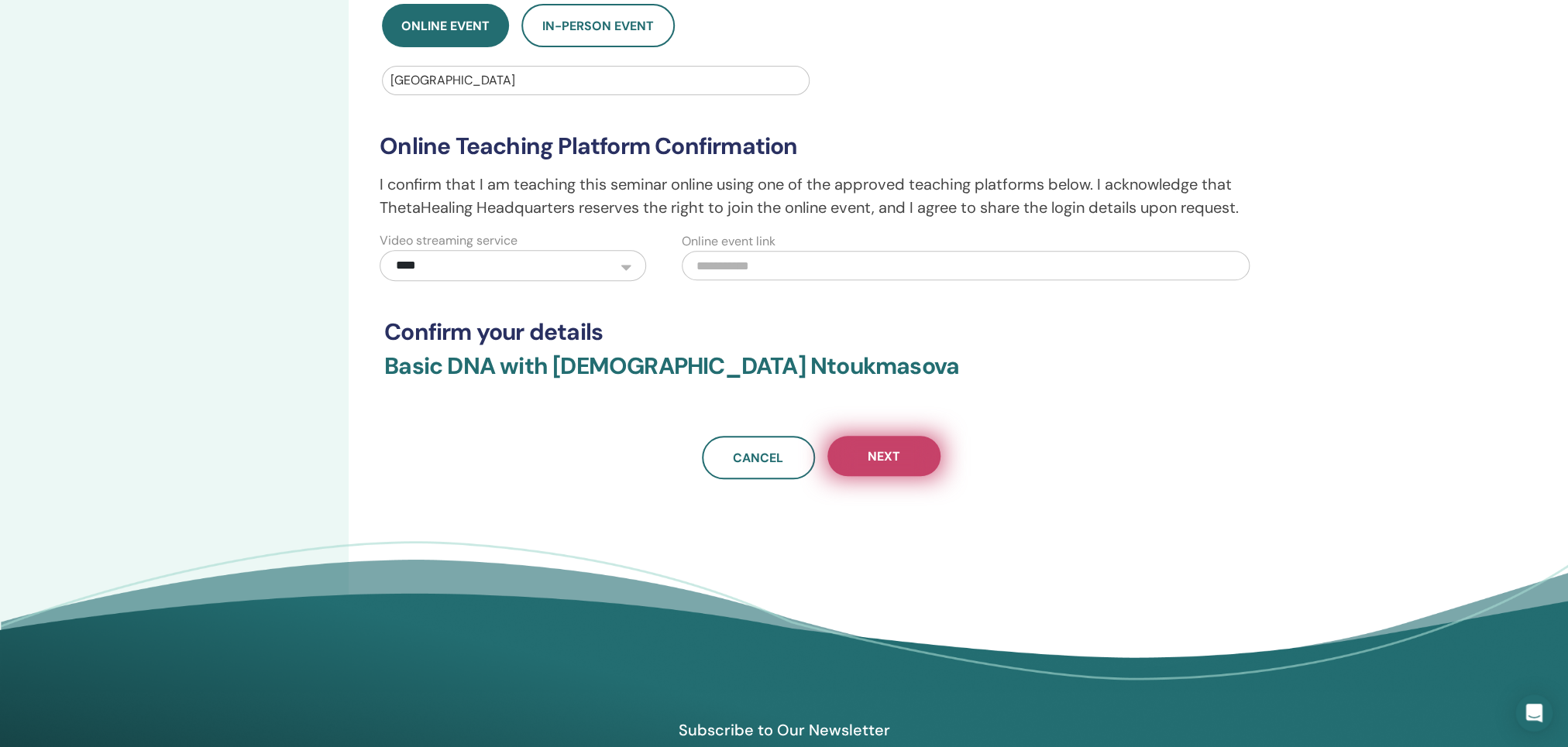
click at [916, 448] on button "Next" at bounding box center [884, 456] width 113 height 41
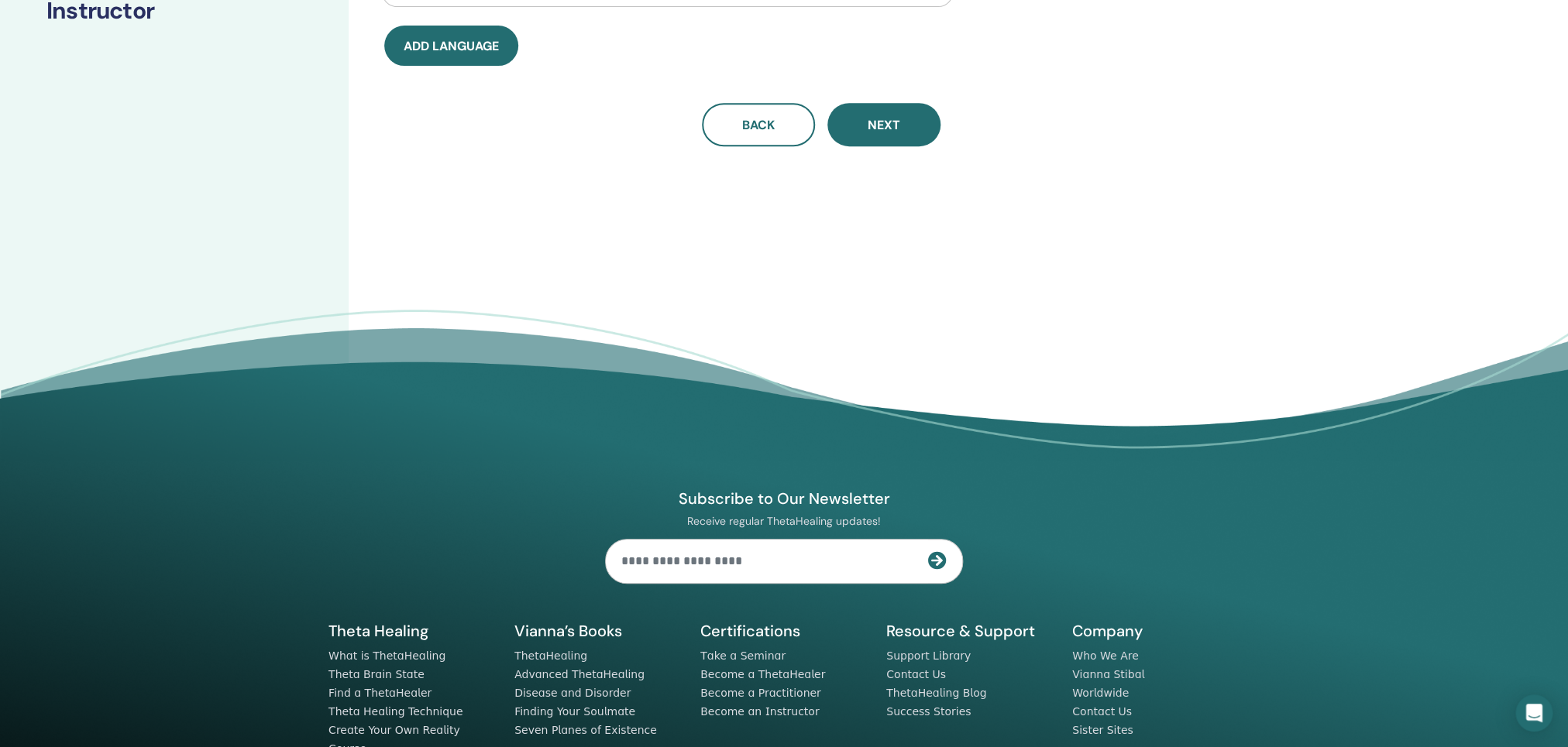
scroll to position [0, 0]
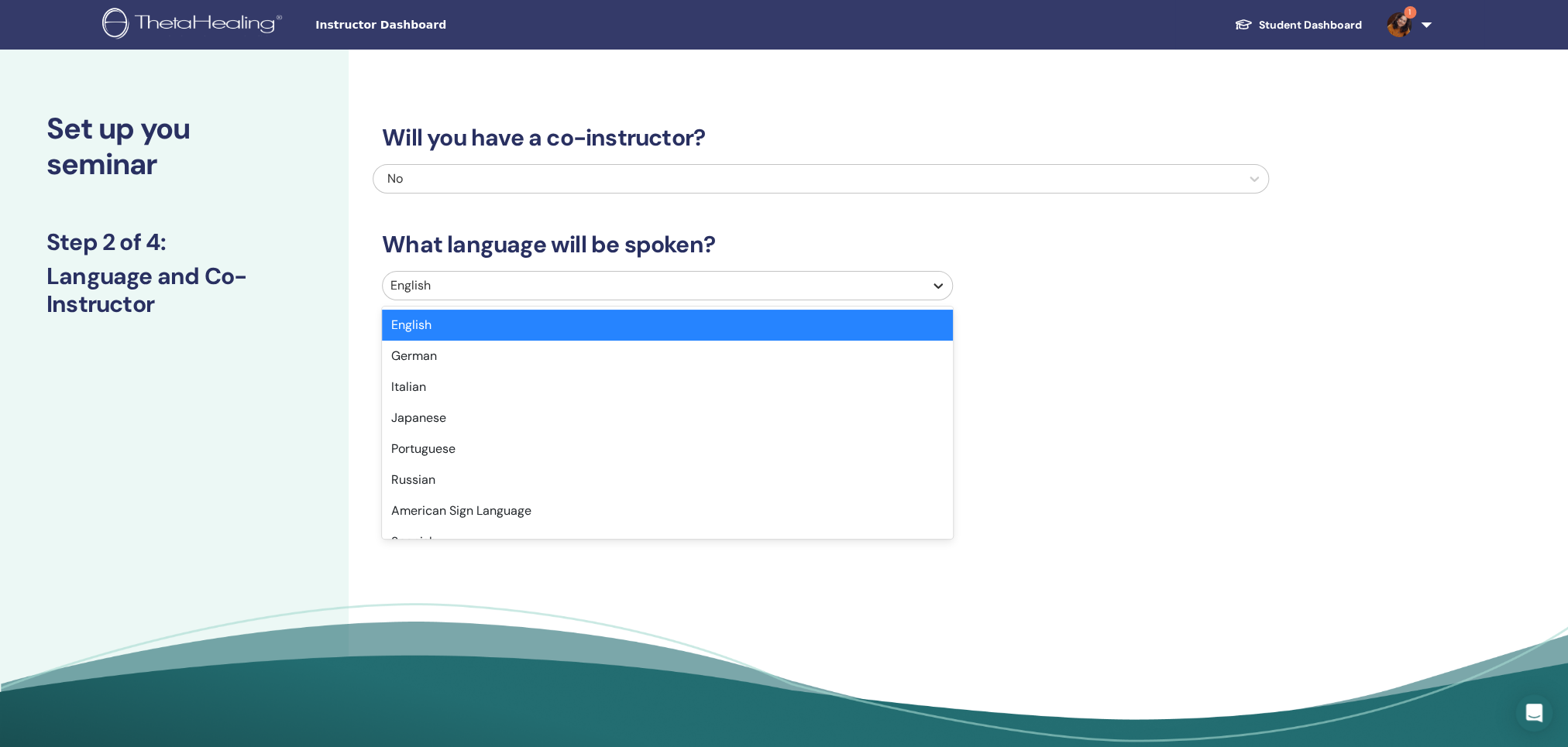
click at [945, 283] on icon at bounding box center [937, 285] width 16 height 16
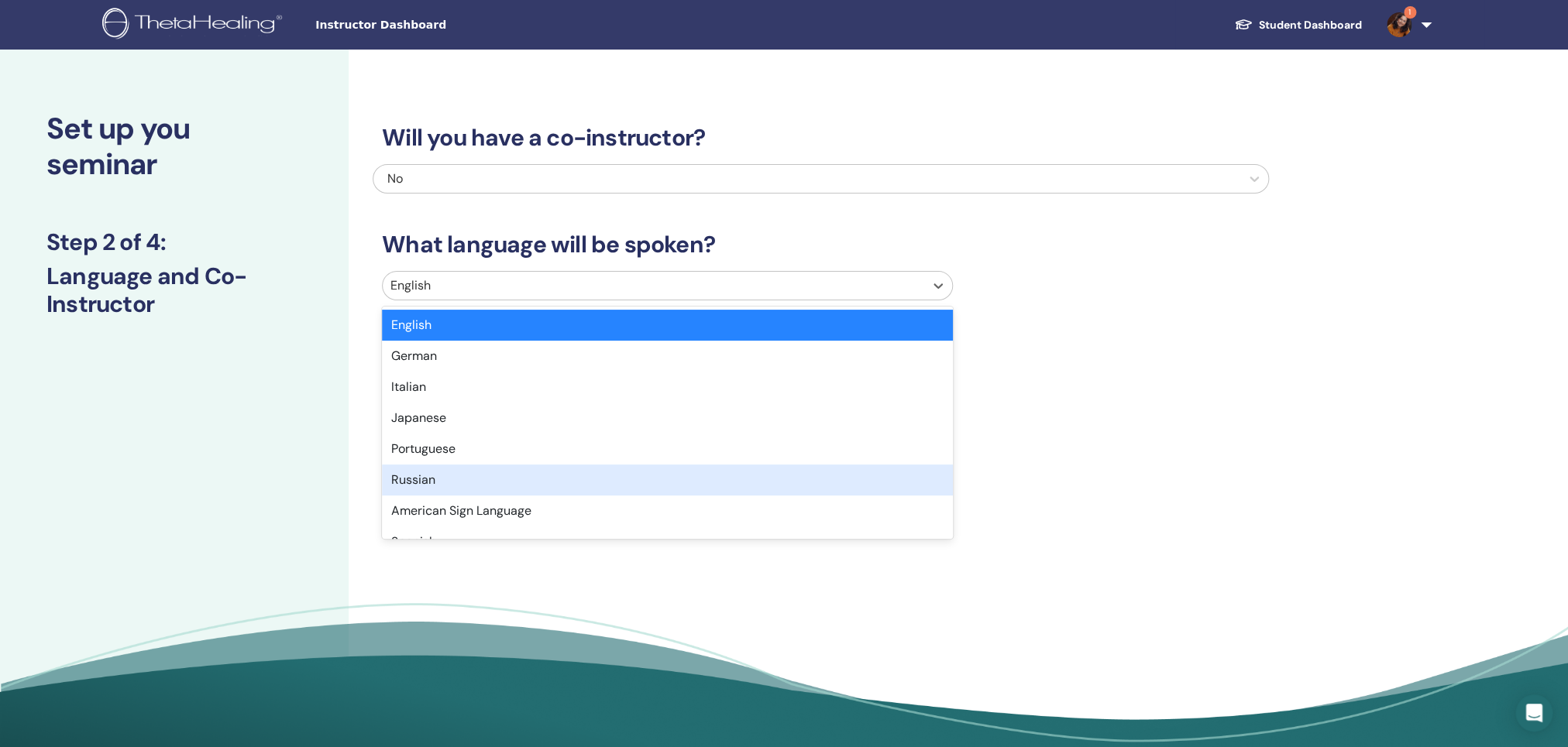
click at [439, 478] on div "Russian" at bounding box center [668, 480] width 571 height 31
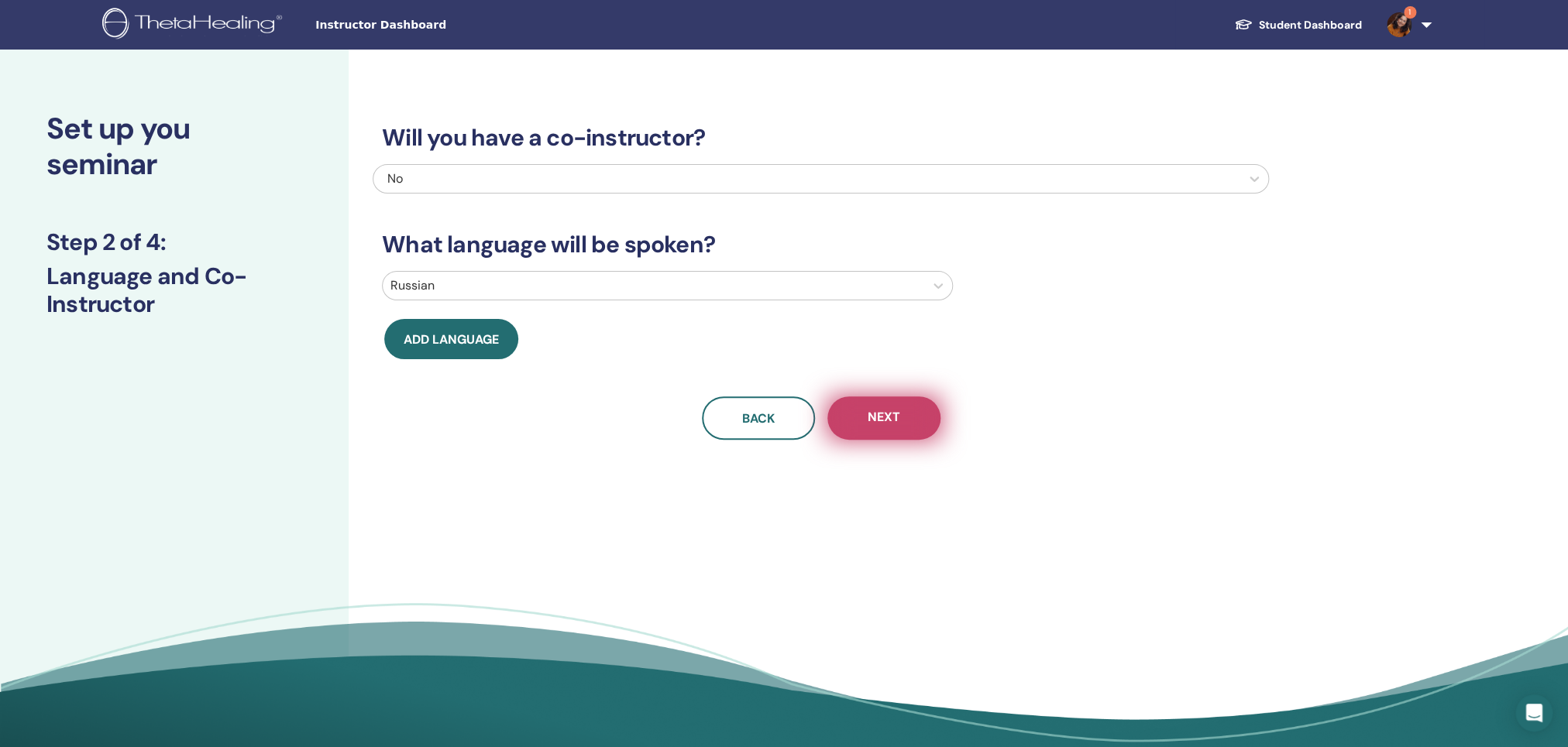
click at [876, 423] on span "Next" at bounding box center [883, 418] width 32 height 19
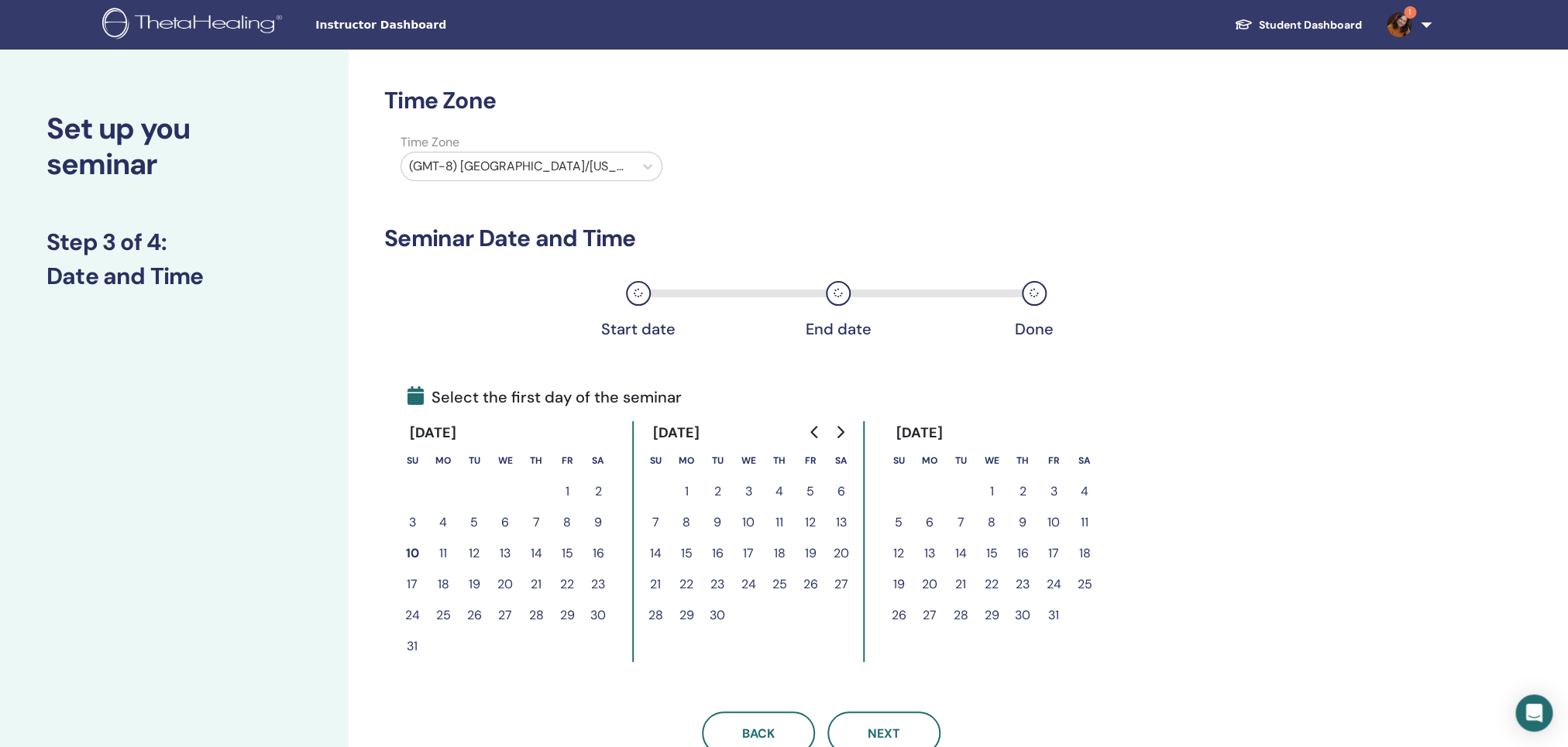
click at [503, 558] on button "13" at bounding box center [505, 553] width 31 height 31
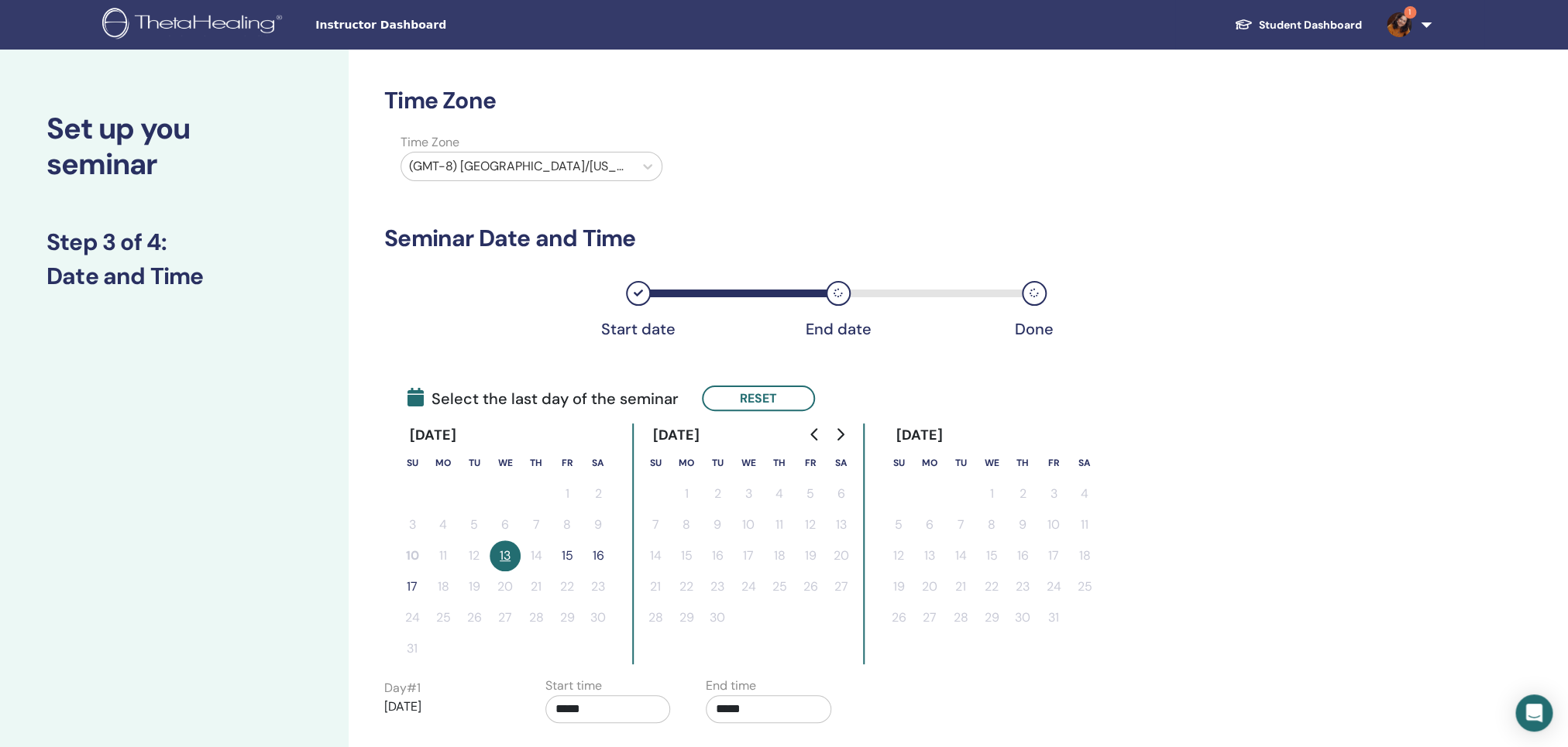
drag, startPoint x: 566, startPoint y: 559, endPoint x: 559, endPoint y: 566, distance: 9.9
click at [559, 566] on button "15" at bounding box center [567, 555] width 31 height 31
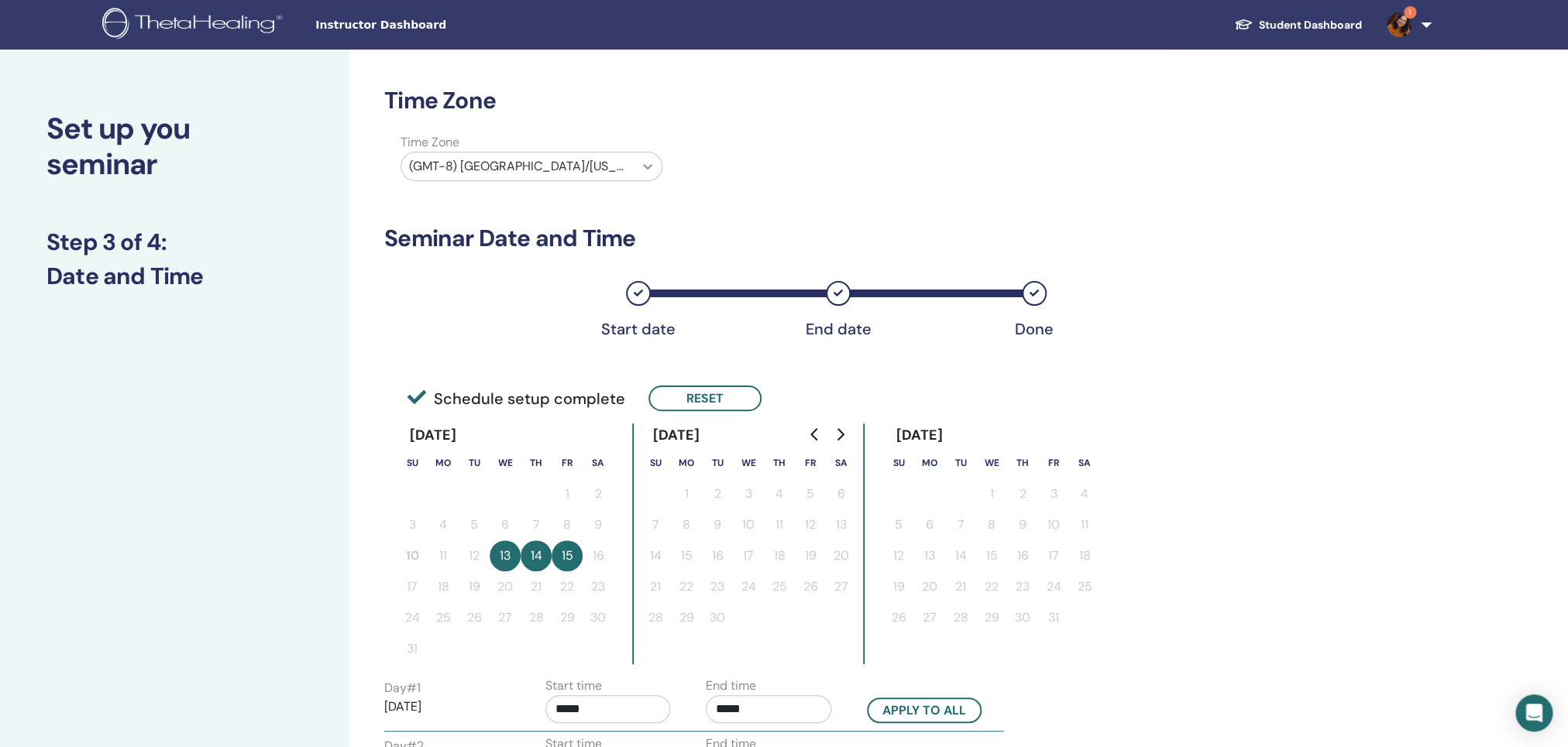
click at [646, 165] on icon at bounding box center [647, 166] width 16 height 16
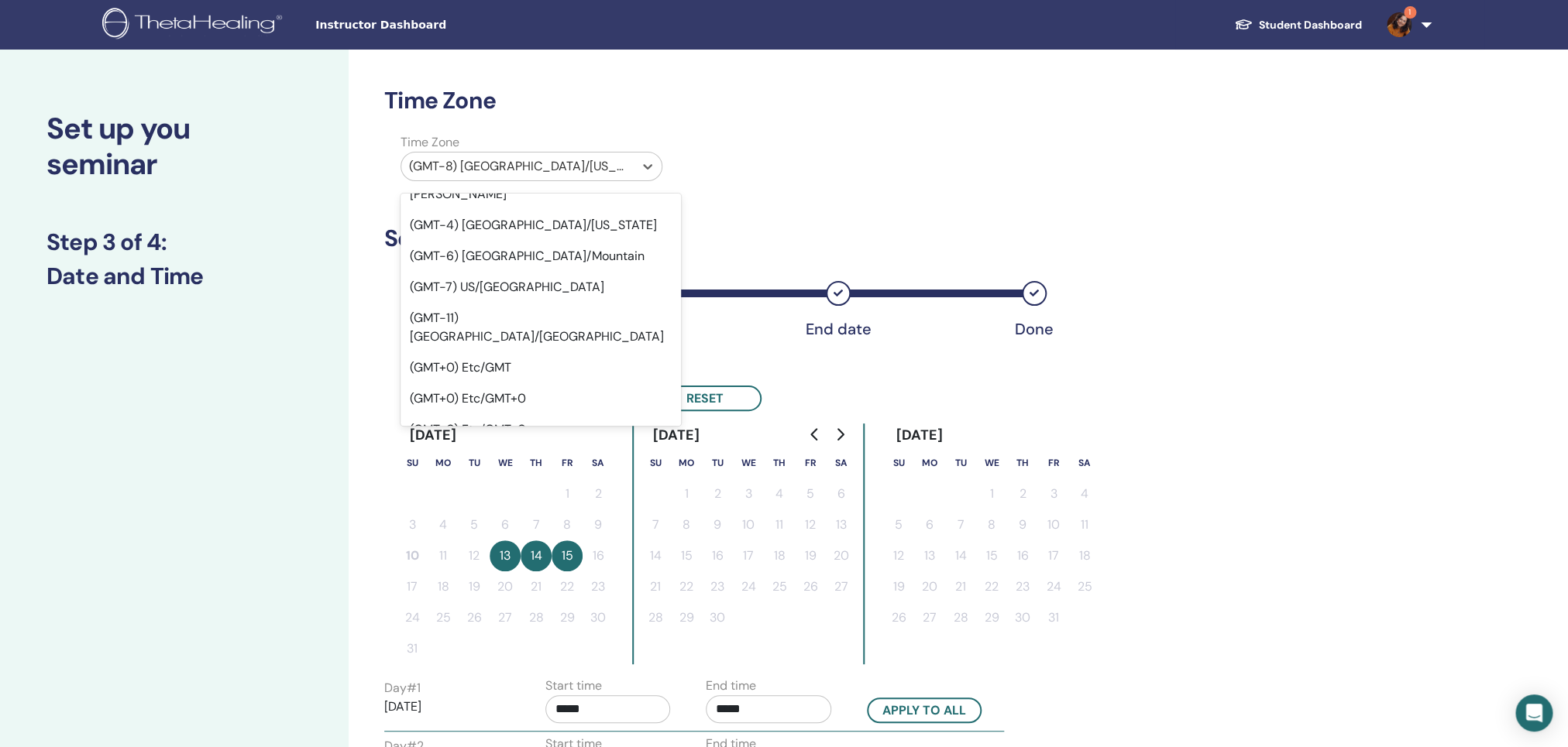
scroll to position [309, 0]
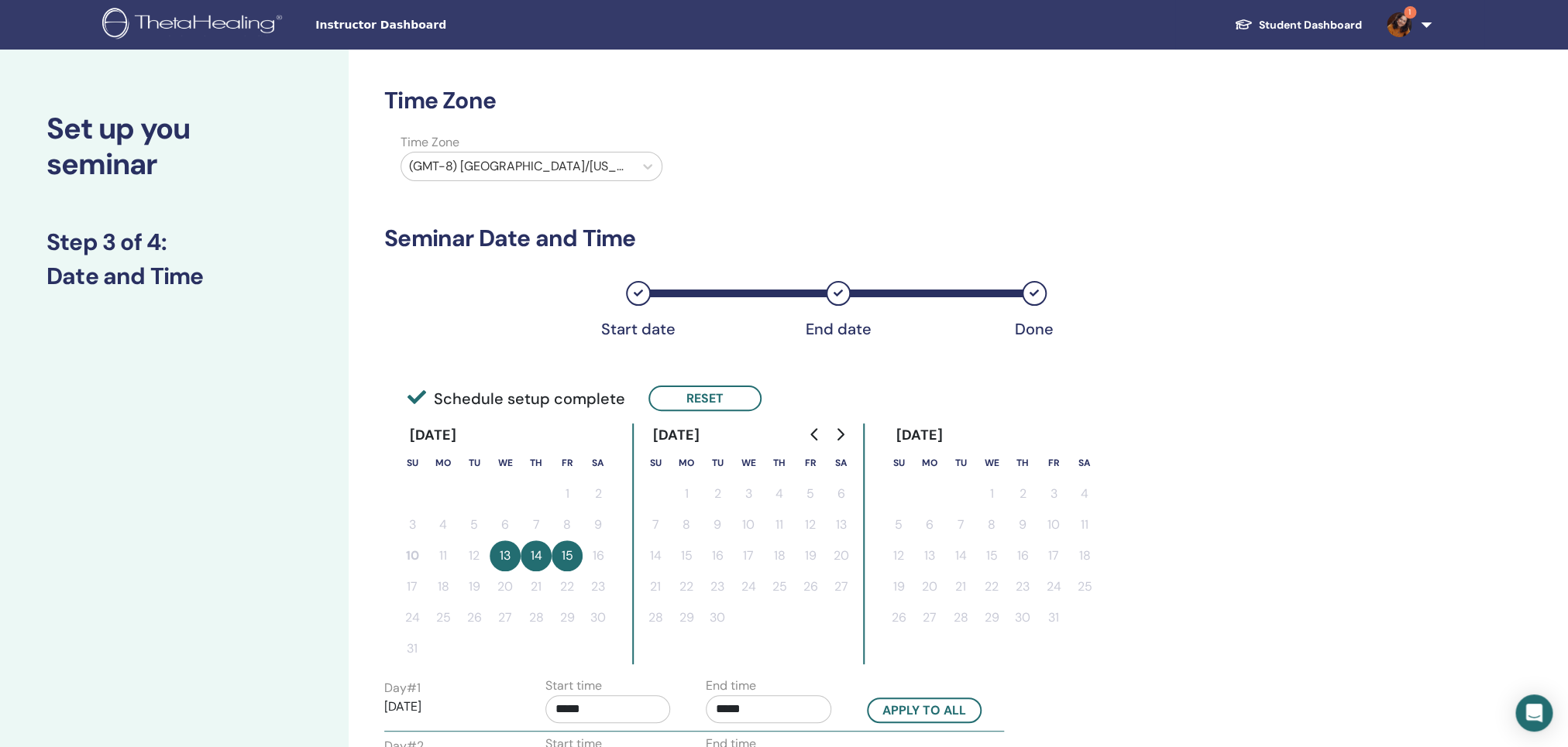
click at [669, 424] on div "September 2025" at bounding box center [675, 435] width 72 height 24
click at [645, 165] on icon at bounding box center [647, 166] width 16 height 16
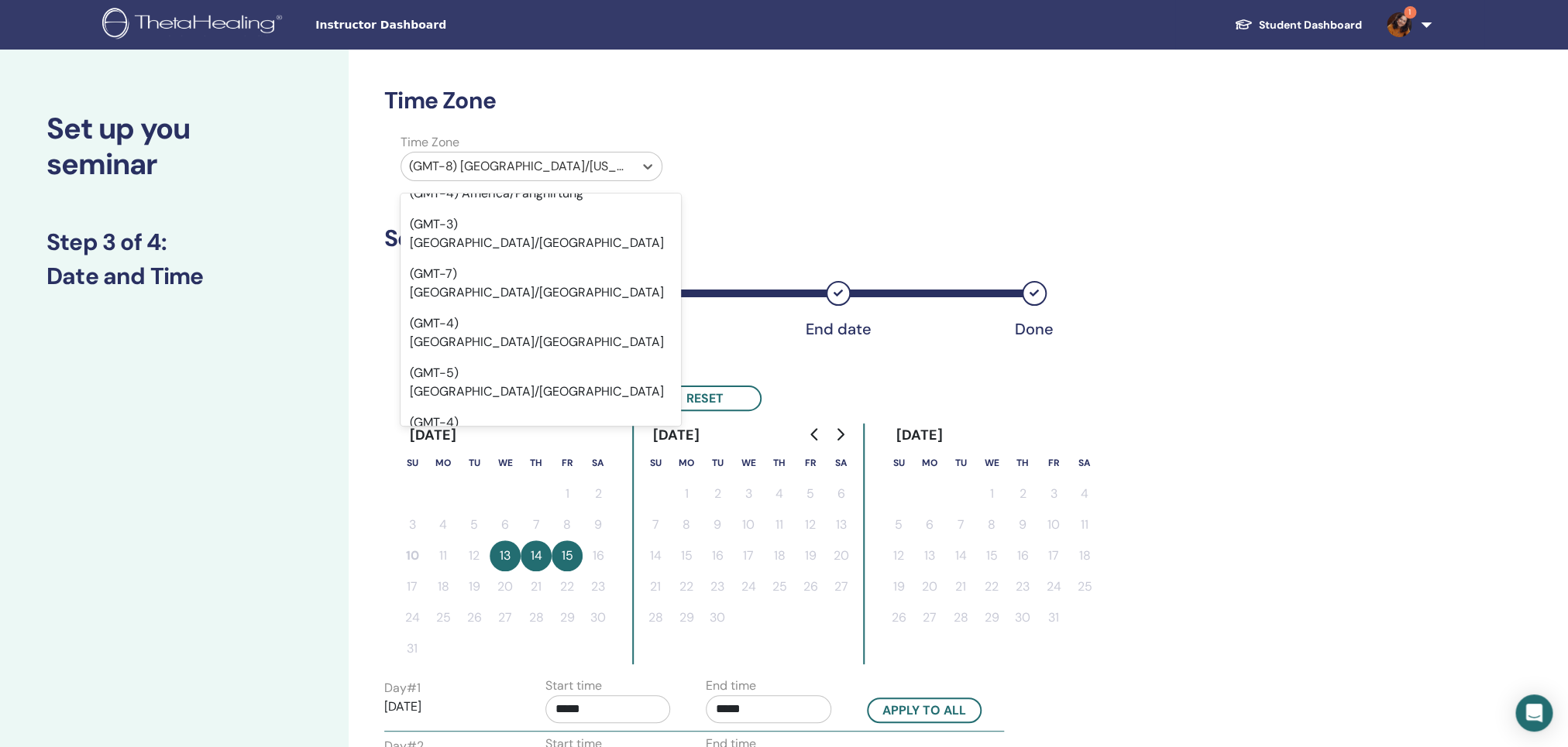
scroll to position [10039, 0]
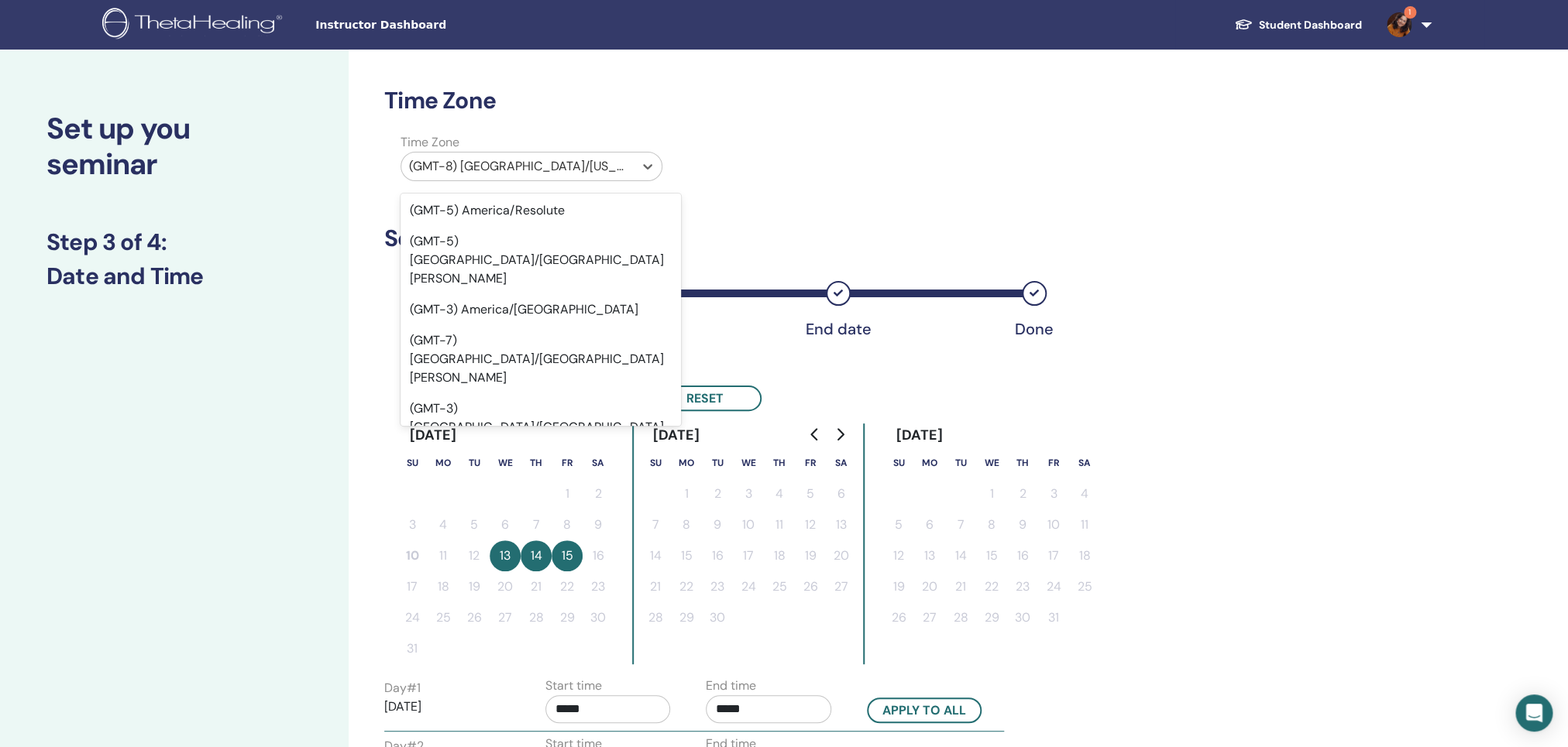
drag, startPoint x: 667, startPoint y: 418, endPoint x: 675, endPoint y: 406, distance: 14.4
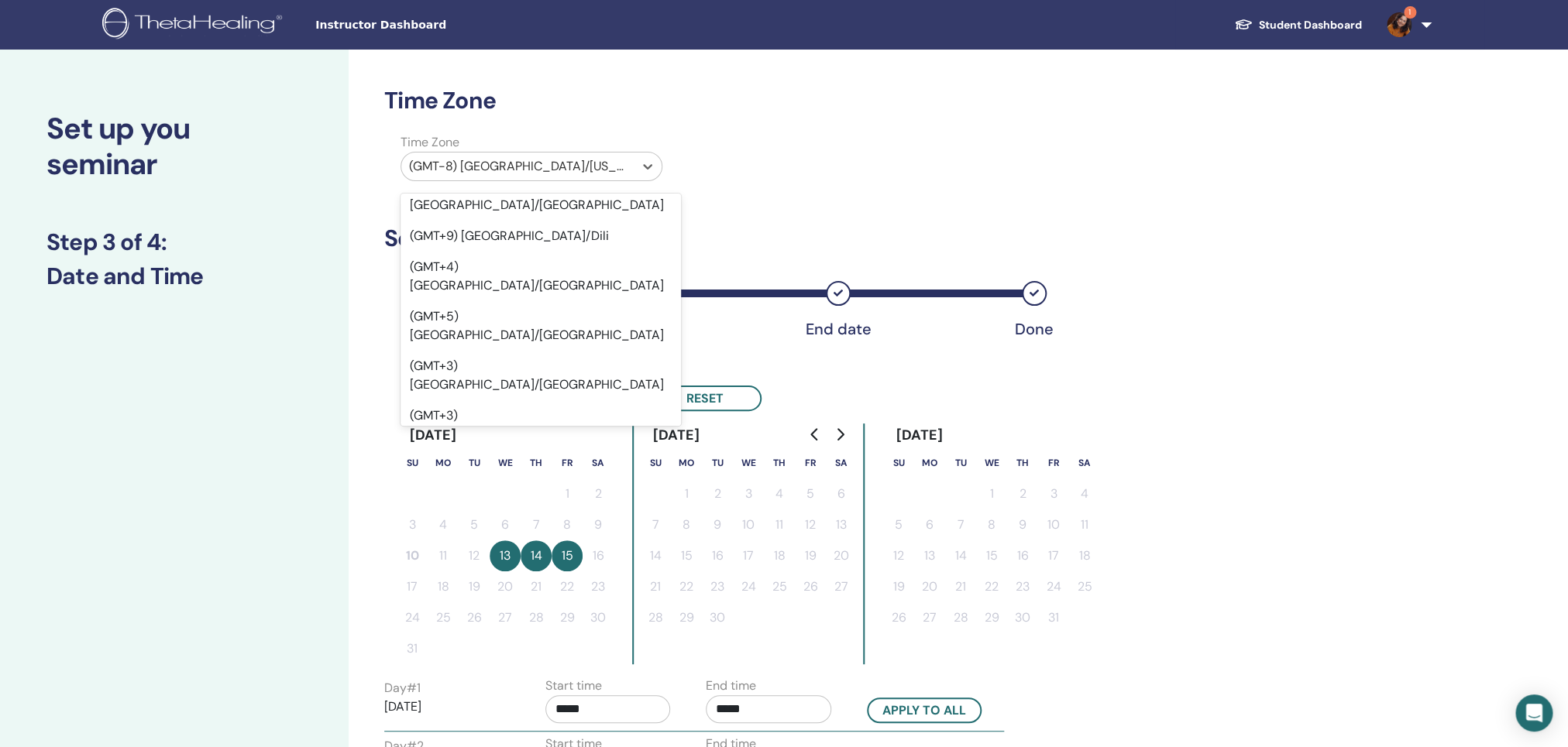
scroll to position [13502, 0]
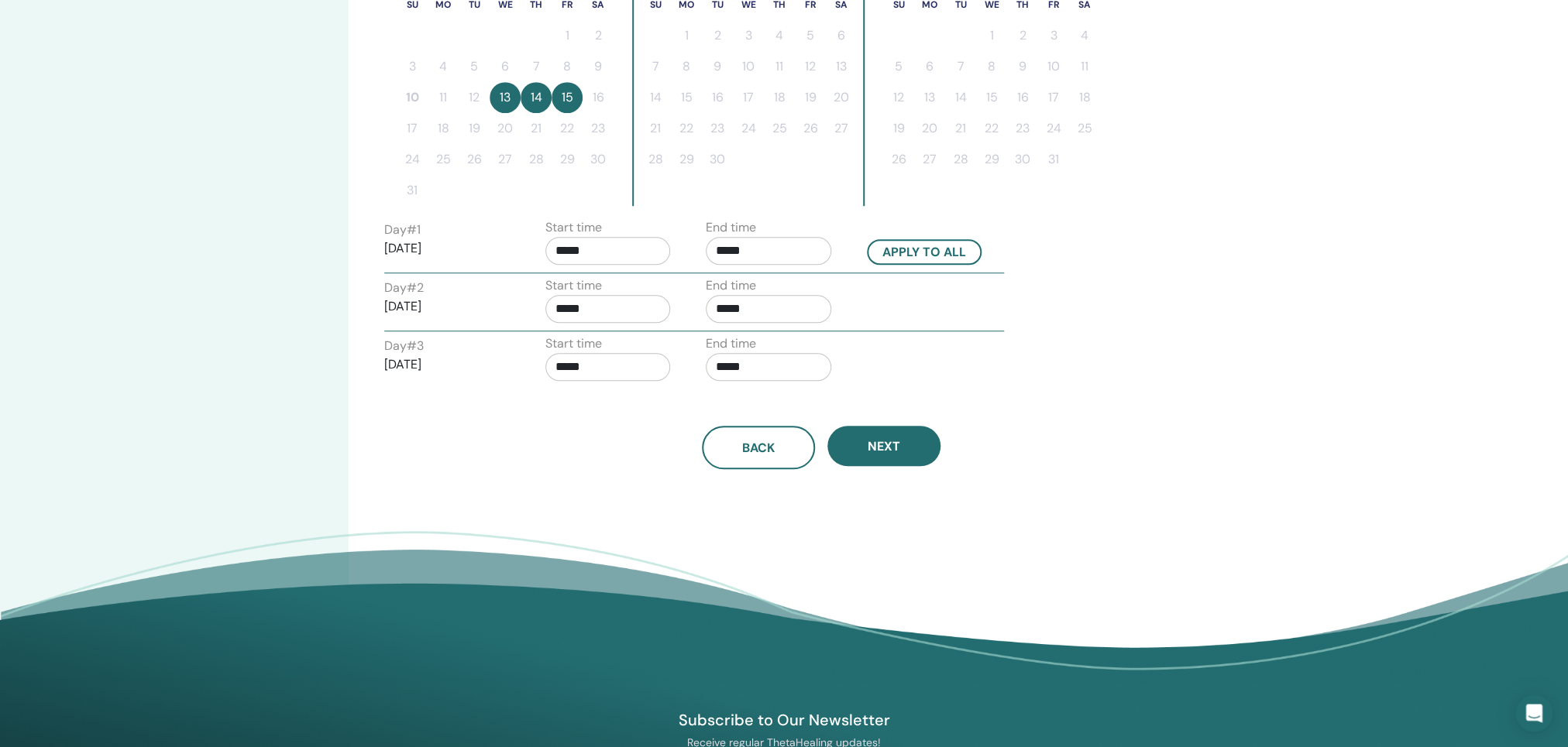
scroll to position [463, 0]
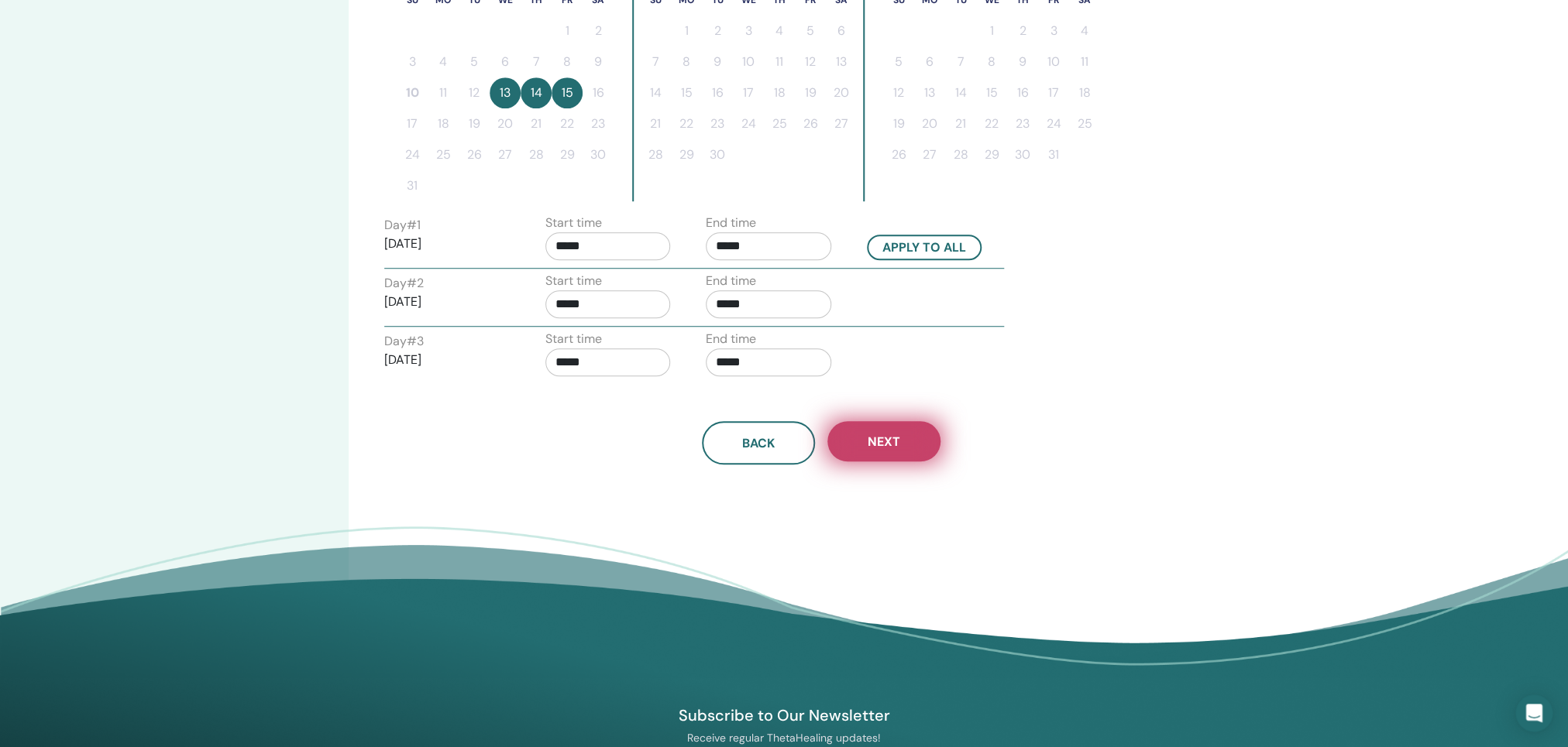
click at [904, 437] on button "Next" at bounding box center [884, 441] width 113 height 41
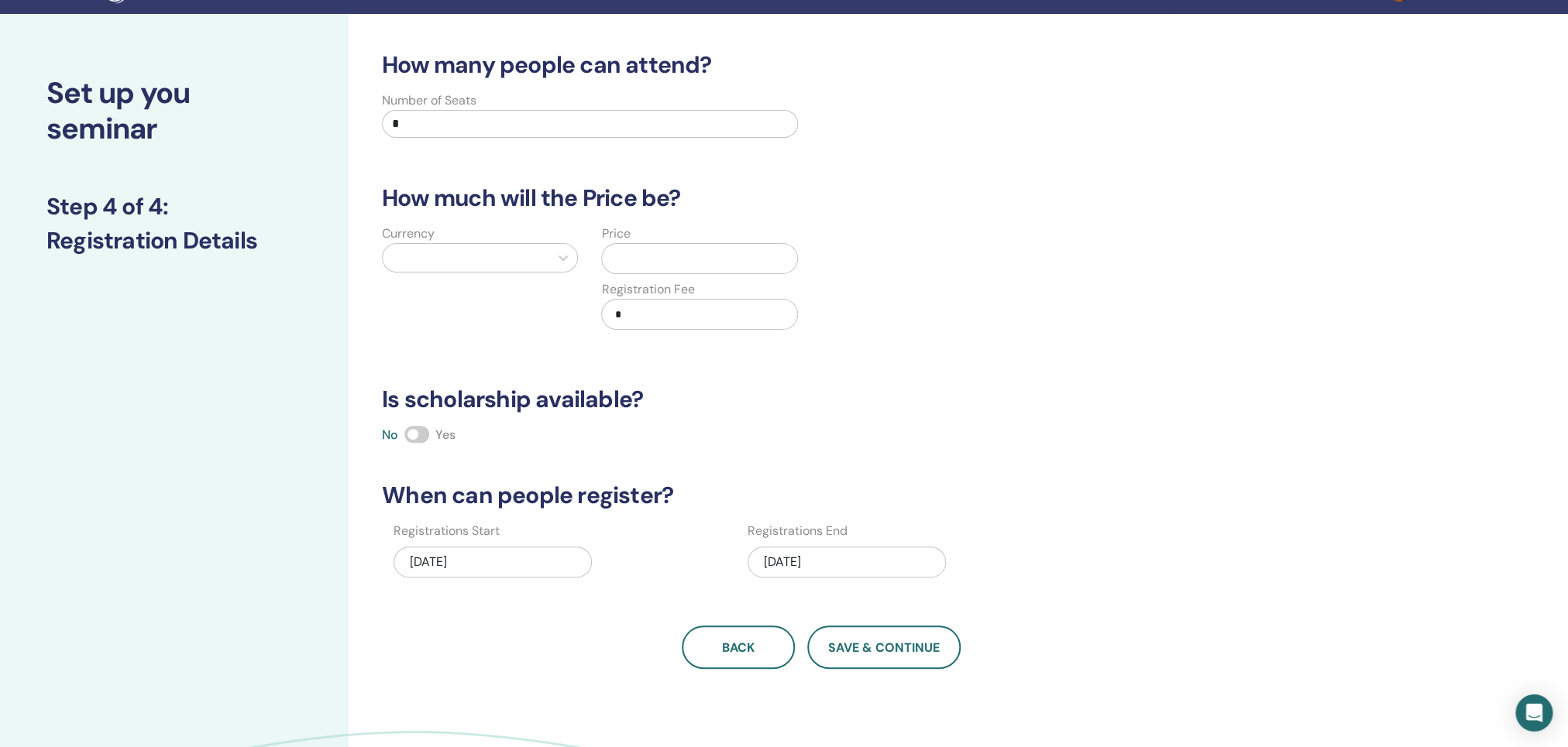
scroll to position [41, 0]
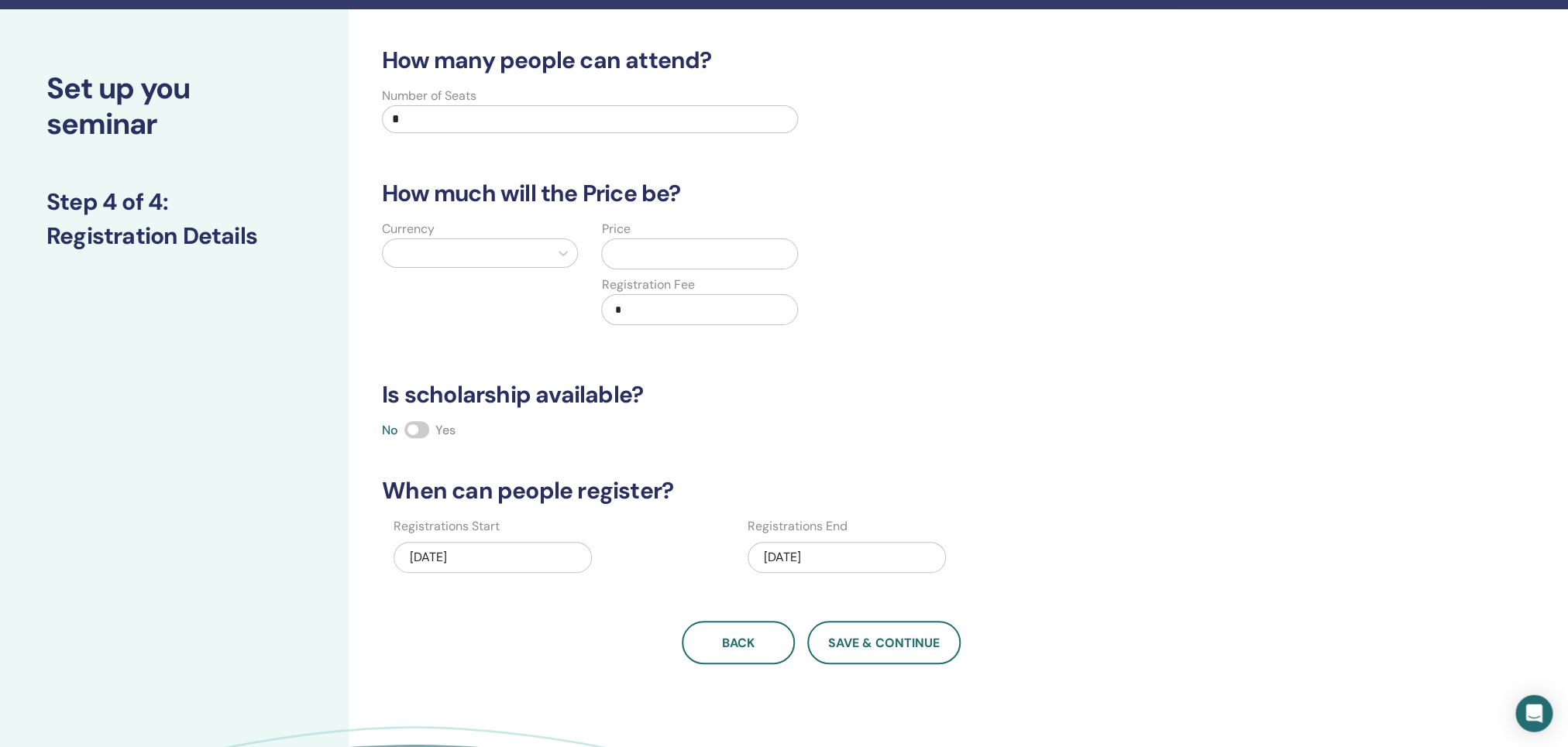
click at [409, 121] on input "*" at bounding box center [590, 119] width 416 height 28
type input "**"
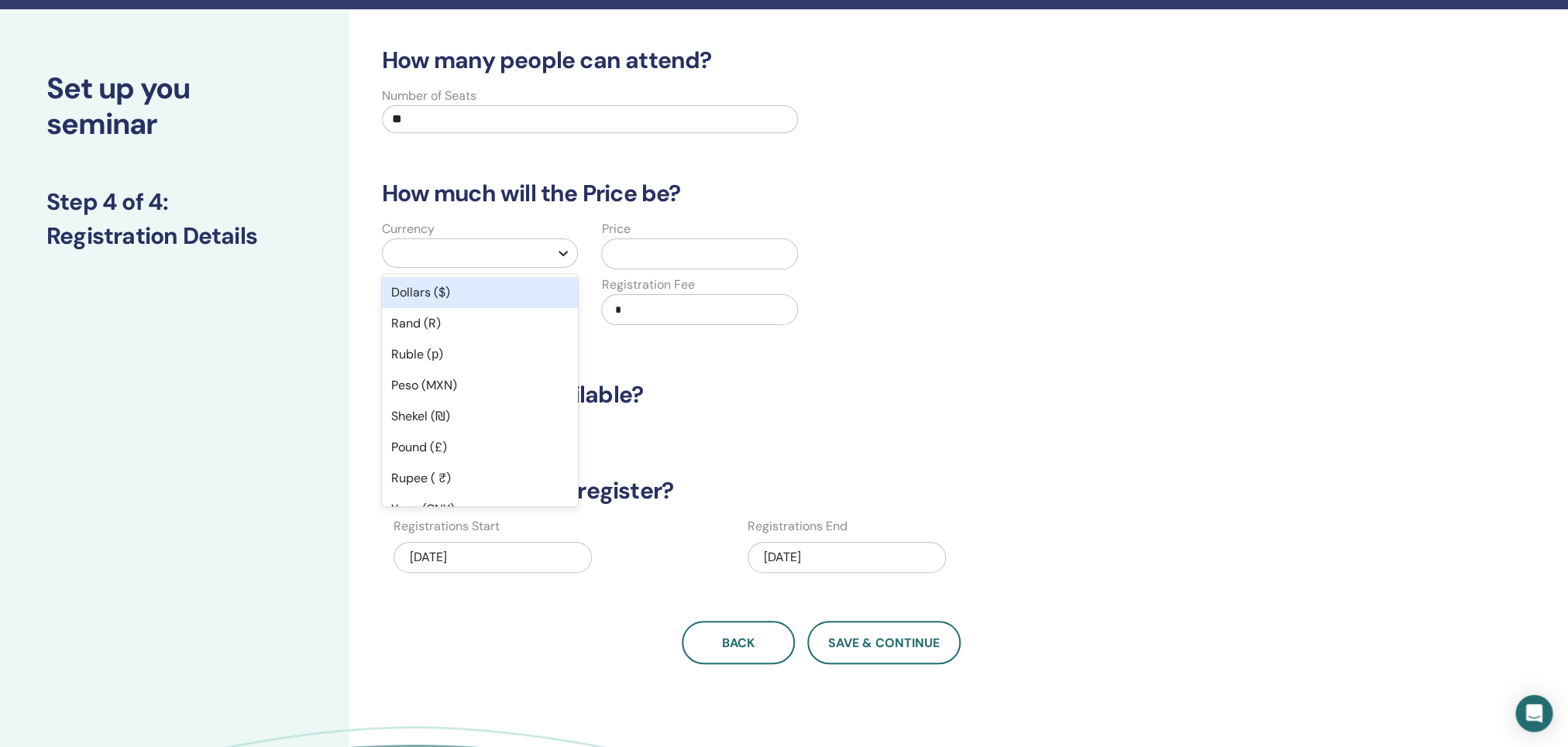
click at [566, 261] on icon at bounding box center [563, 253] width 16 height 16
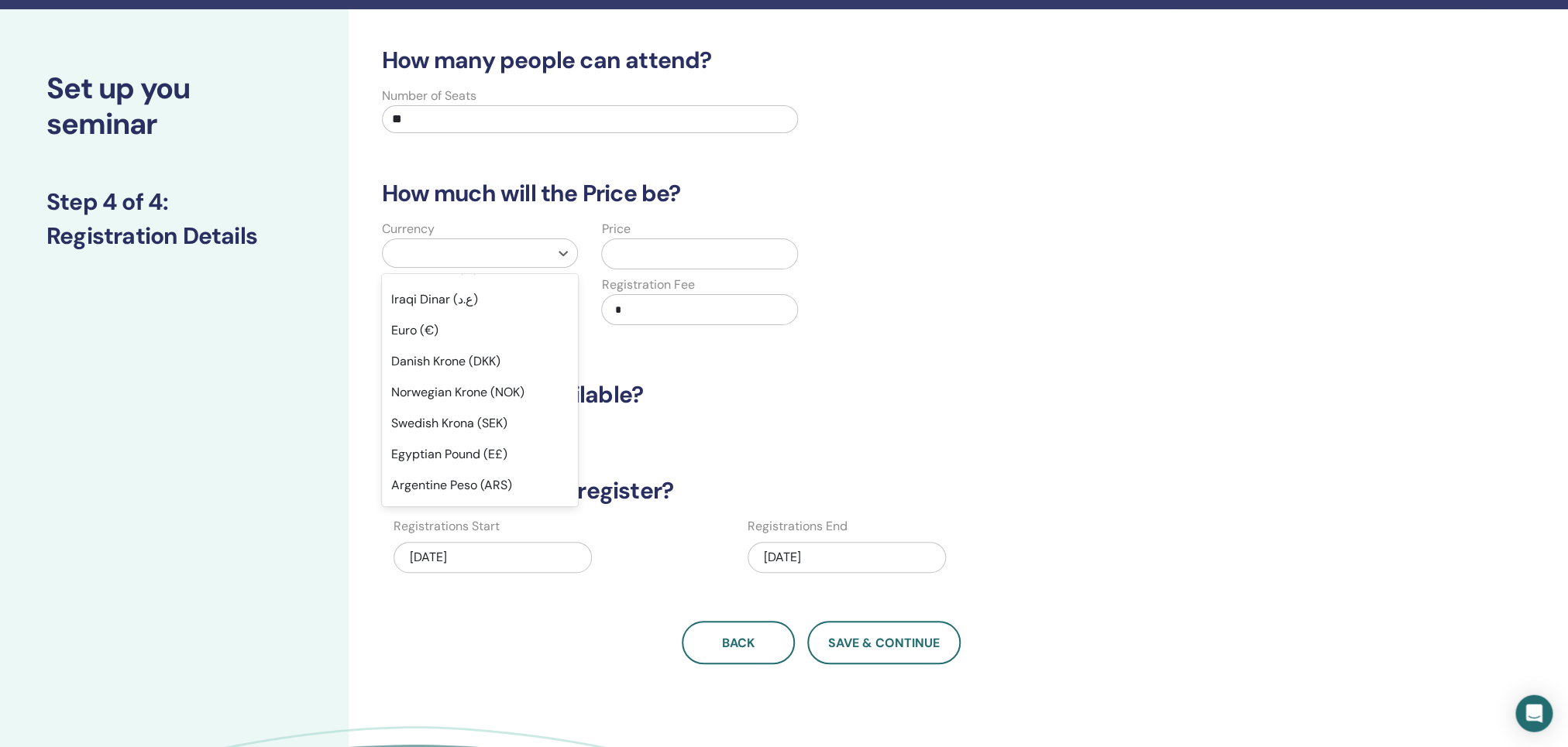
scroll to position [1022, 0]
click at [404, 331] on div "Euro (€)" at bounding box center [480, 342] width 196 height 31
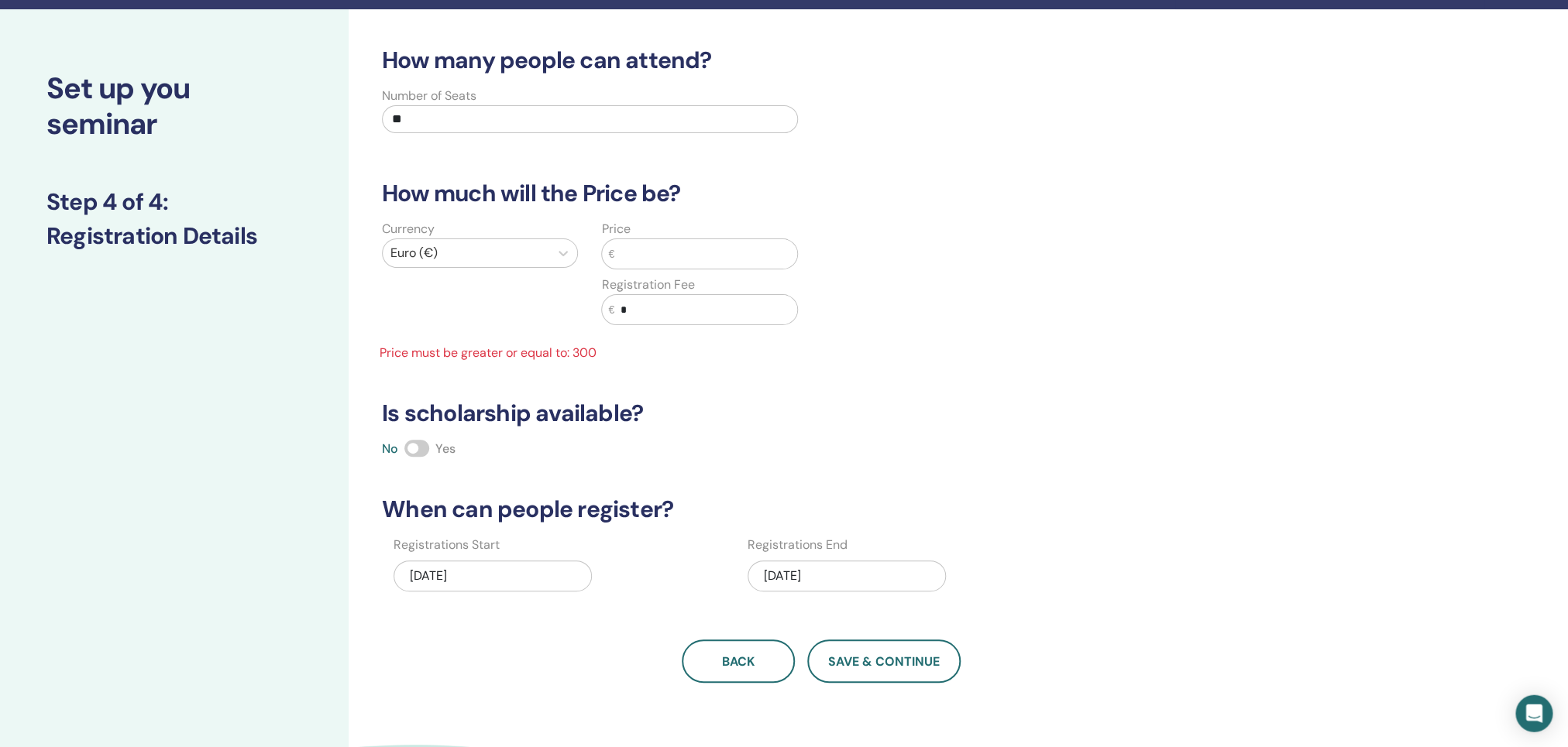
click at [630, 254] on input "text" at bounding box center [705, 254] width 183 height 30
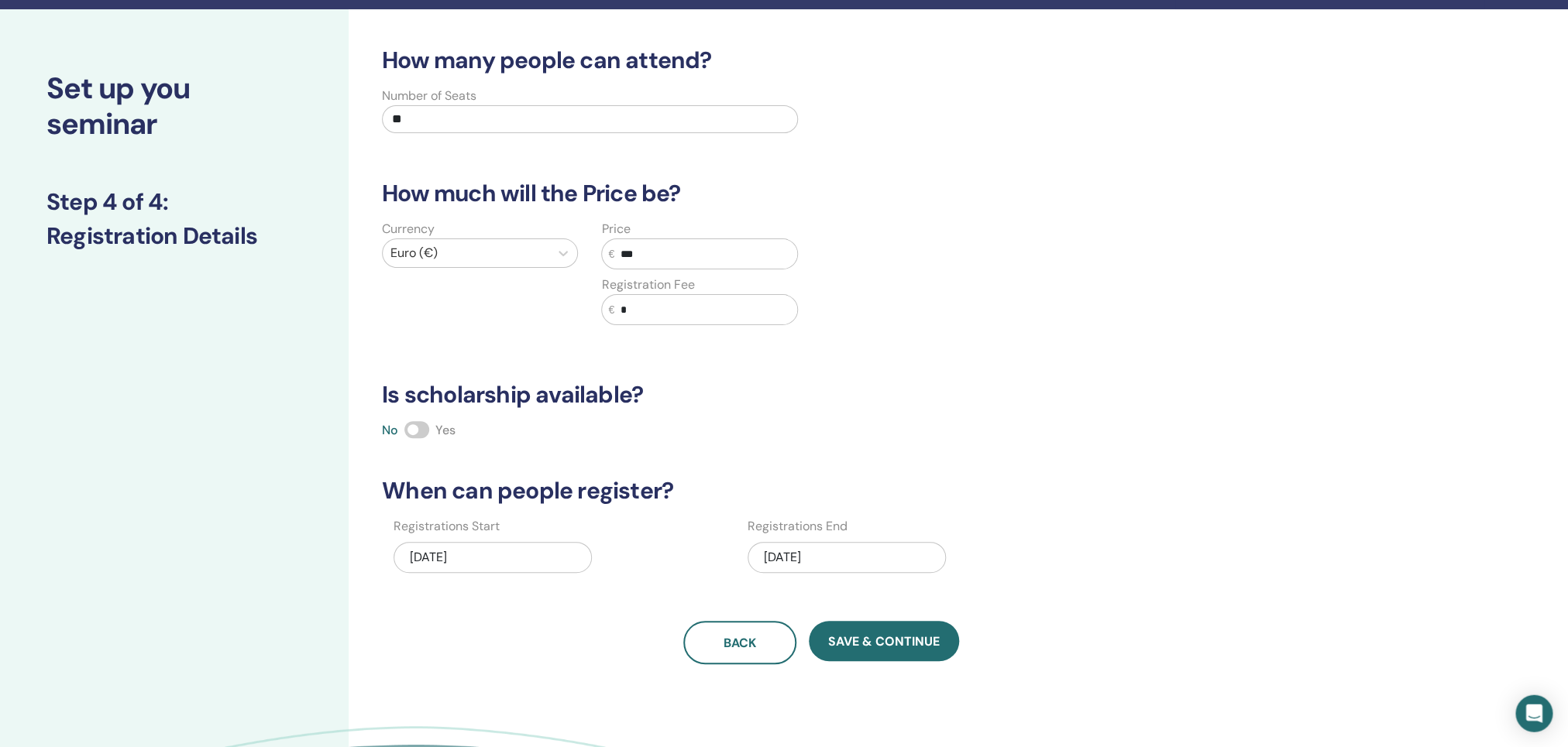
click at [637, 307] on input "*" at bounding box center [705, 310] width 183 height 30
click at [634, 259] on input "***" at bounding box center [705, 254] width 183 height 30
type input "***"
drag, startPoint x: 369, startPoint y: 385, endPoint x: 395, endPoint y: 383, distance: 26.1
click at [414, 384] on div "How many people can attend? Number of Seats ** How much will the Price be? Curr…" at bounding box center [870, 445] width 1045 height 872
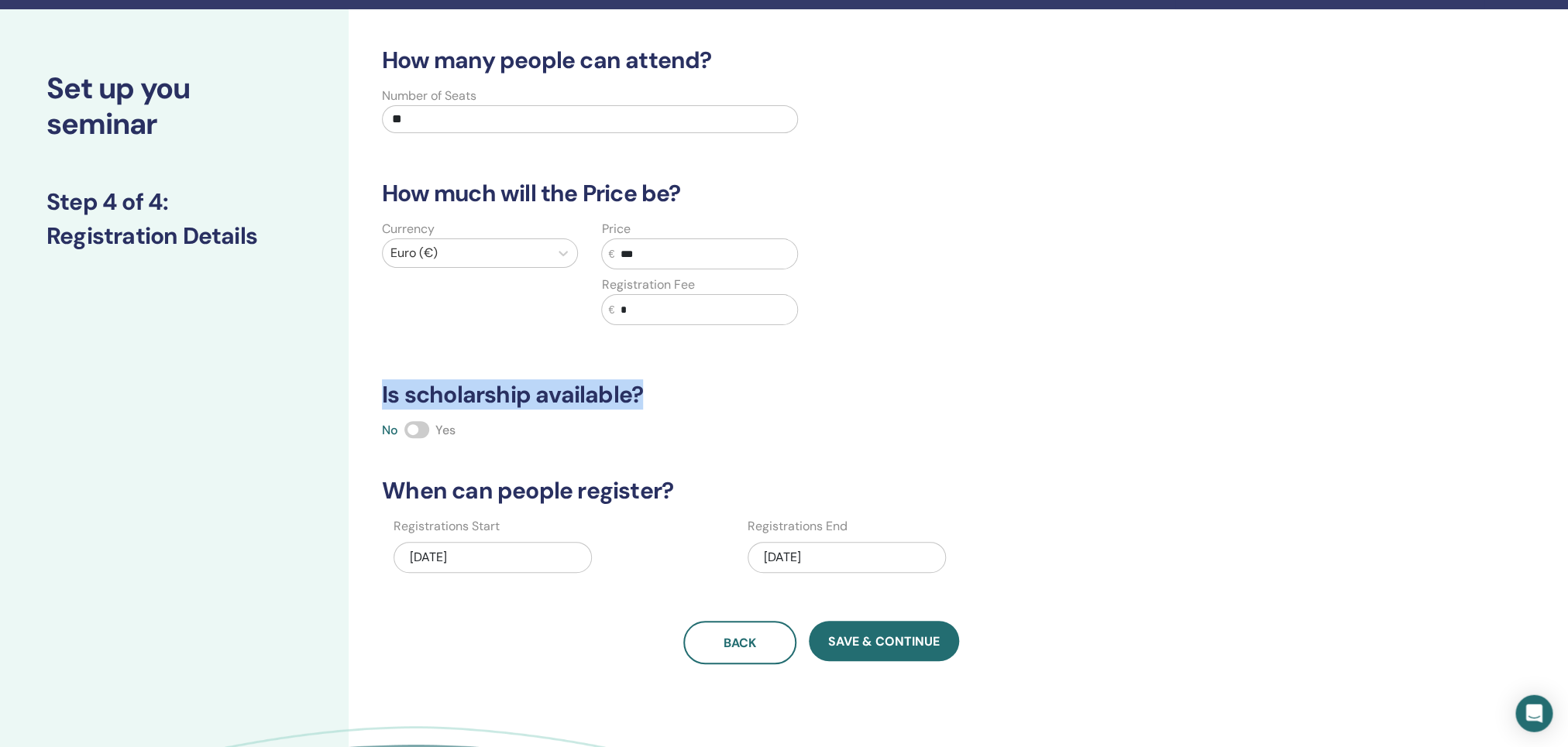
drag, startPoint x: 381, startPoint y: 394, endPoint x: 650, endPoint y: 412, distance: 269.6
click at [650, 412] on div "How many people can attend? Number of Seats ** How much will the Price be? Curr…" at bounding box center [820, 355] width 896 height 618
copy h3 "Is scholarship available?"
click at [846, 398] on h3 "Is scholarship available?" at bounding box center [820, 395] width 896 height 28
click at [439, 567] on div "08/10/2025" at bounding box center [493, 557] width 199 height 31
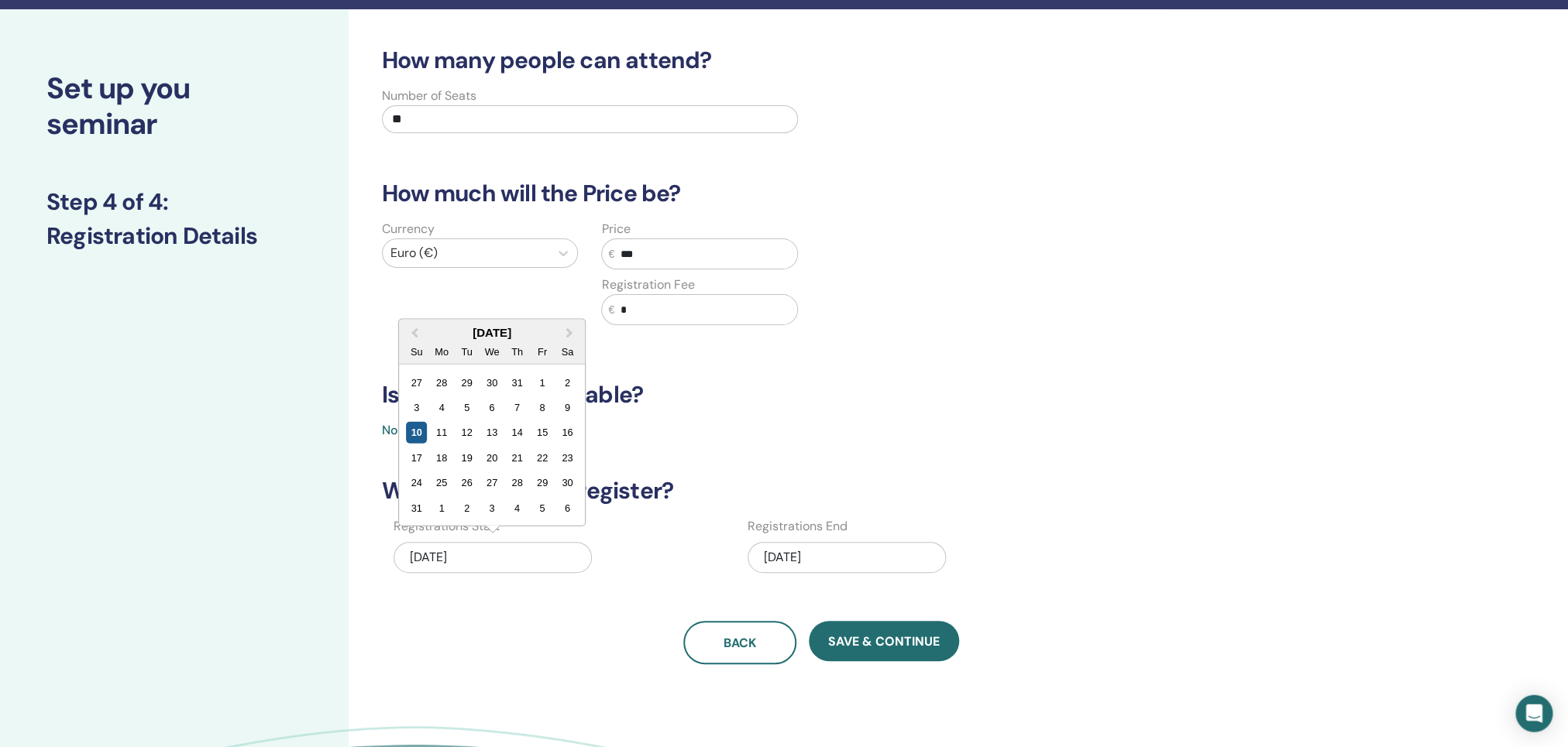
click at [420, 440] on div "10" at bounding box center [416, 432] width 21 height 21
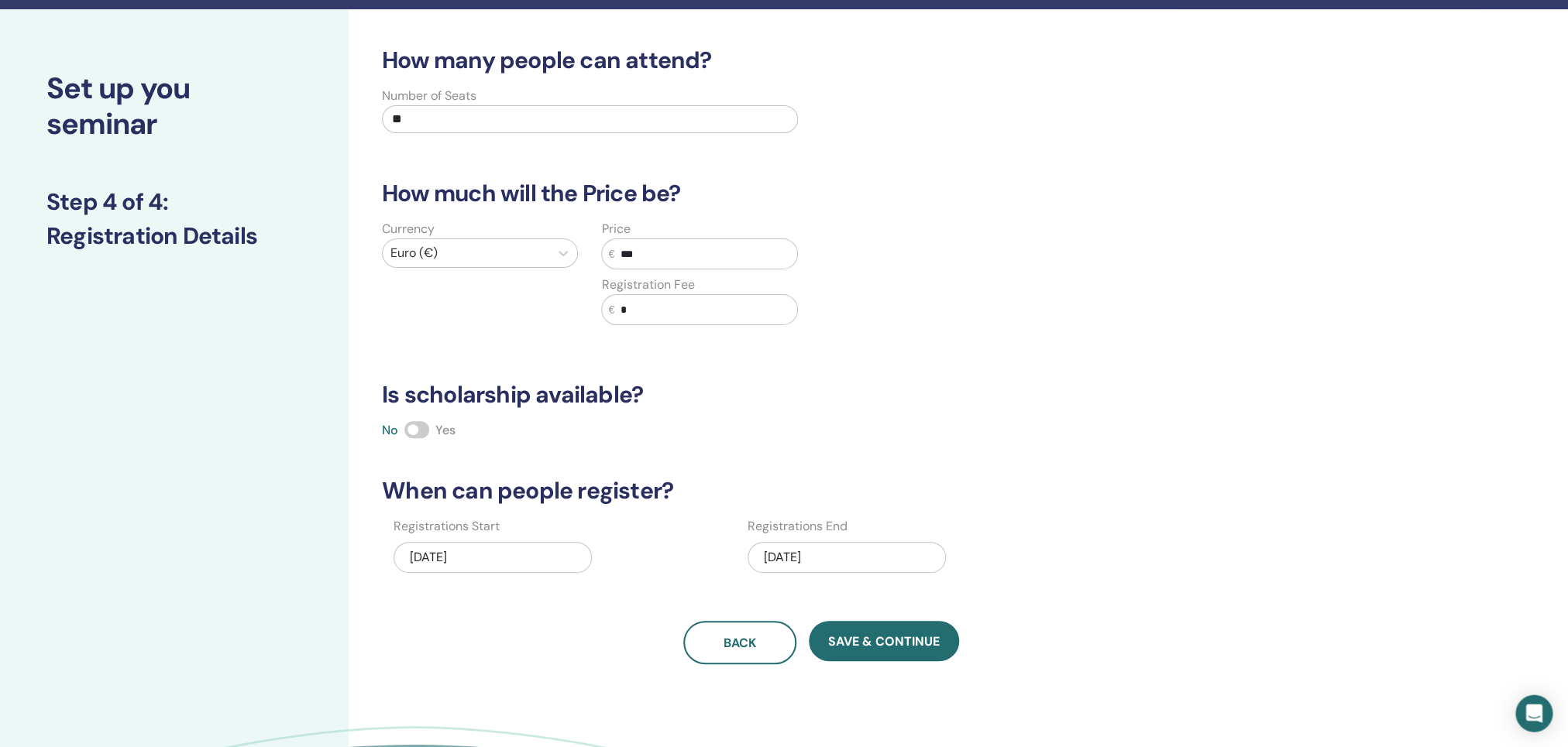
click at [808, 564] on div "08/15/2025" at bounding box center [846, 557] width 199 height 31
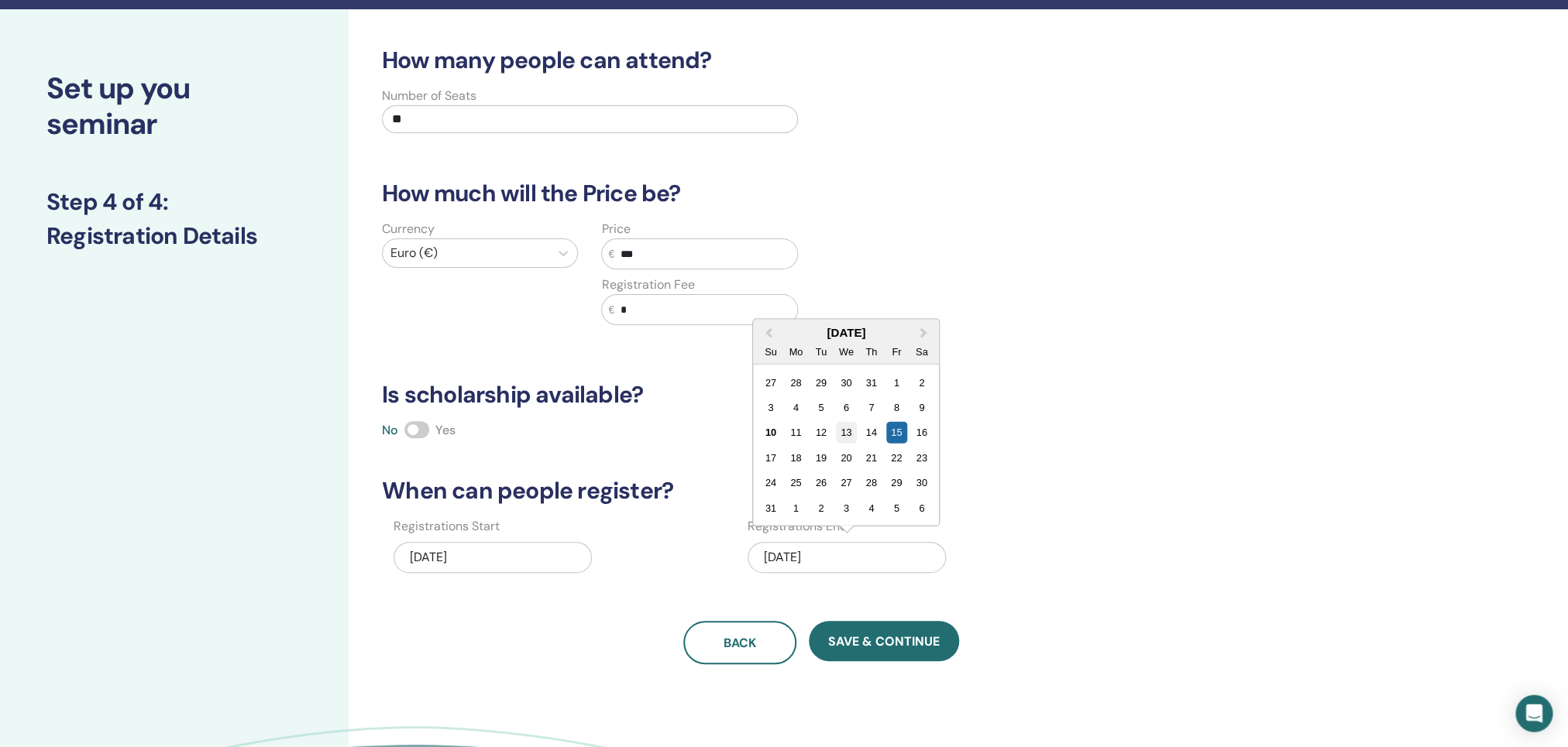
click at [846, 435] on div "13" at bounding box center [846, 432] width 21 height 21
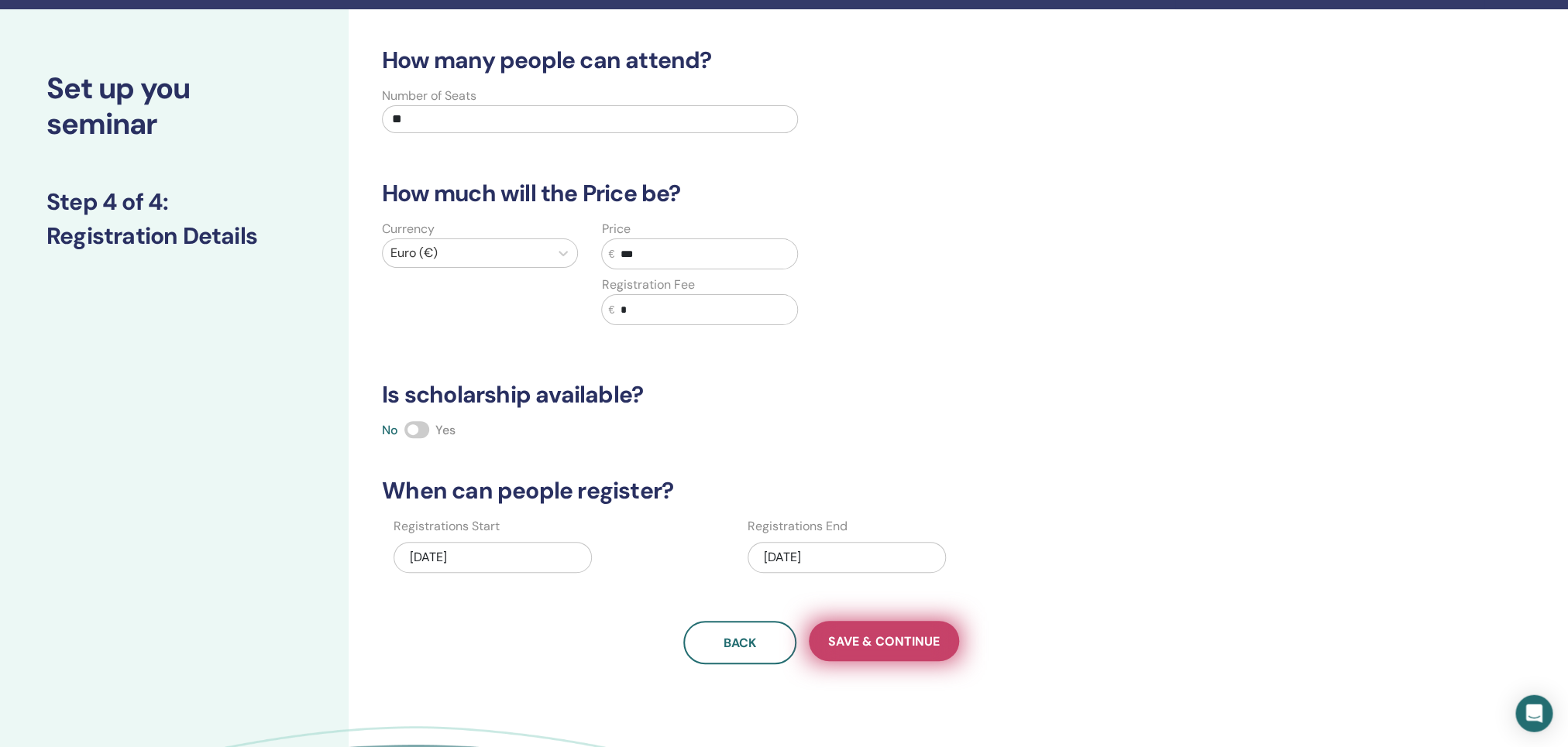
click at [902, 641] on span "Save & Continue" at bounding box center [884, 642] width 112 height 17
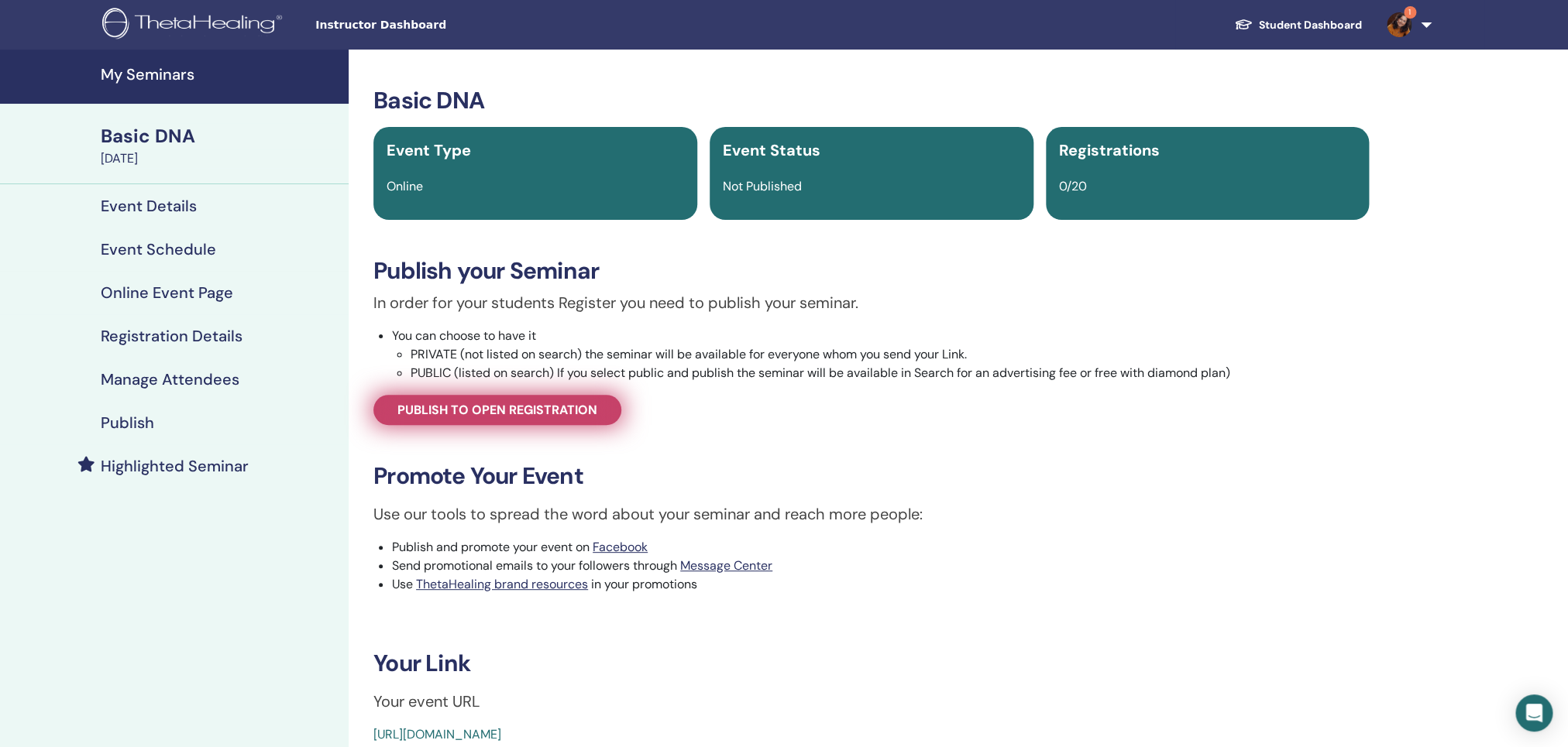
click at [525, 410] on span "Publish to open registration" at bounding box center [497, 410] width 200 height 17
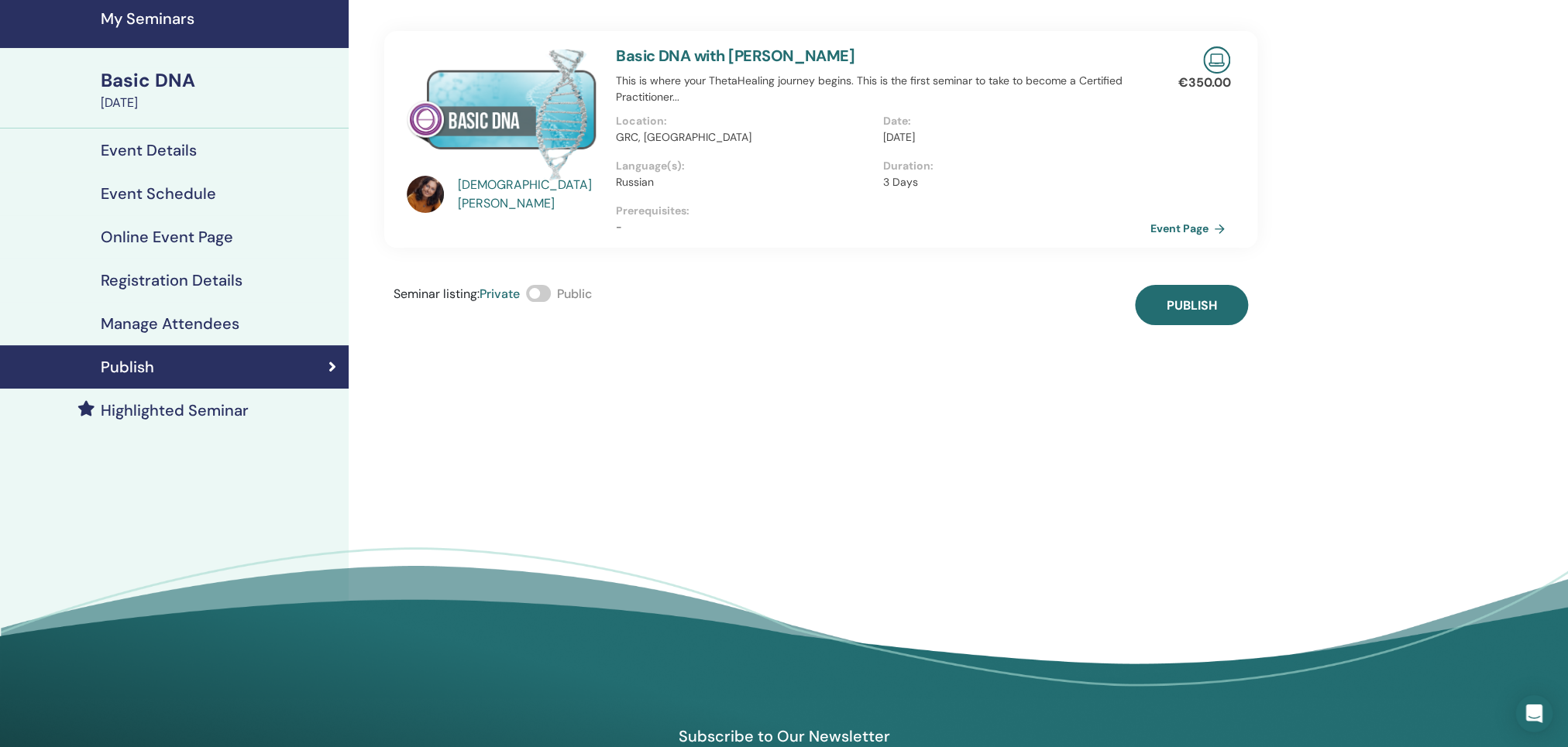
scroll to position [58, 0]
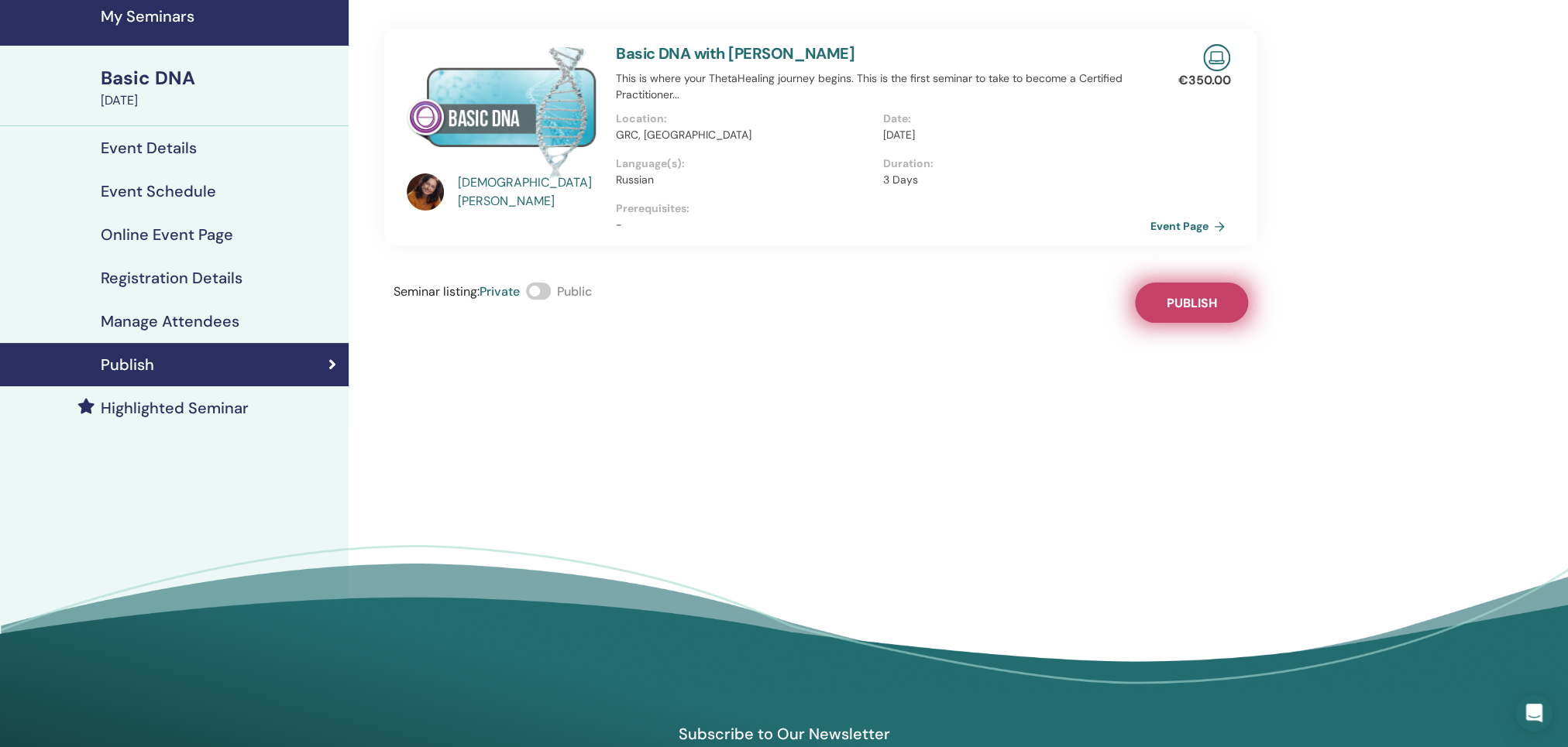
click at [1185, 293] on button "Publish" at bounding box center [1191, 303] width 113 height 41
click at [1185, 293] on div "Seminar listing : Private Public Published" at bounding box center [820, 303] width 873 height 41
click at [549, 290] on span at bounding box center [539, 291] width 25 height 17
click at [1203, 304] on div "Seminar listing : Private Public Published" at bounding box center [820, 303] width 873 height 41
click at [324, 370] on div "Publish" at bounding box center [174, 365] width 324 height 18
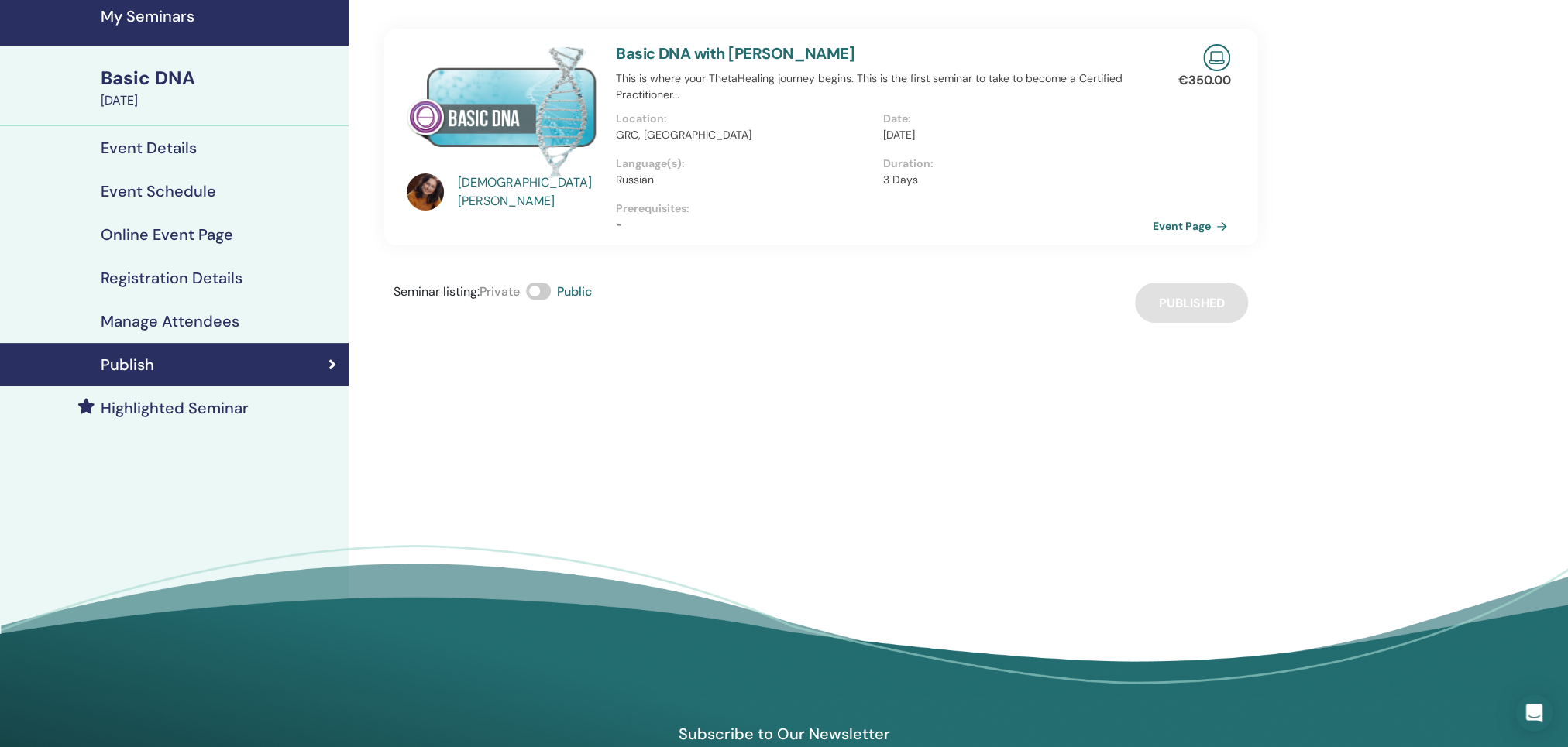
click at [1213, 232] on link "Event Page" at bounding box center [1192, 226] width 81 height 23
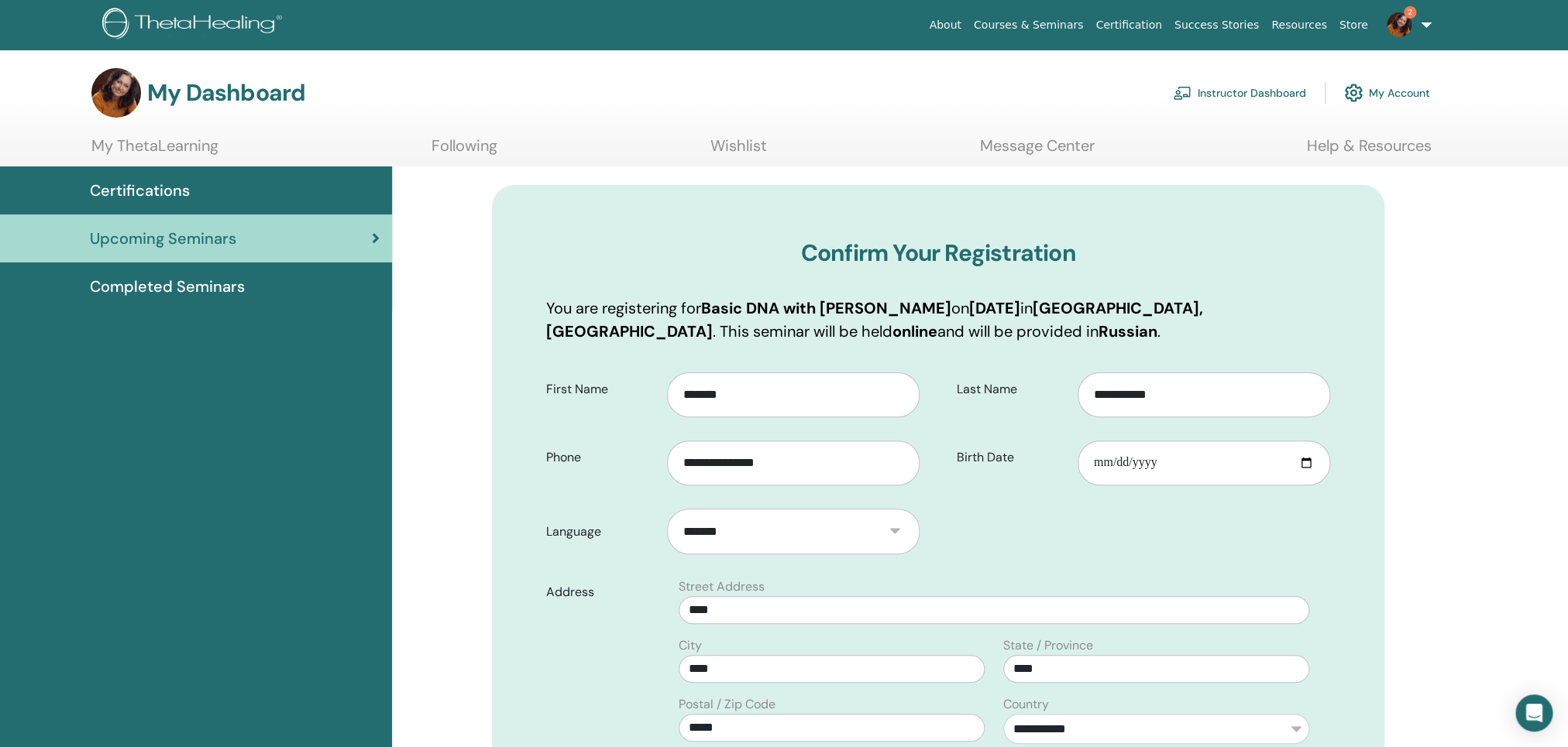
click at [1401, 21] on img at bounding box center [1399, 25] width 25 height 25
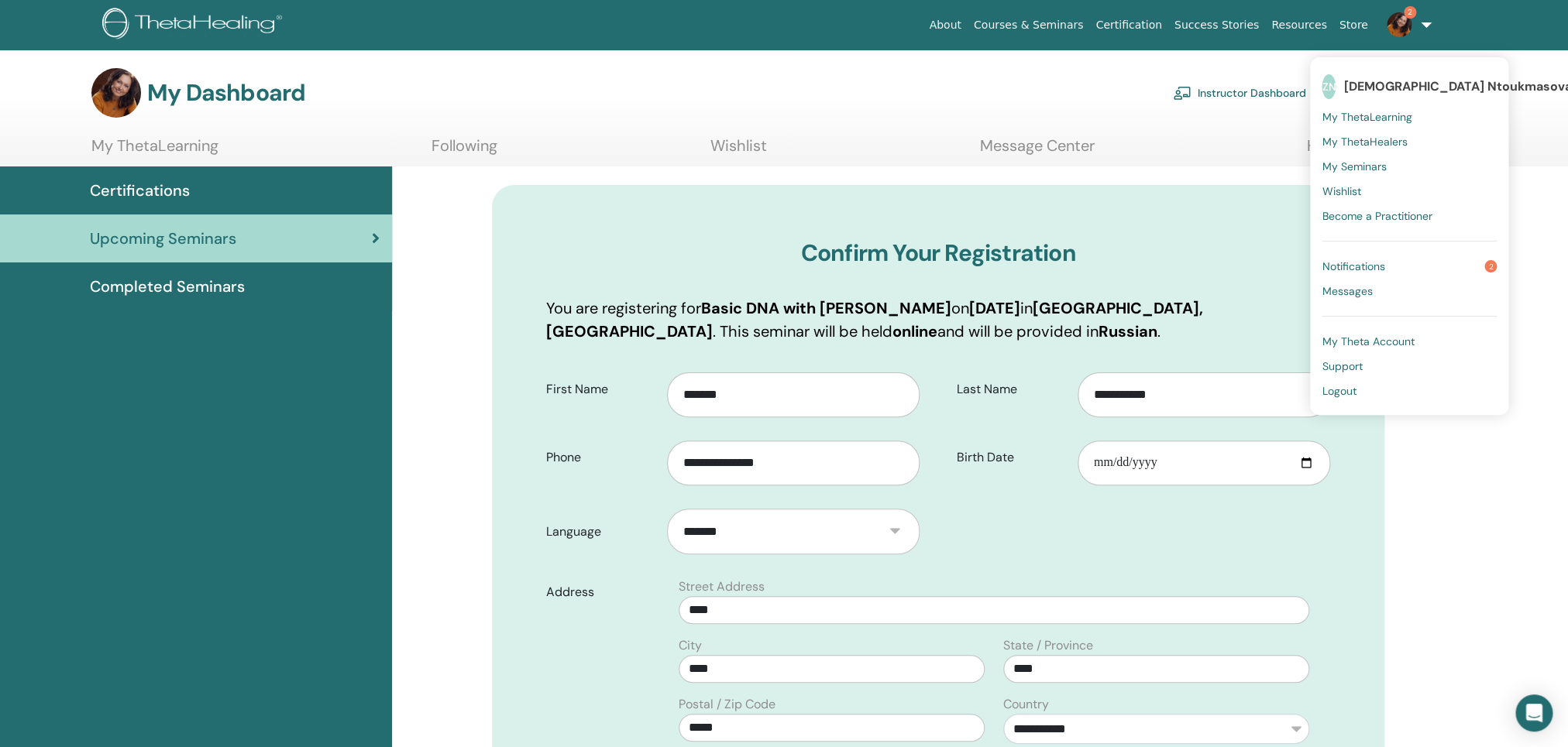
click at [1350, 262] on span "Notifications" at bounding box center [1353, 266] width 63 height 14
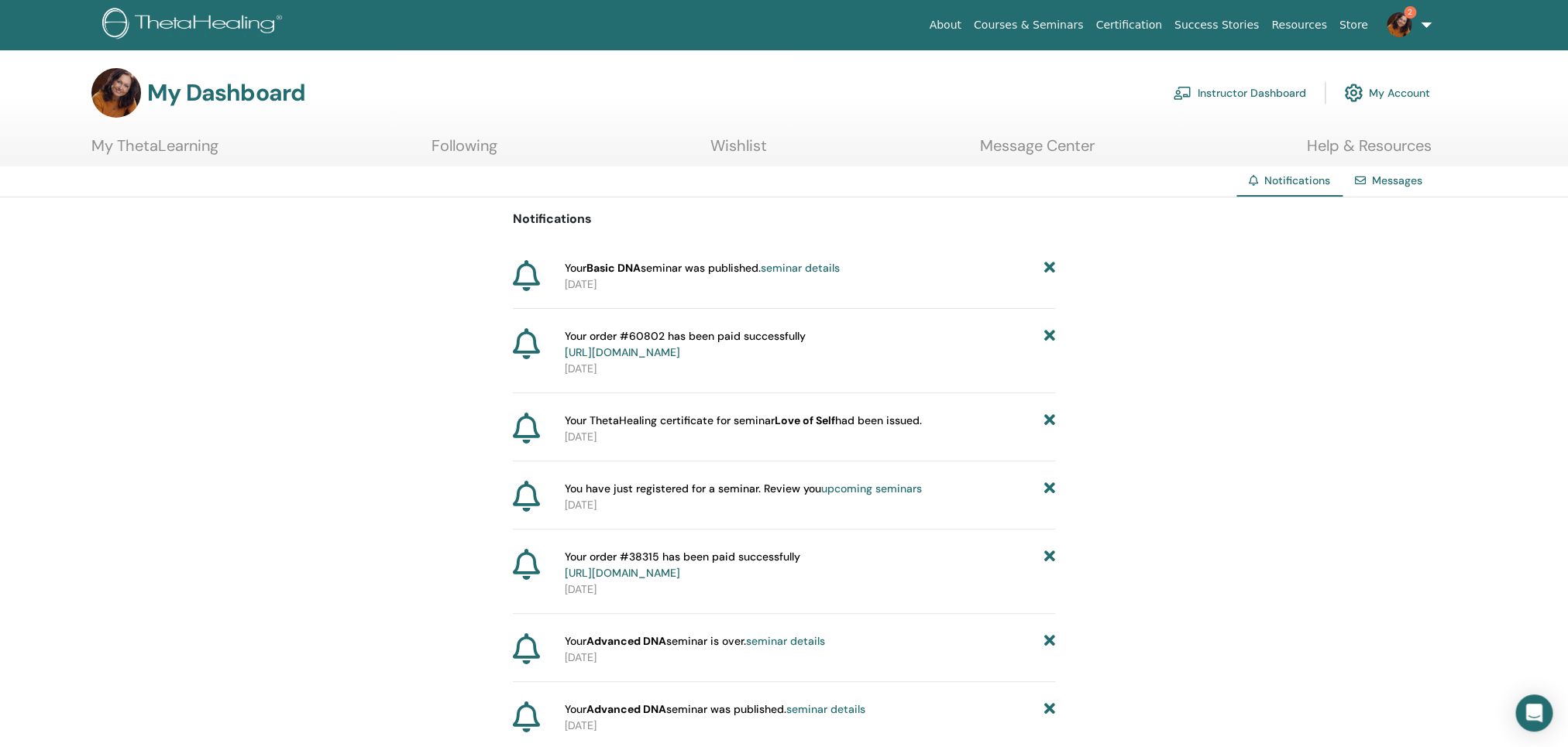
click at [787, 270] on link "seminar details" at bounding box center [798, 267] width 79 height 14
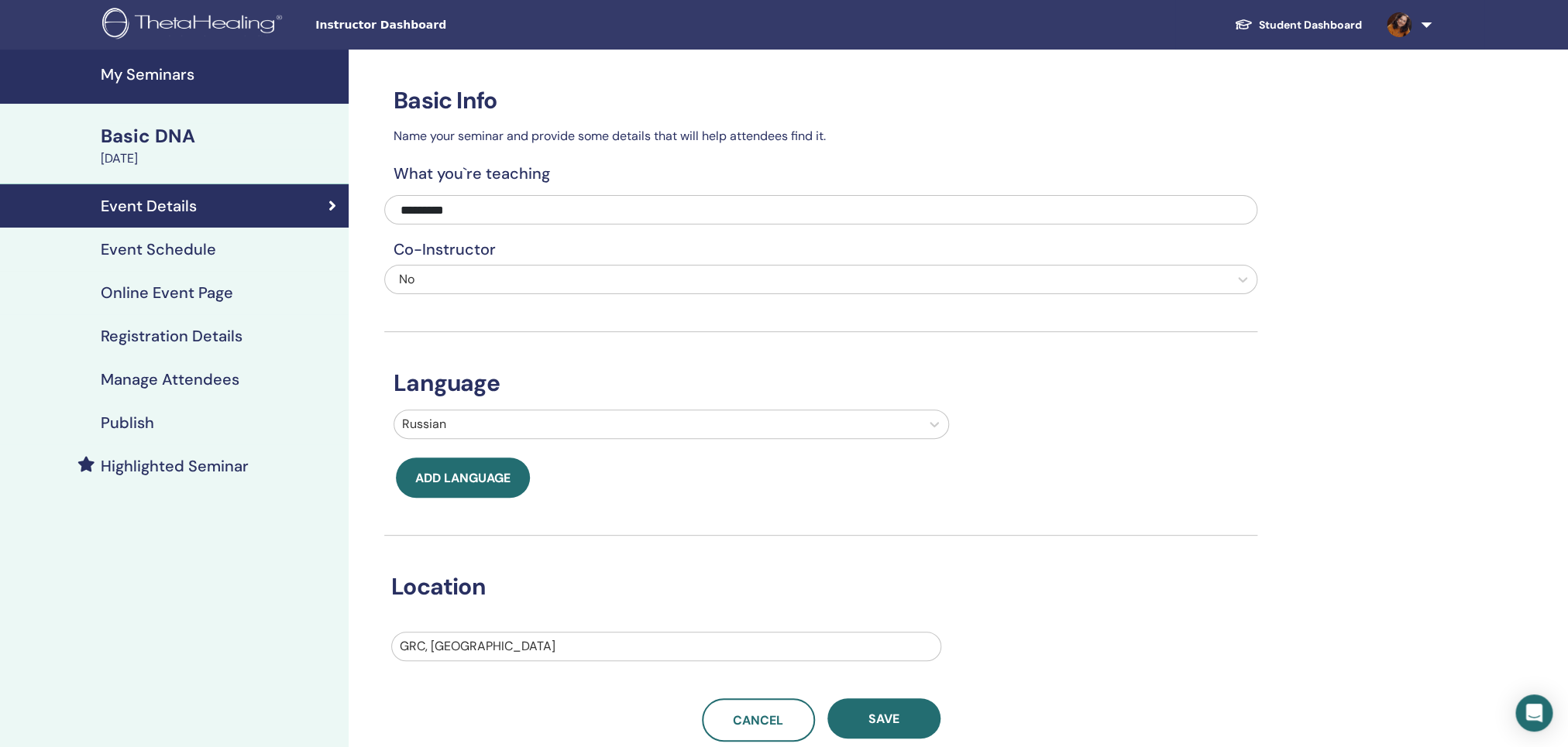
click at [165, 299] on h4 "Online Event Page" at bounding box center [167, 293] width 132 height 18
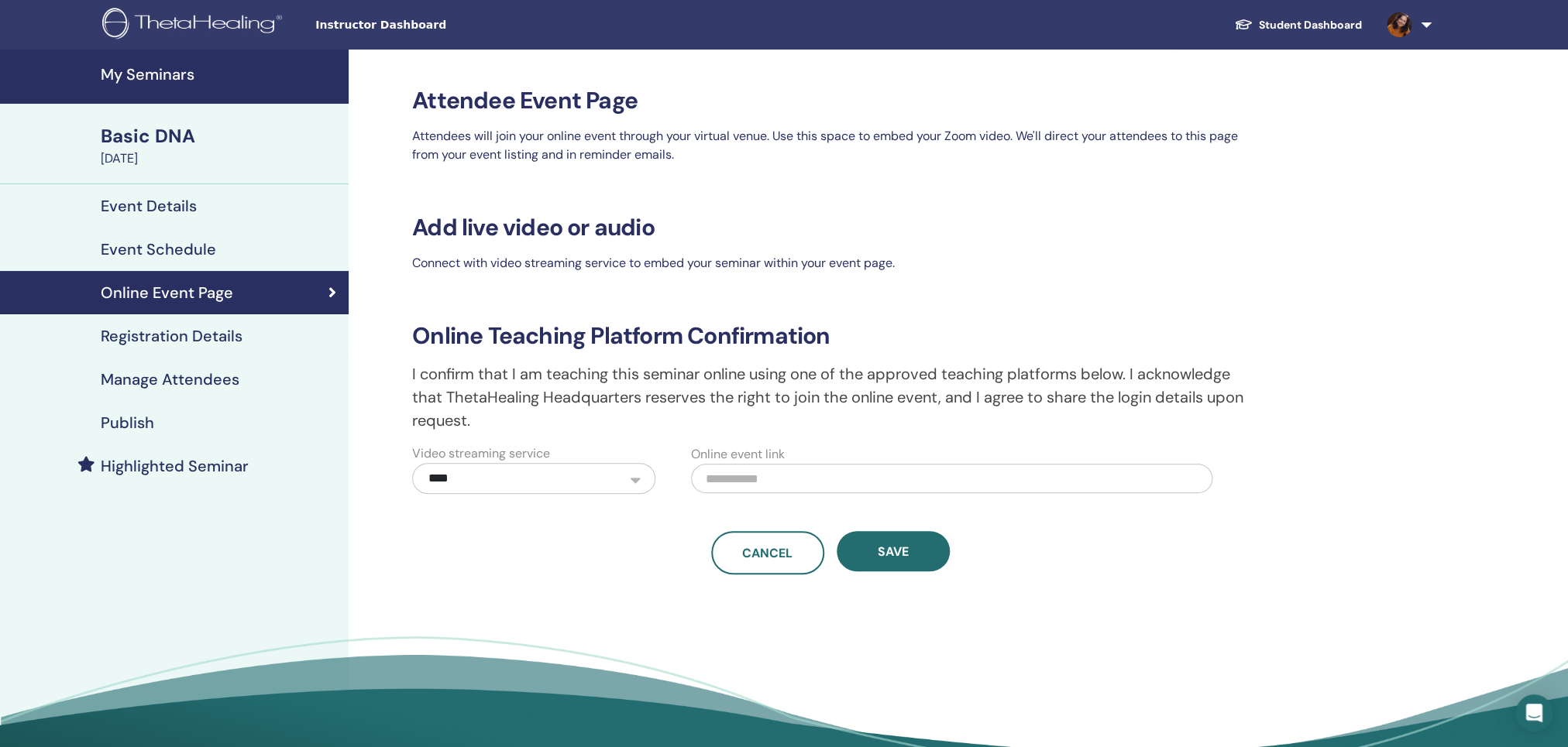
click at [127, 422] on h4 "Publish" at bounding box center [127, 423] width 54 height 18
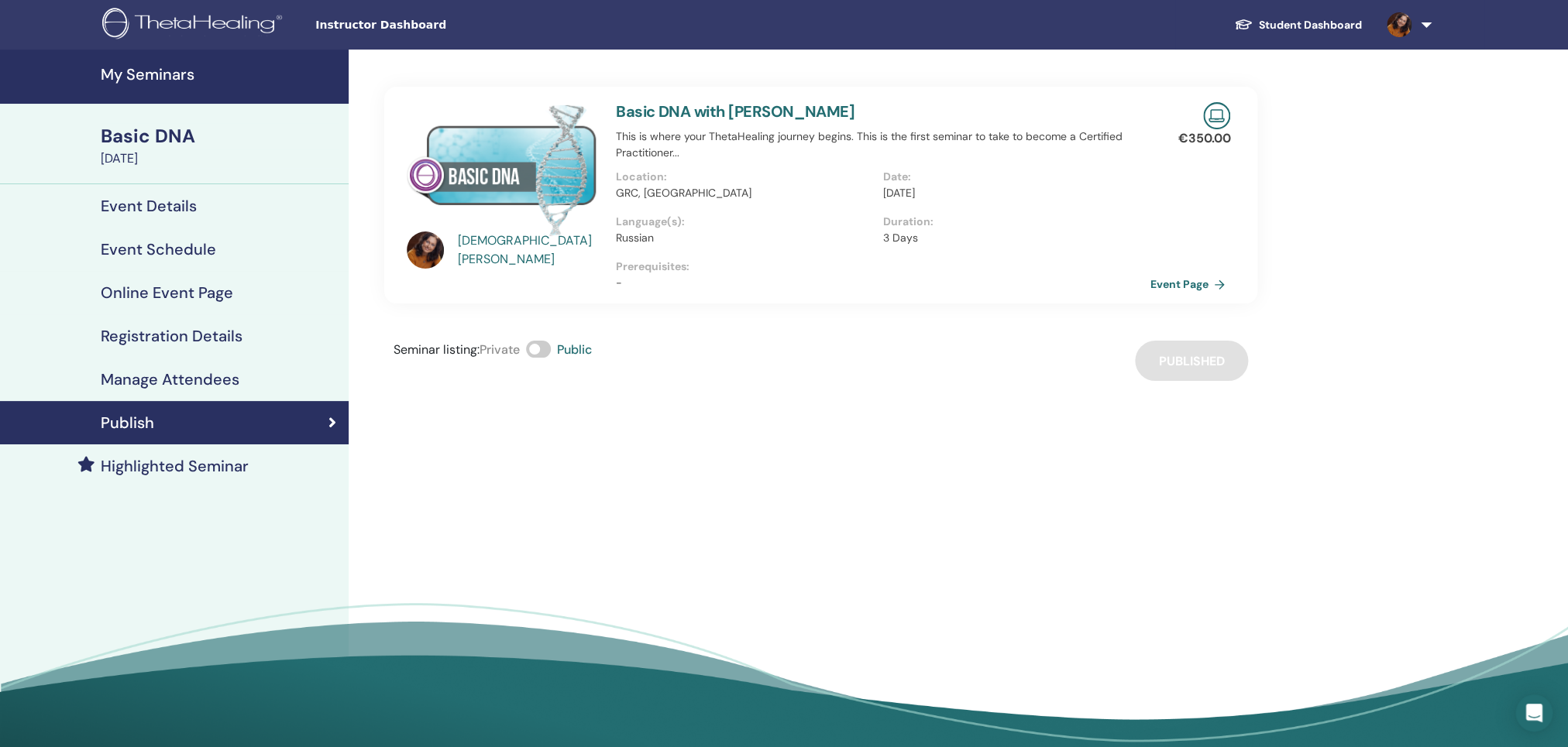
click at [1187, 378] on div "Seminar listing : Private Public Published" at bounding box center [820, 361] width 873 height 41
drag, startPoint x: 386, startPoint y: 343, endPoint x: 652, endPoint y: 360, distance: 266.5
click at [652, 360] on div "Seminar listing : Private Public Published" at bounding box center [820, 361] width 873 height 41
copy div "Seminar listing : Private Public"
click at [746, 459] on div "Zanneta Ntoukmasova Basic DNA with Zanneta Ntoukmasova This is where your Theta…" at bounding box center [870, 404] width 1045 height 709
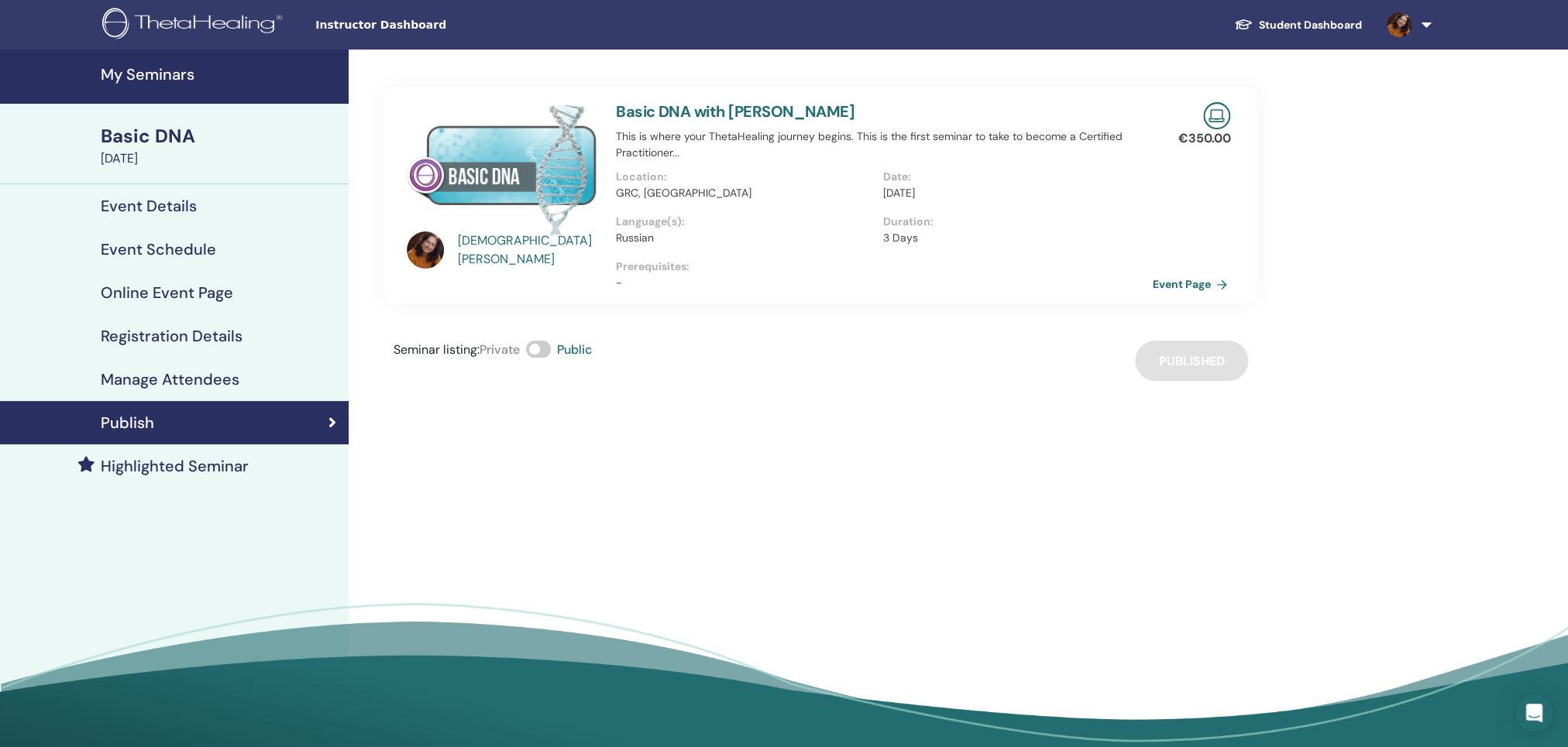
click at [1204, 281] on link "Event Page" at bounding box center [1192, 285] width 81 height 23
